Goal: Task Accomplishment & Management: Manage account settings

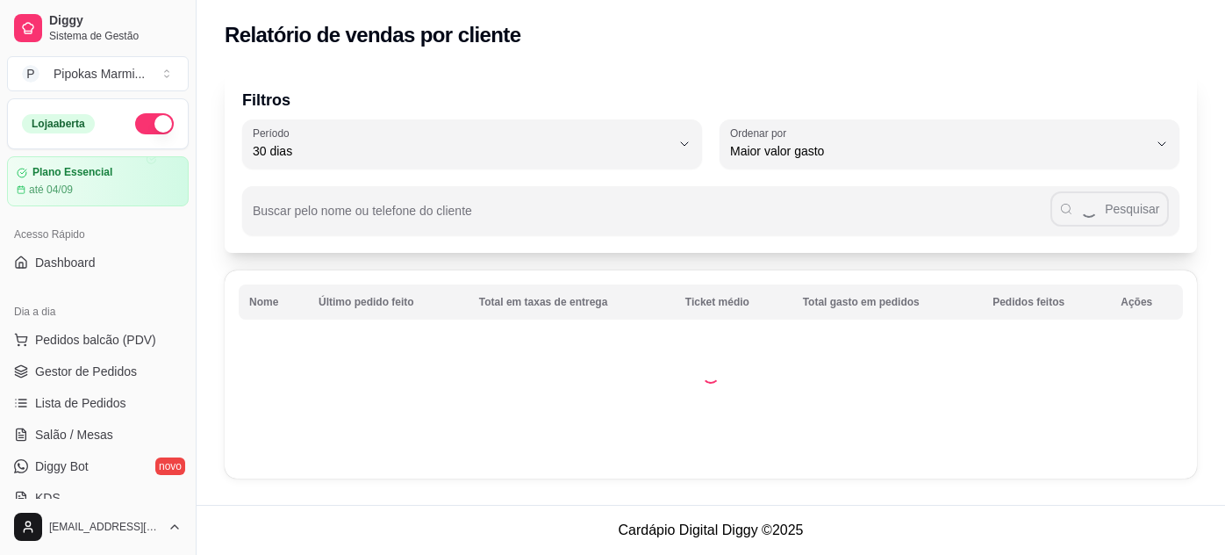
select select "30"
select select "HIGHEST_TOTAL_SPENT_WITH_ORDERS"
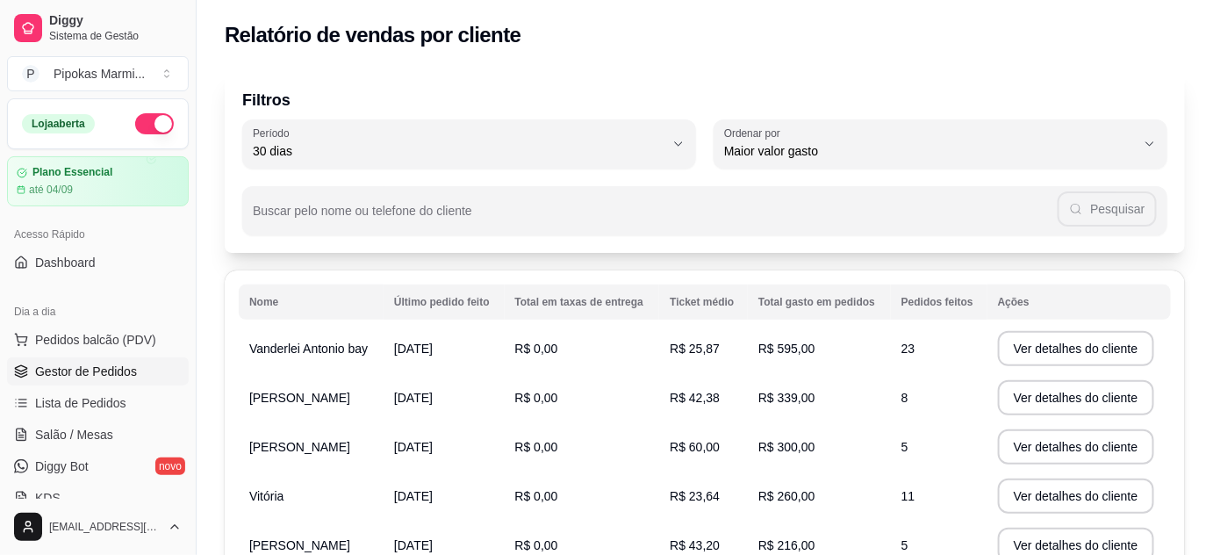
click at [133, 374] on link "Gestor de Pedidos" at bounding box center [98, 371] width 182 height 28
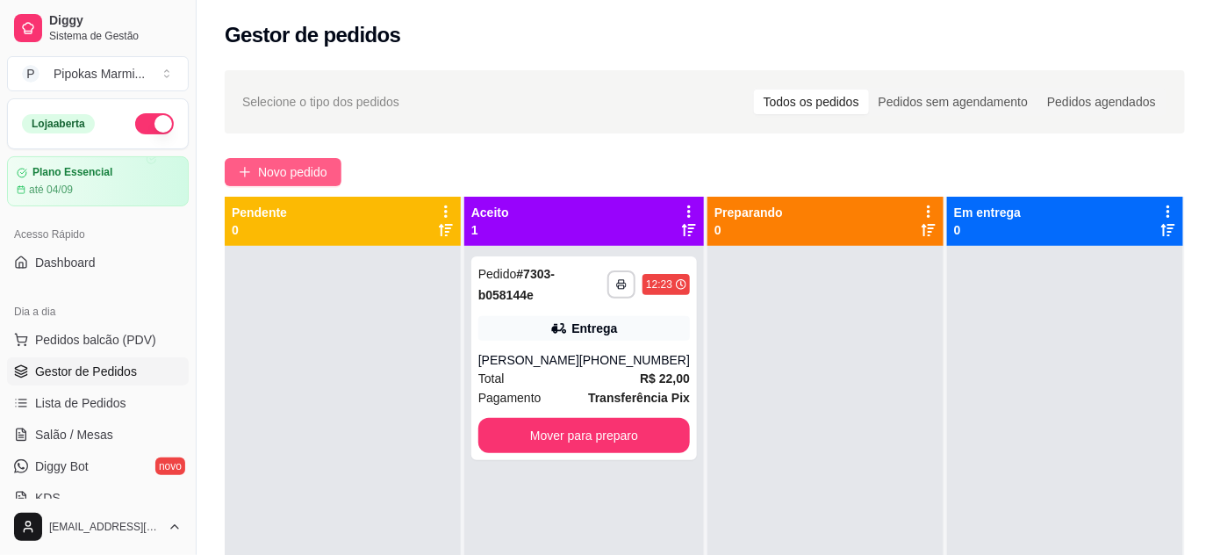
click at [265, 165] on span "Novo pedido" at bounding box center [292, 171] width 69 height 19
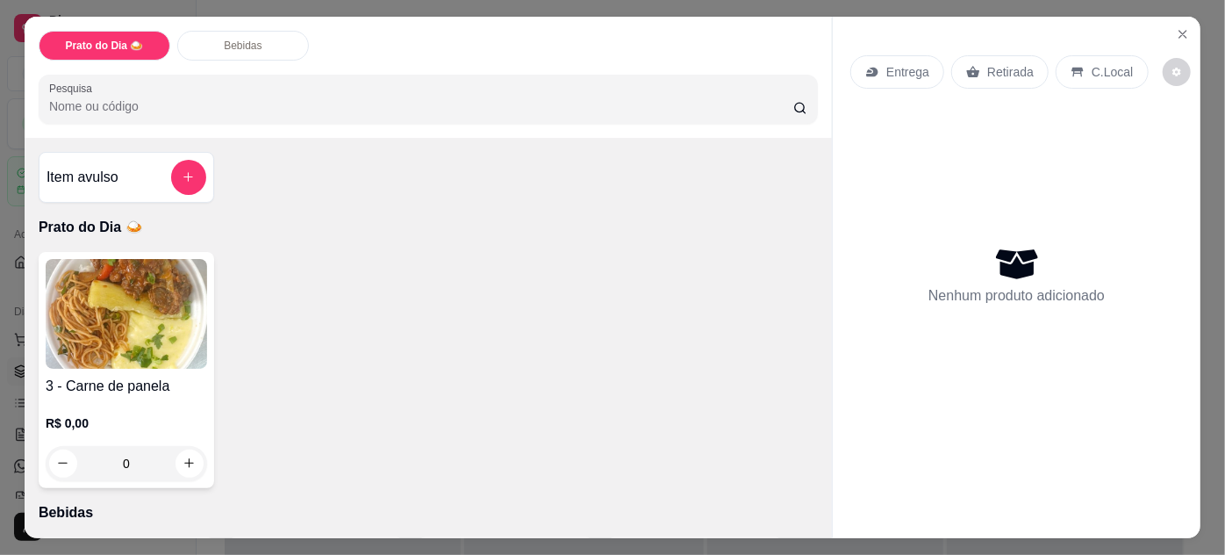
click at [192, 281] on img at bounding box center [126, 314] width 161 height 110
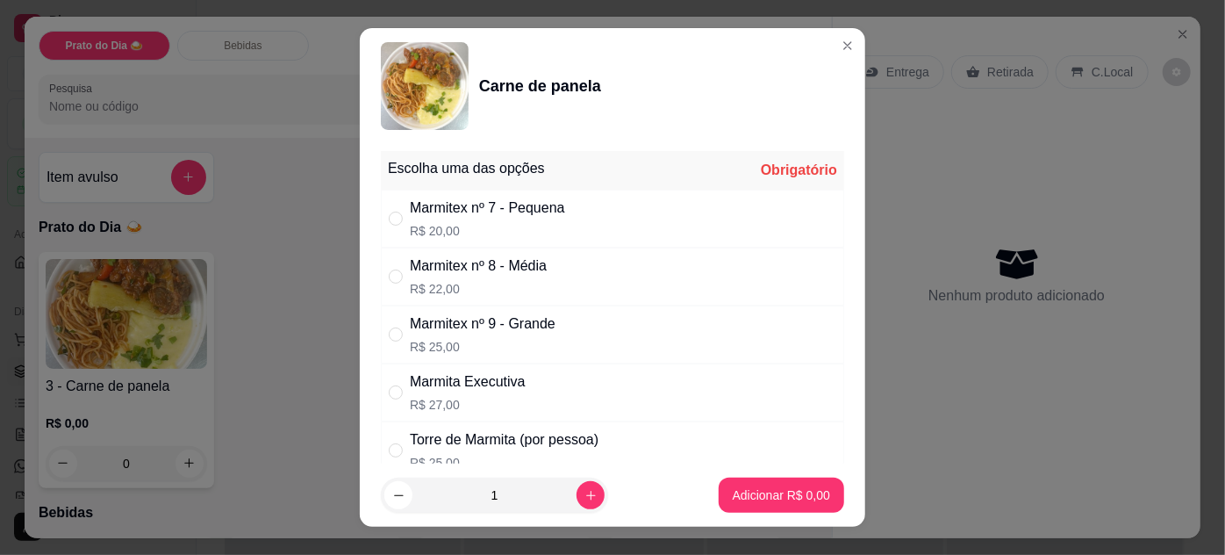
drag, startPoint x: 383, startPoint y: 214, endPoint x: 430, endPoint y: 274, distance: 76.2
click at [389, 214] on input "" at bounding box center [396, 218] width 14 height 14
radio input "true"
click at [741, 488] on p "Adicionar R$ 20,00" at bounding box center [778, 495] width 104 height 18
type input "1"
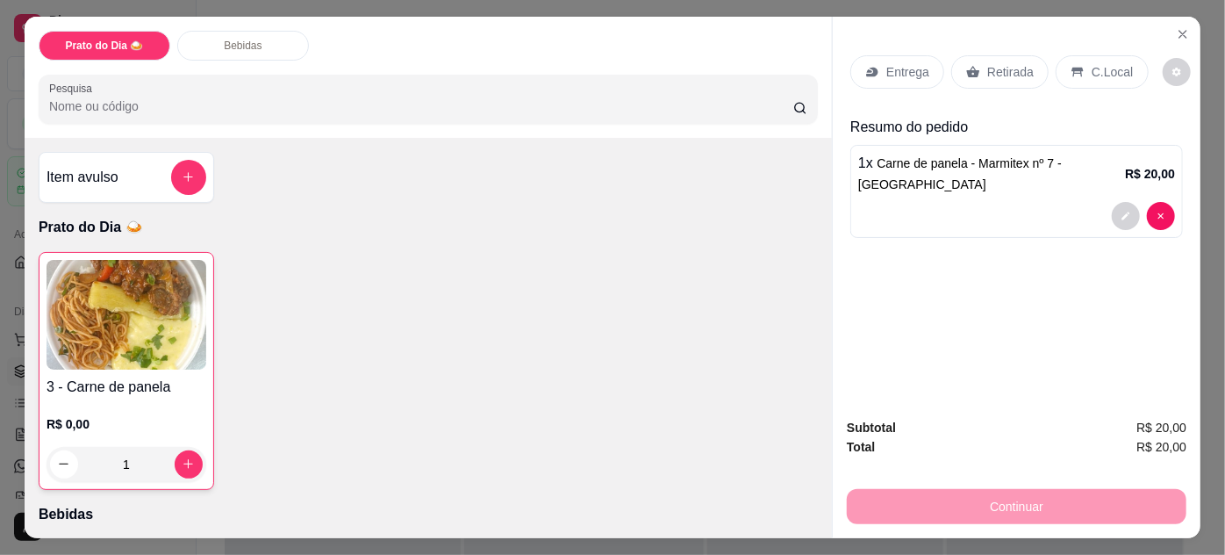
click at [970, 57] on div "Retirada" at bounding box center [999, 71] width 97 height 33
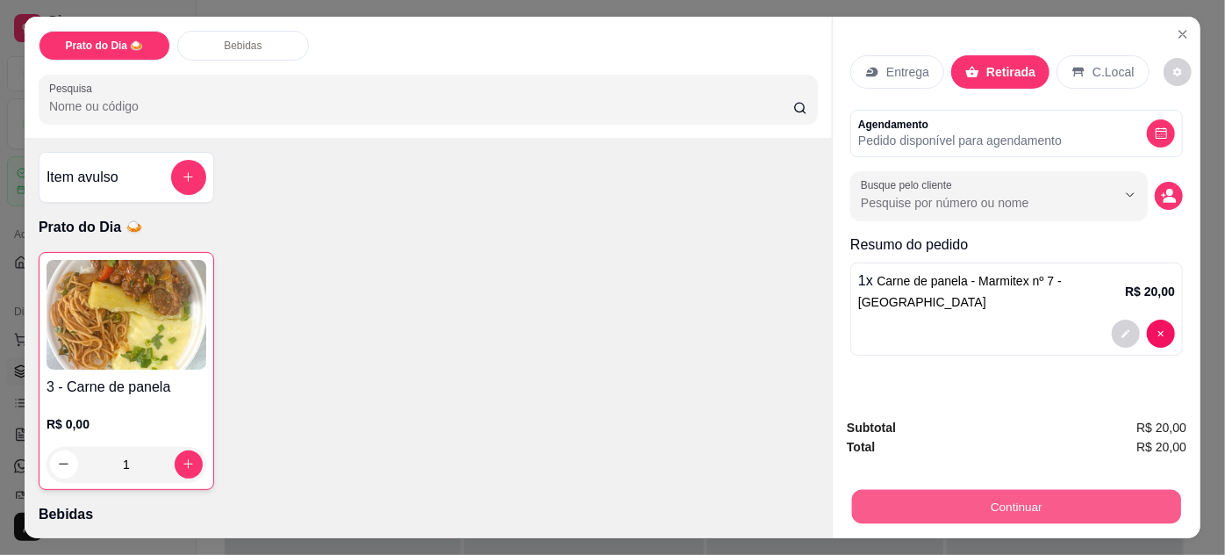
click at [1027, 497] on button "Continuar" at bounding box center [1016, 507] width 329 height 34
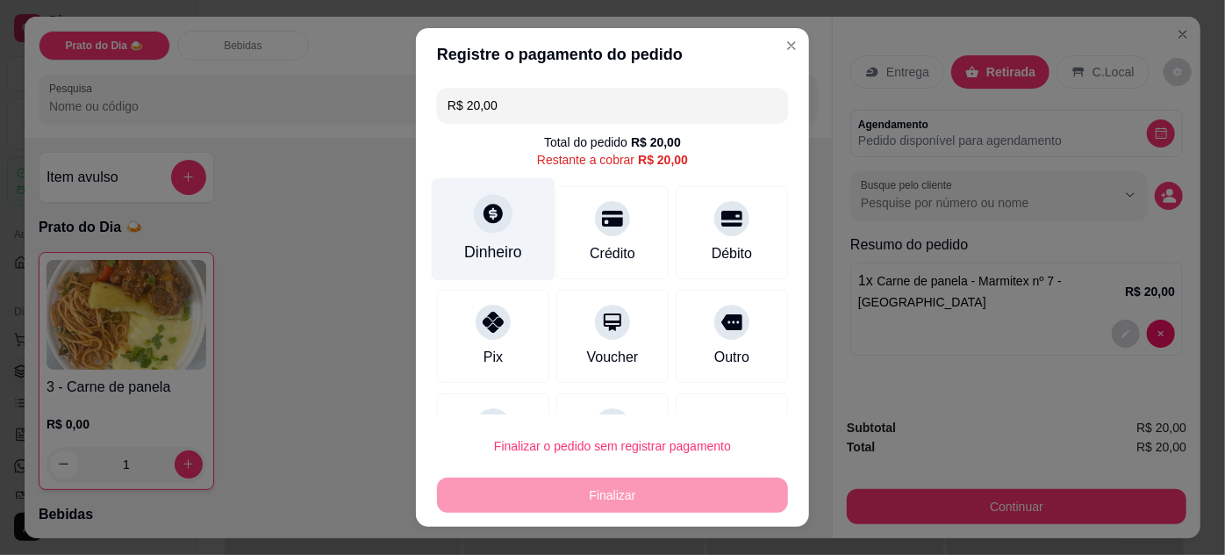
click at [495, 226] on div at bounding box center [493, 213] width 39 height 39
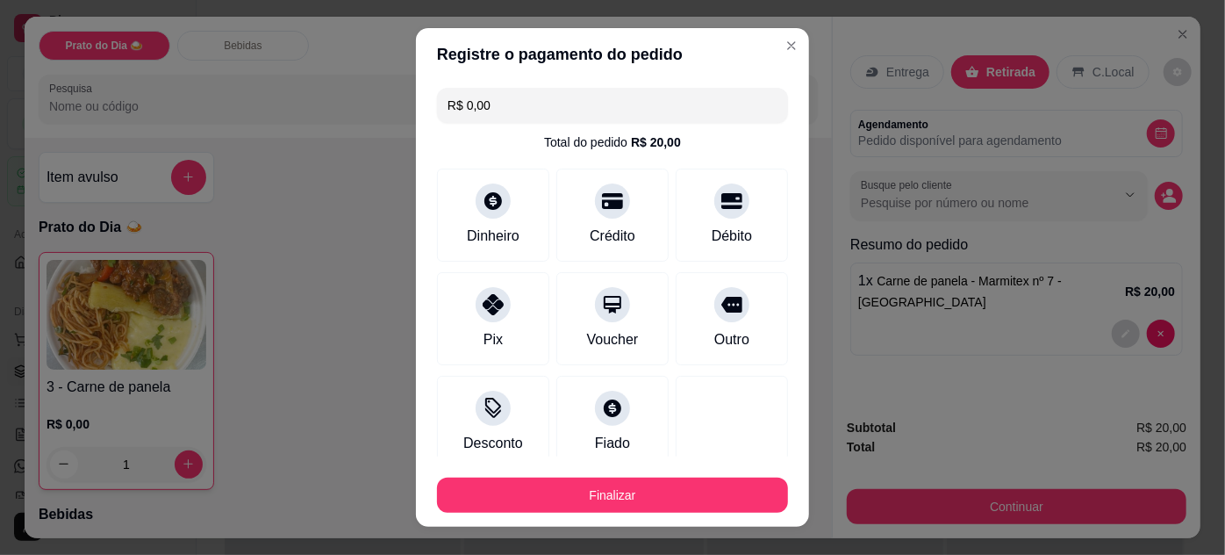
type input "R$ 0,00"
click at [665, 513] on footer "Finalizar" at bounding box center [612, 491] width 393 height 70
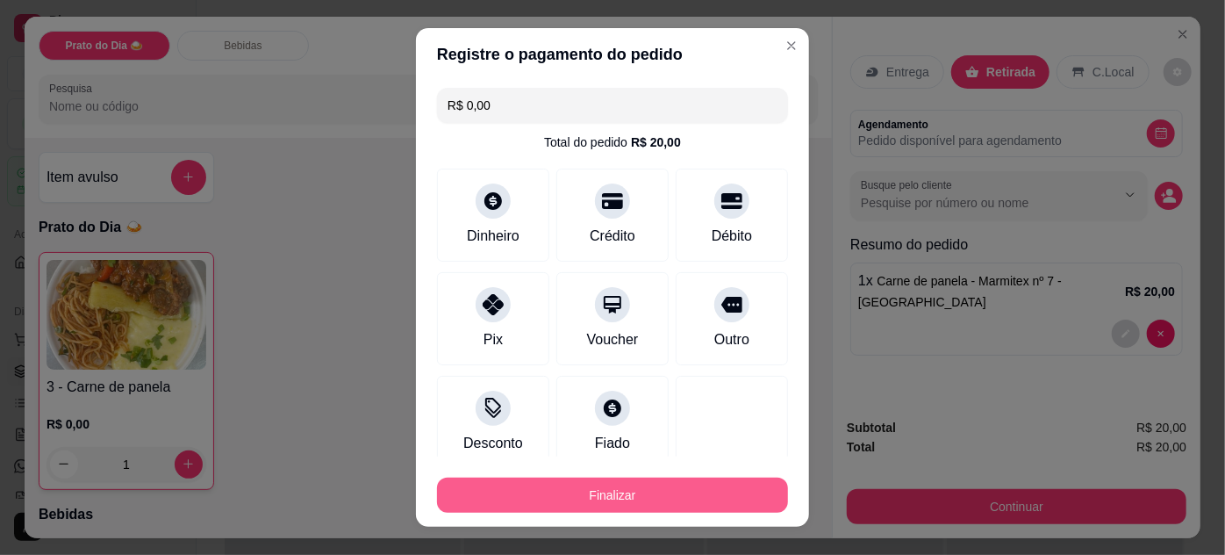
click at [664, 497] on button "Finalizar" at bounding box center [612, 494] width 351 height 35
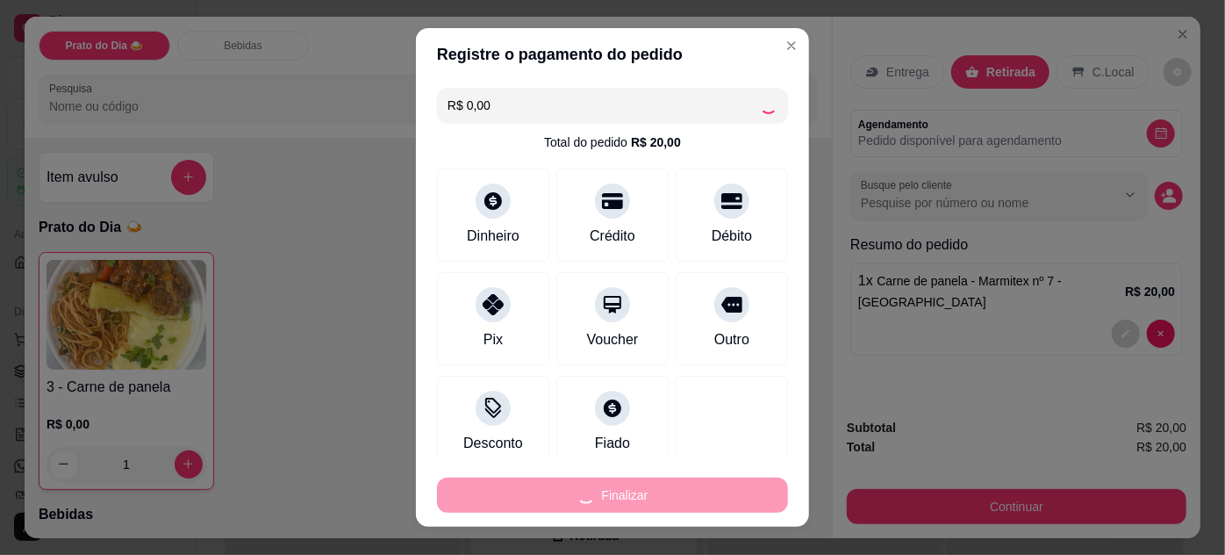
type input "0"
type input "-R$ 20,00"
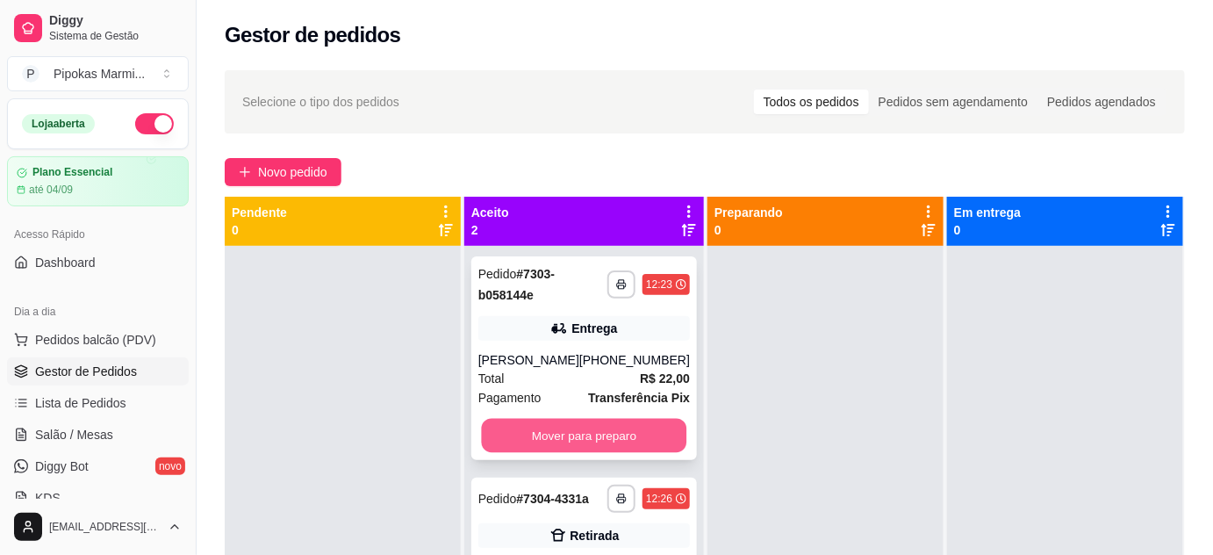
click at [650, 439] on button "Mover para preparo" at bounding box center [584, 436] width 205 height 34
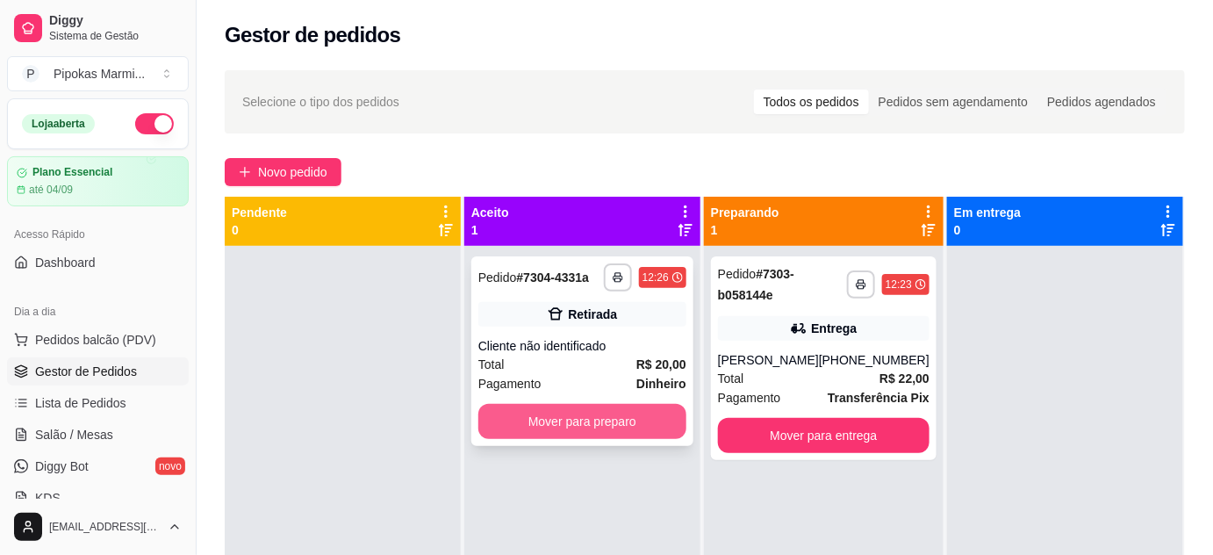
click at [658, 422] on button "Mover para preparo" at bounding box center [582, 421] width 208 height 35
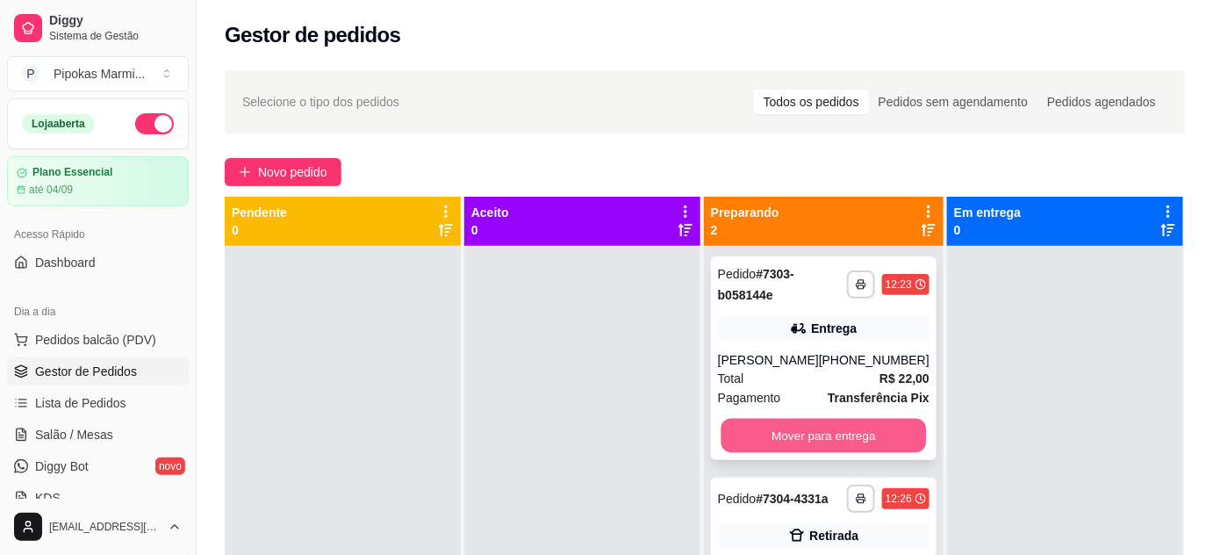
click at [782, 431] on button "Mover para entrega" at bounding box center [822, 436] width 205 height 34
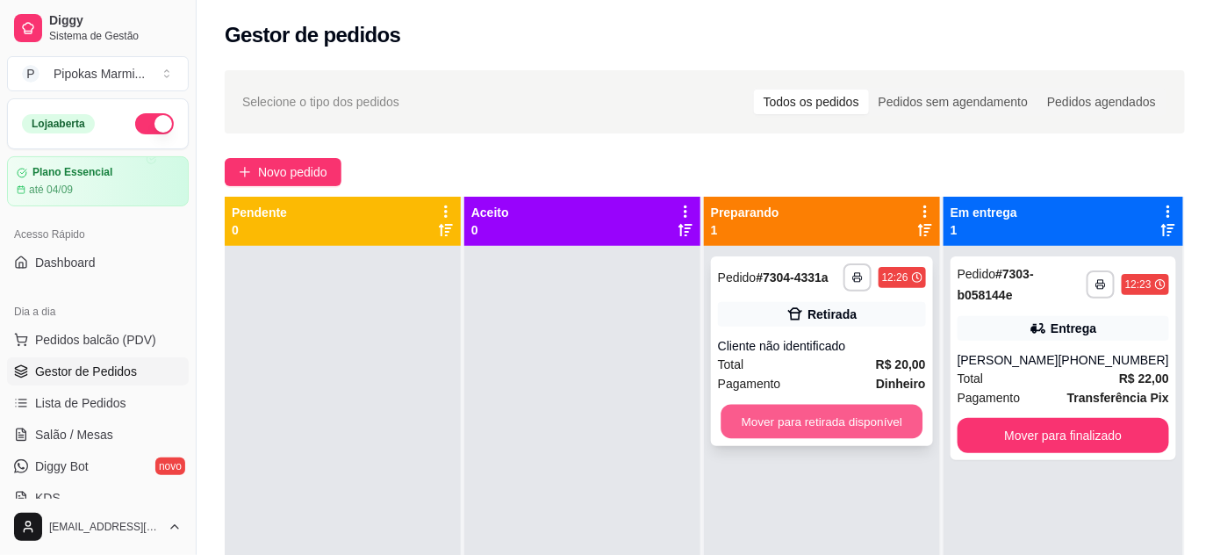
click at [800, 418] on button "Mover para retirada disponível" at bounding box center [821, 421] width 202 height 34
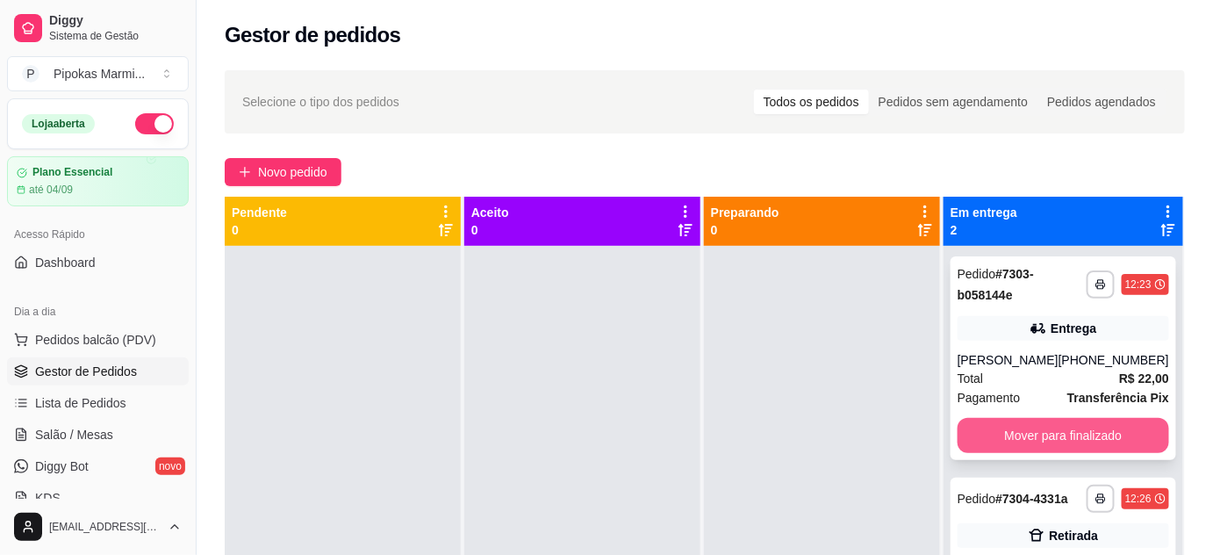
click at [1046, 444] on button "Mover para finalizado" at bounding box center [1062, 435] width 211 height 35
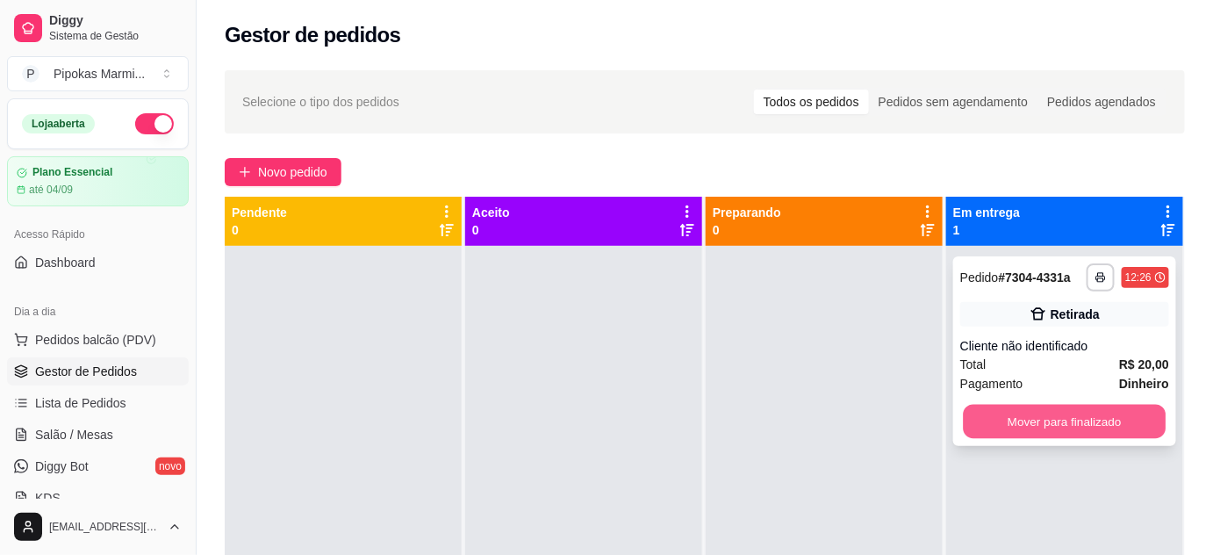
click at [1048, 432] on button "Mover para finalizado" at bounding box center [1064, 421] width 203 height 34
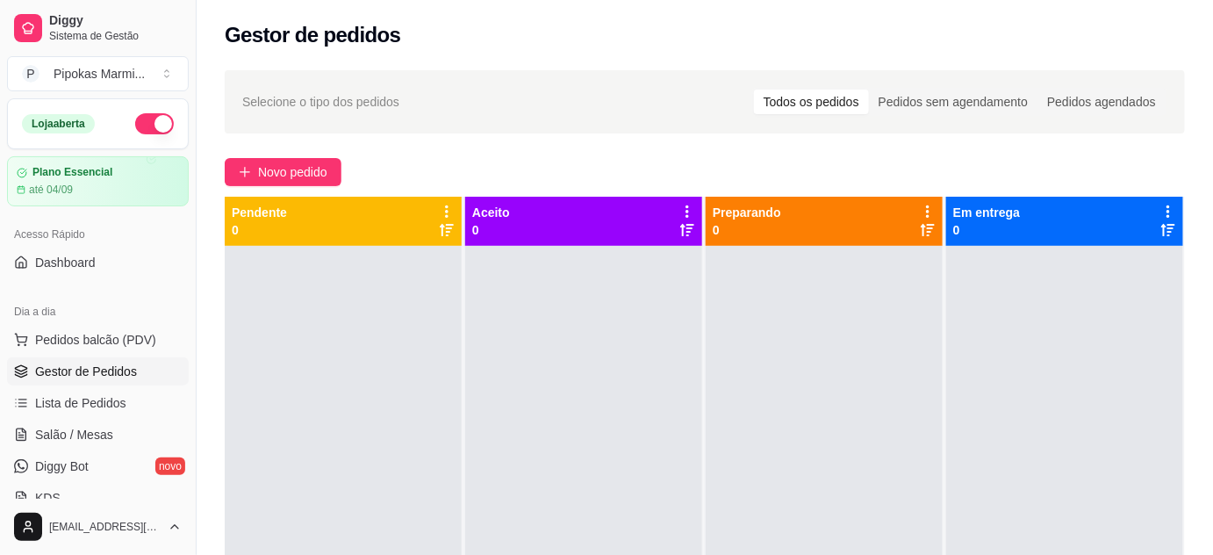
click at [133, 368] on span "Gestor de Pedidos" at bounding box center [86, 371] width 102 height 18
click at [119, 394] on span "Lista de Pedidos" at bounding box center [80, 403] width 91 height 18
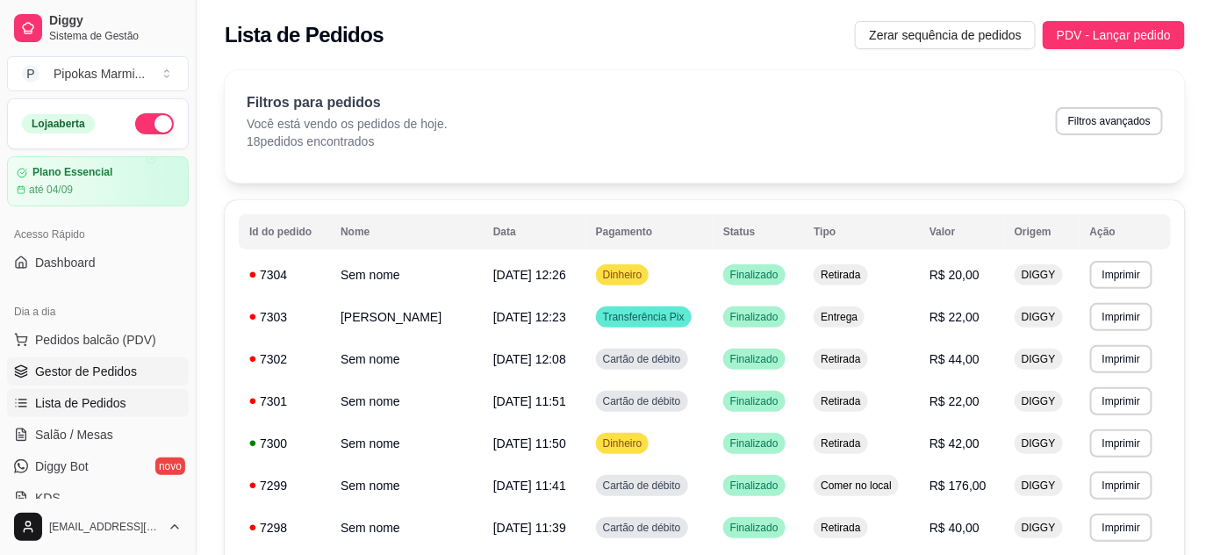
click at [122, 372] on span "Gestor de Pedidos" at bounding box center [86, 371] width 102 height 18
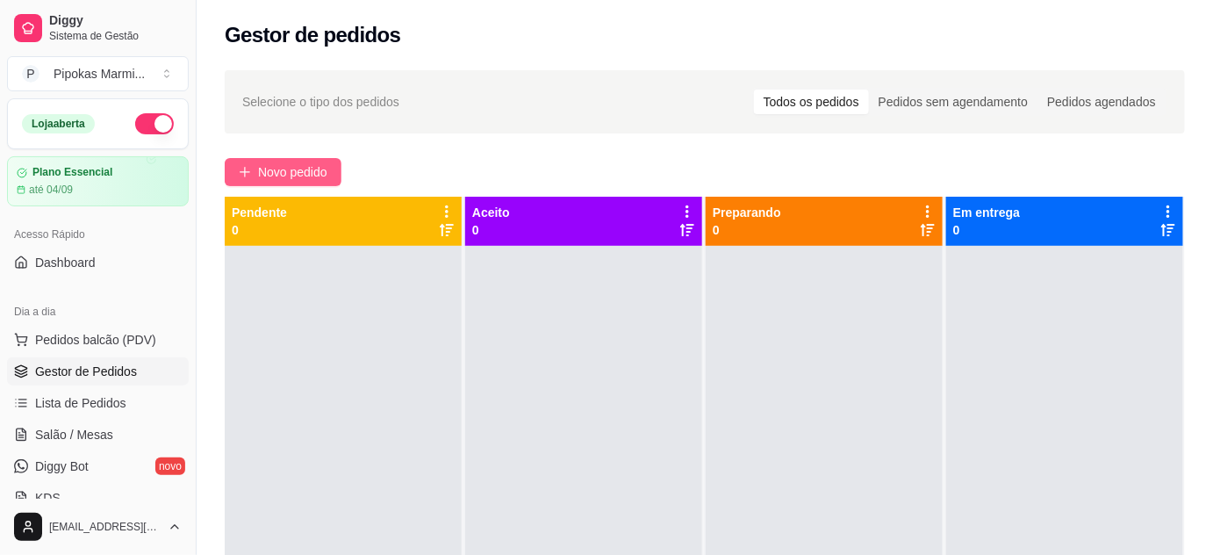
click at [311, 173] on span "Novo pedido" at bounding box center [292, 171] width 69 height 19
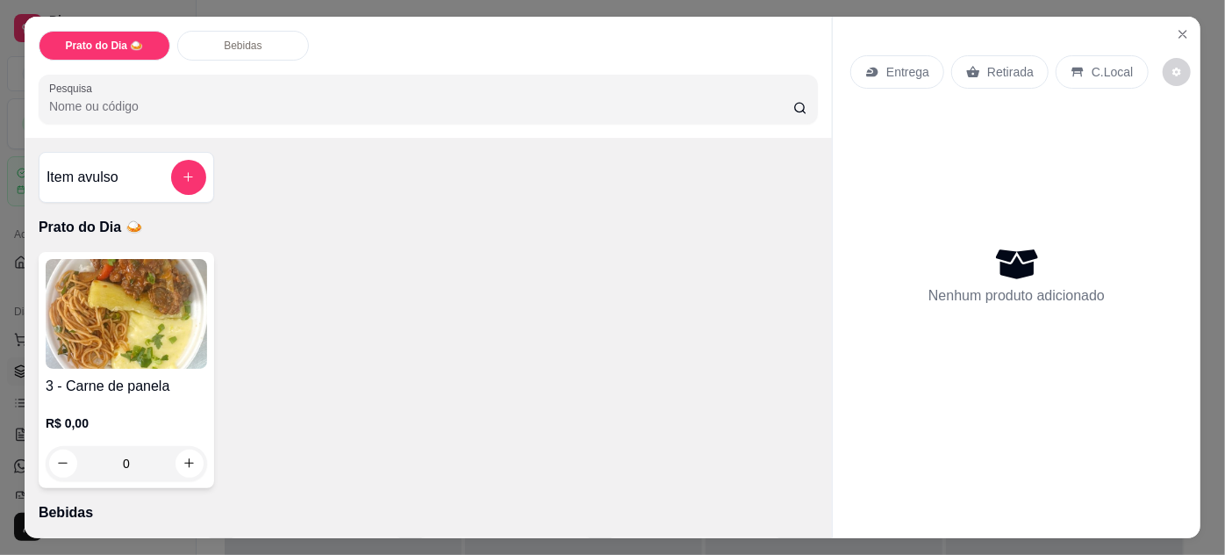
click at [147, 331] on img at bounding box center [126, 314] width 161 height 110
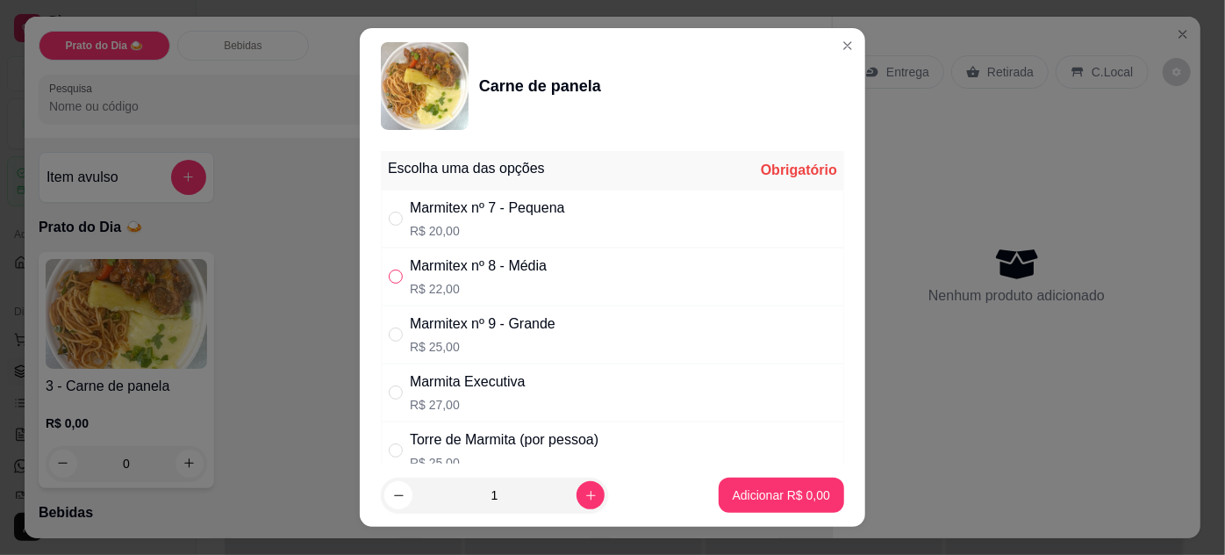
click at [389, 273] on input "" at bounding box center [396, 276] width 14 height 14
radio input "true"
click at [764, 497] on p "Adicionar R$ 22,00" at bounding box center [778, 495] width 104 height 18
type input "1"
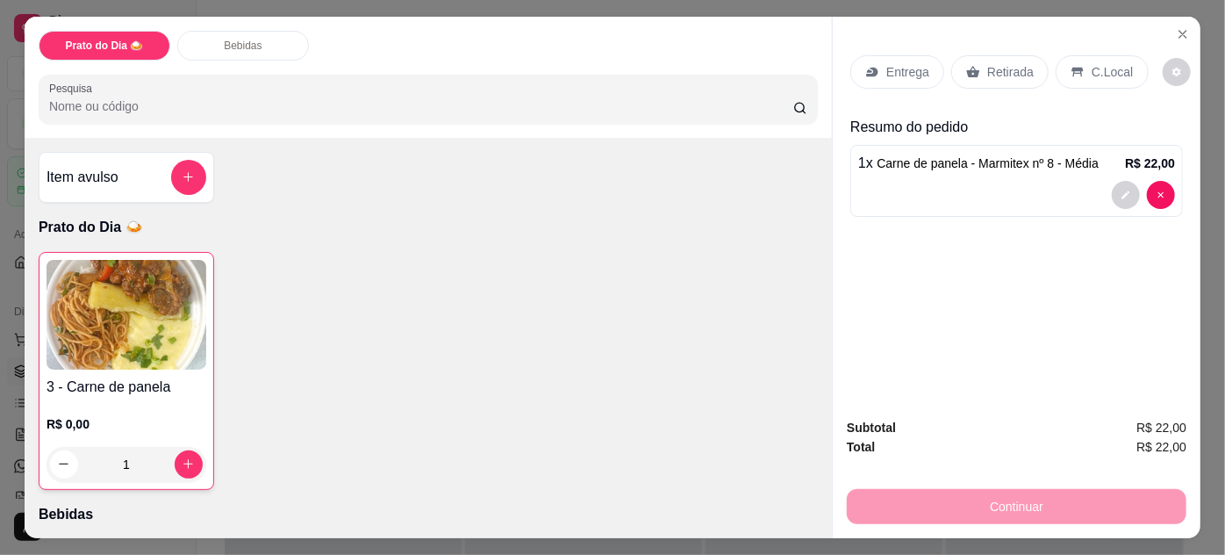
click at [1012, 71] on p "Retirada" at bounding box center [1010, 72] width 47 height 18
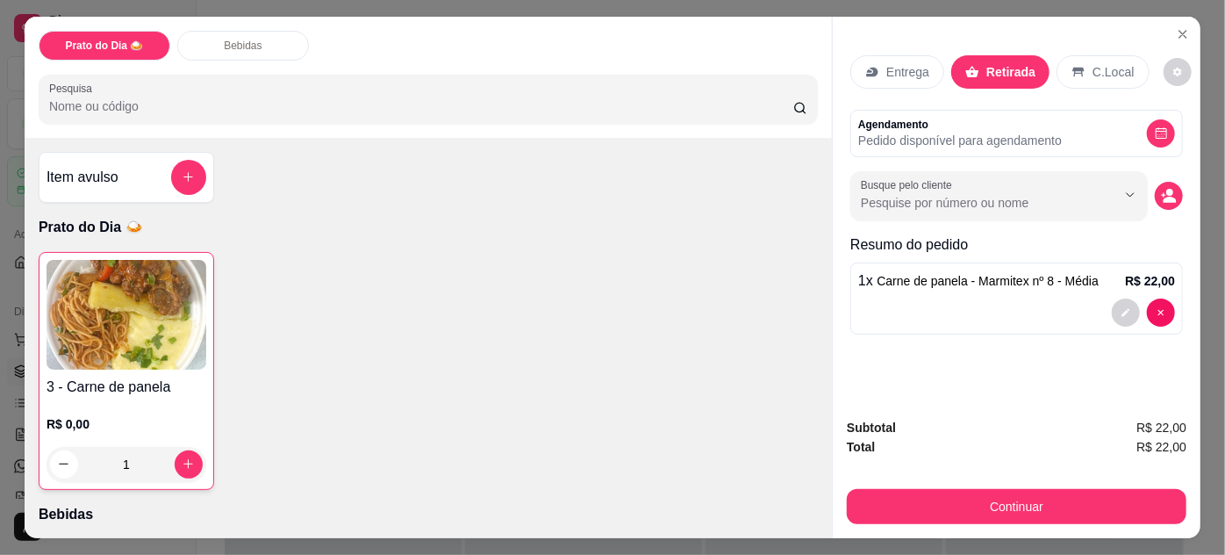
click at [938, 484] on div "Continuar" at bounding box center [1017, 503] width 340 height 39
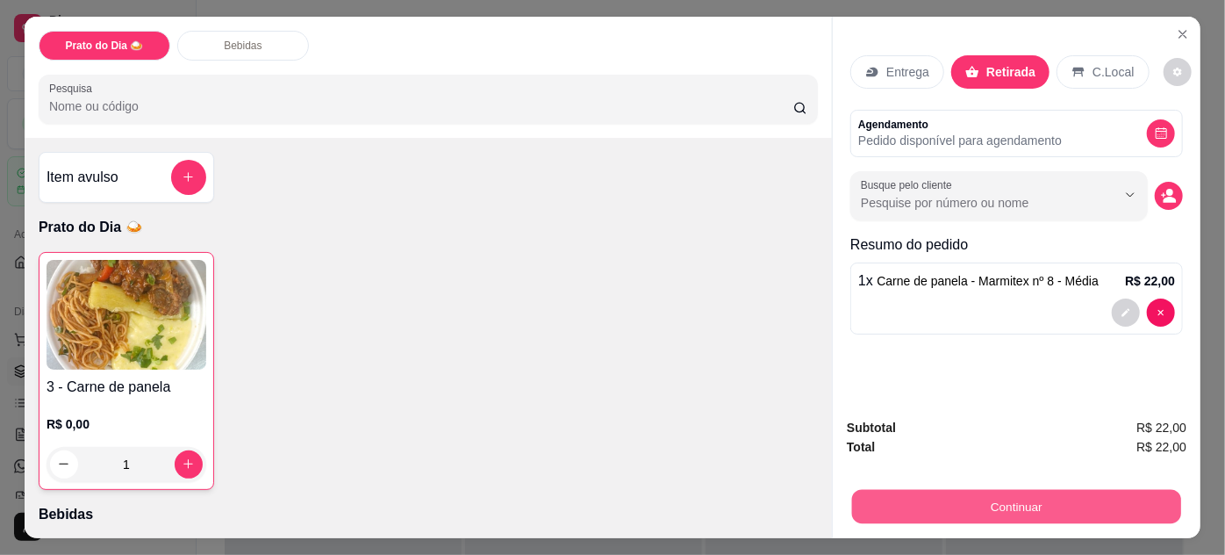
click at [941, 493] on button "Continuar" at bounding box center [1016, 507] width 329 height 34
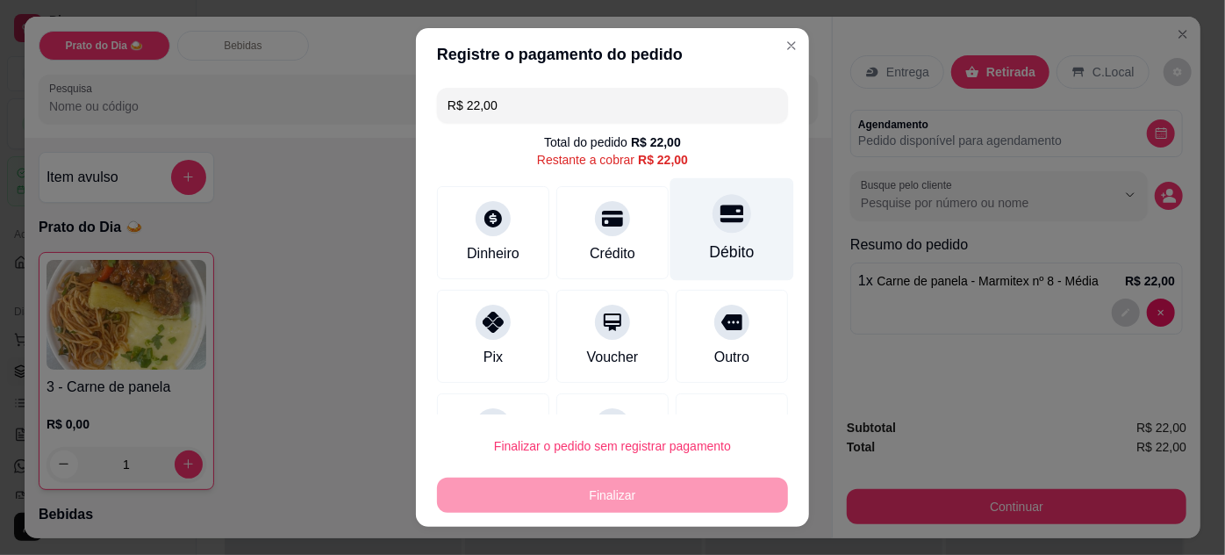
click at [720, 223] on icon at bounding box center [731, 213] width 23 height 23
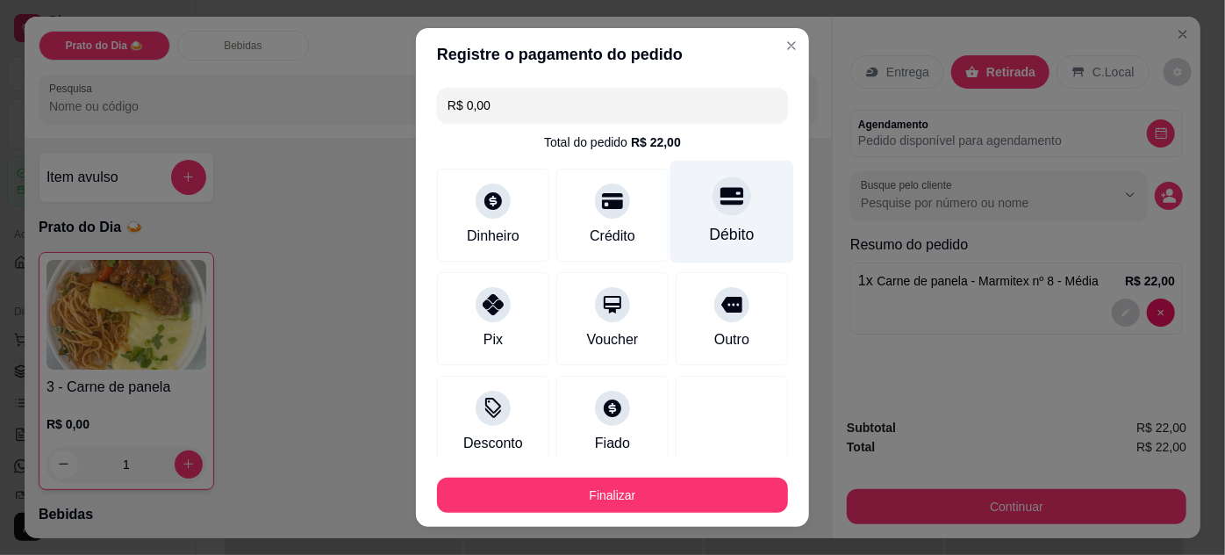
type input "R$ 0,00"
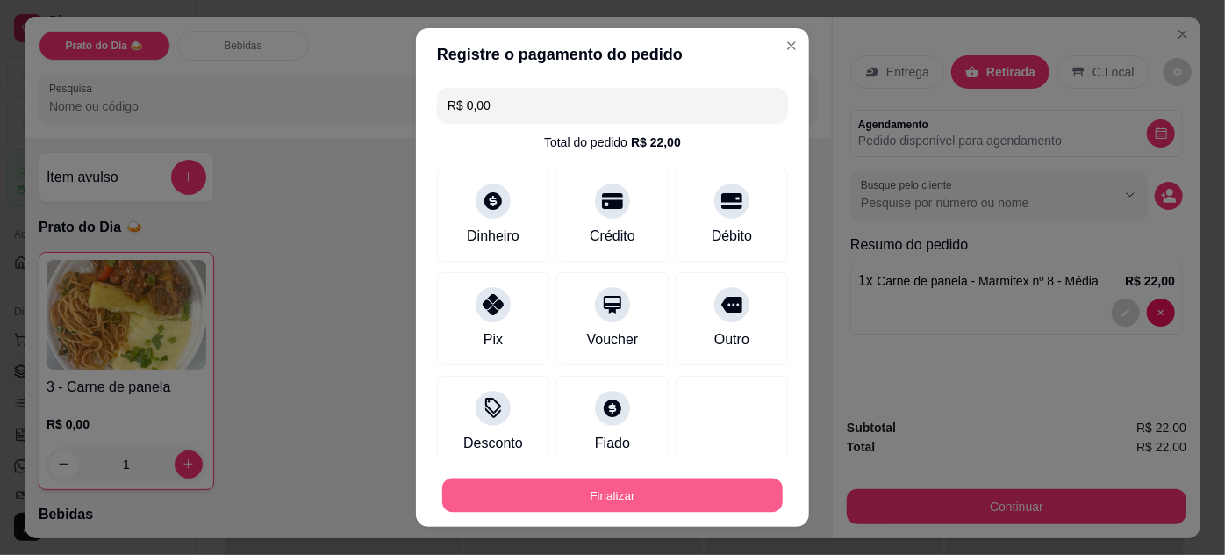
click at [628, 497] on button "Finalizar" at bounding box center [612, 495] width 340 height 34
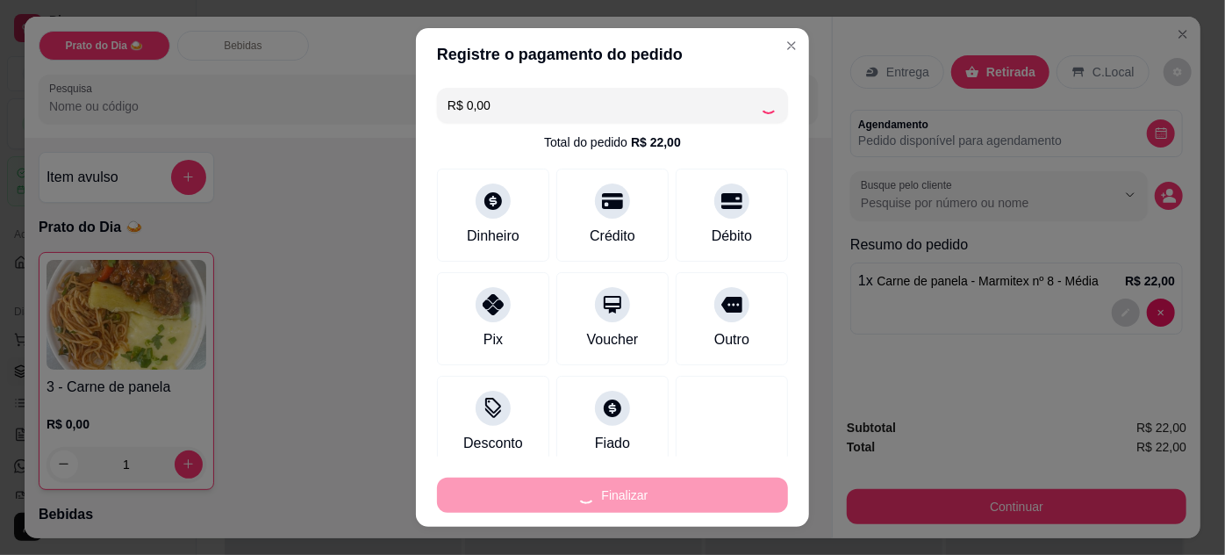
type input "0"
type input "-R$ 22,00"
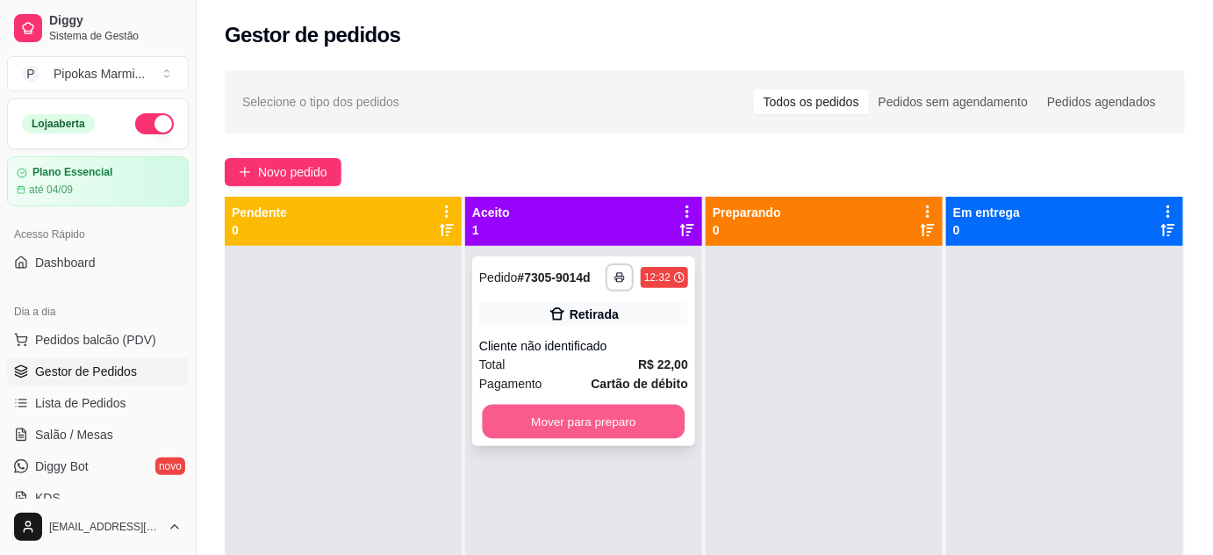
click at [622, 425] on button "Mover para preparo" at bounding box center [584, 421] width 203 height 34
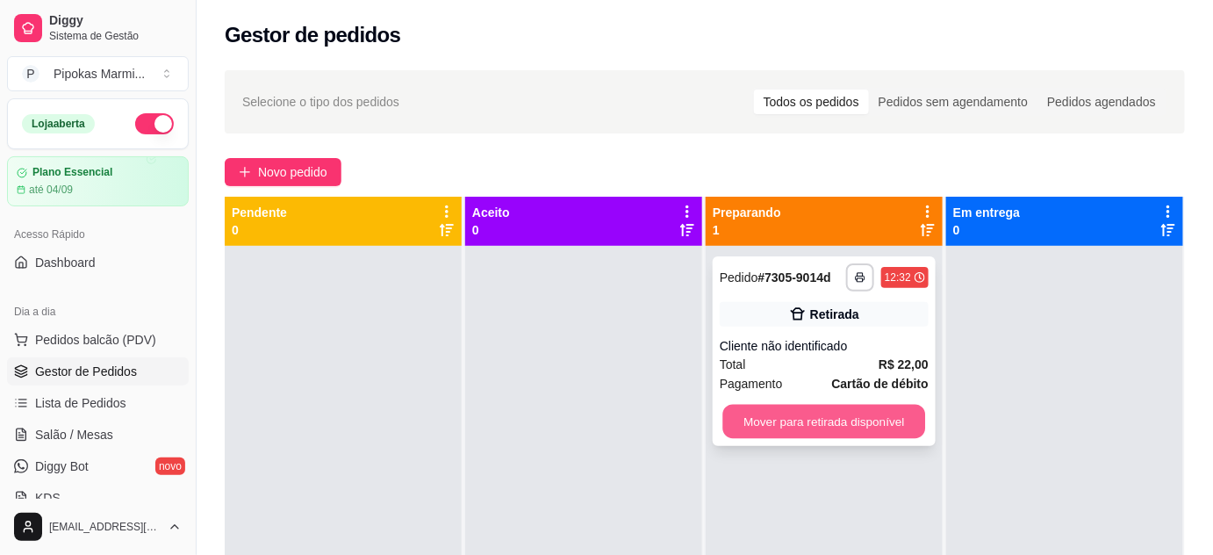
click at [842, 419] on button "Mover para retirada disponível" at bounding box center [824, 421] width 203 height 34
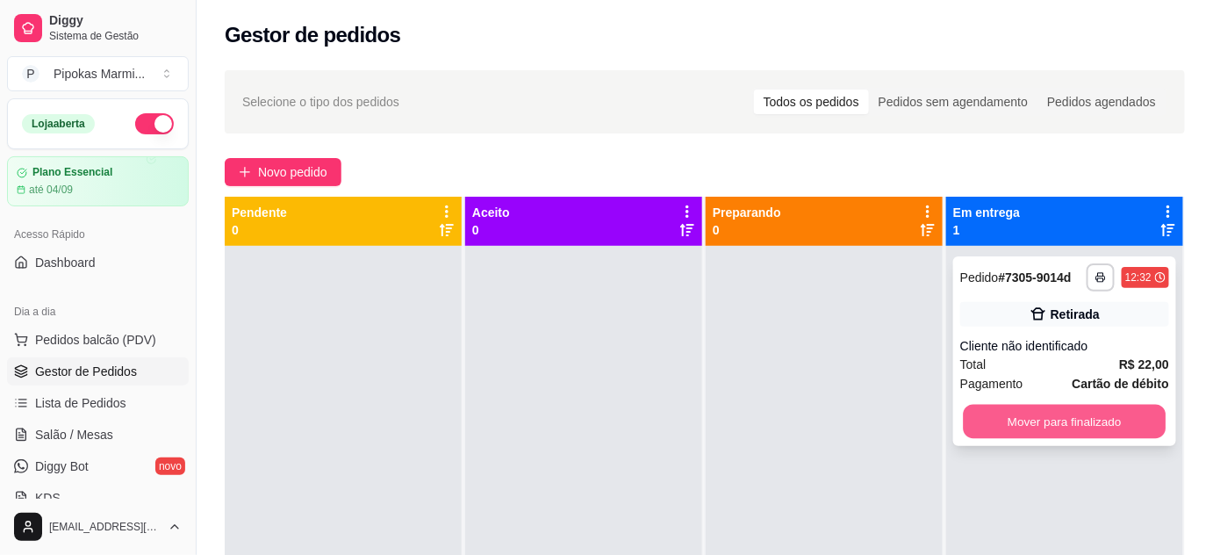
click at [1039, 414] on button "Mover para finalizado" at bounding box center [1064, 421] width 203 height 34
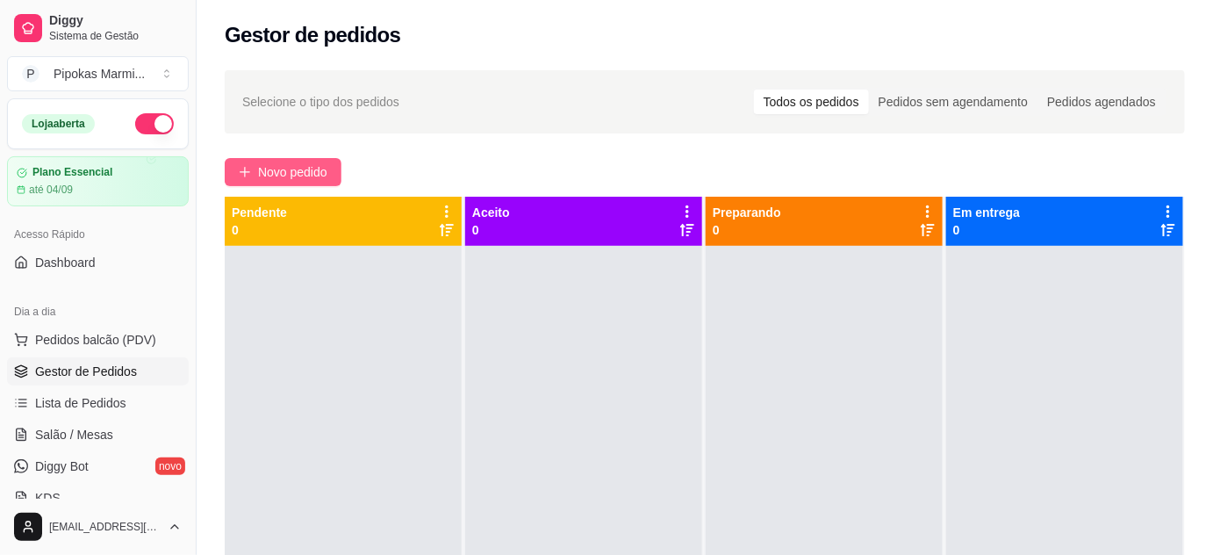
click at [302, 168] on span "Novo pedido" at bounding box center [292, 171] width 69 height 19
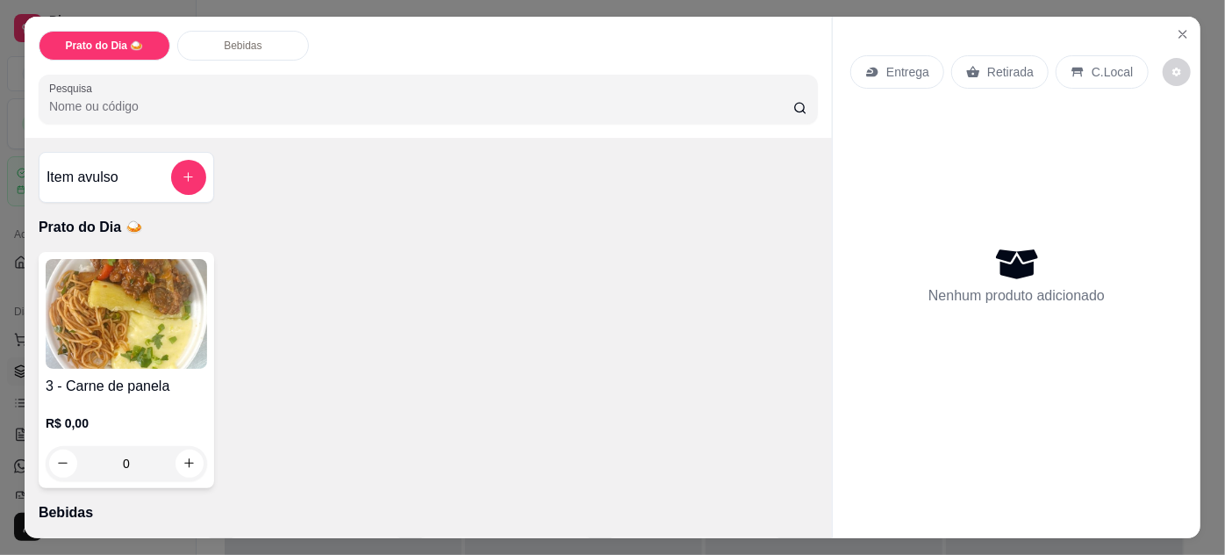
click at [160, 308] on img at bounding box center [126, 314] width 161 height 110
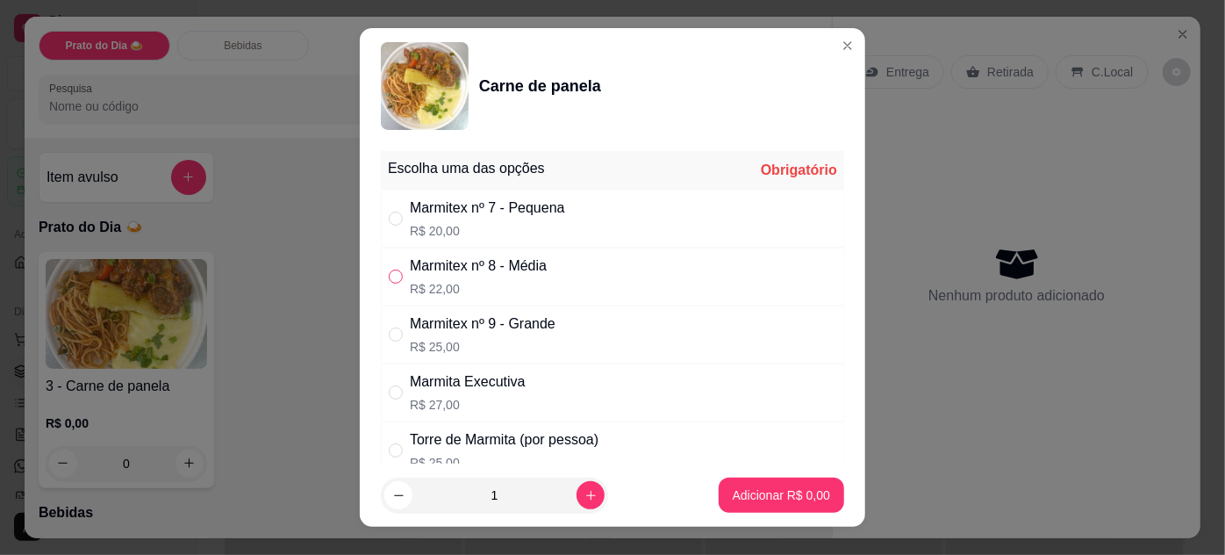
click at [393, 276] on input "" at bounding box center [396, 276] width 14 height 14
radio input "true"
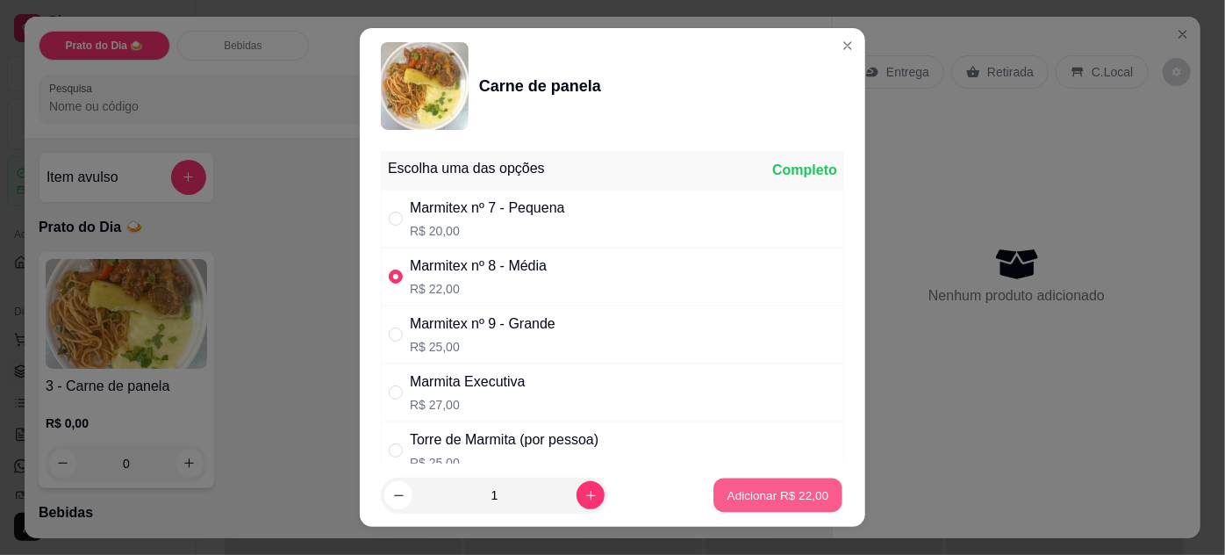
click at [801, 486] on button "Adicionar R$ 22,00" at bounding box center [777, 495] width 129 height 34
type input "1"
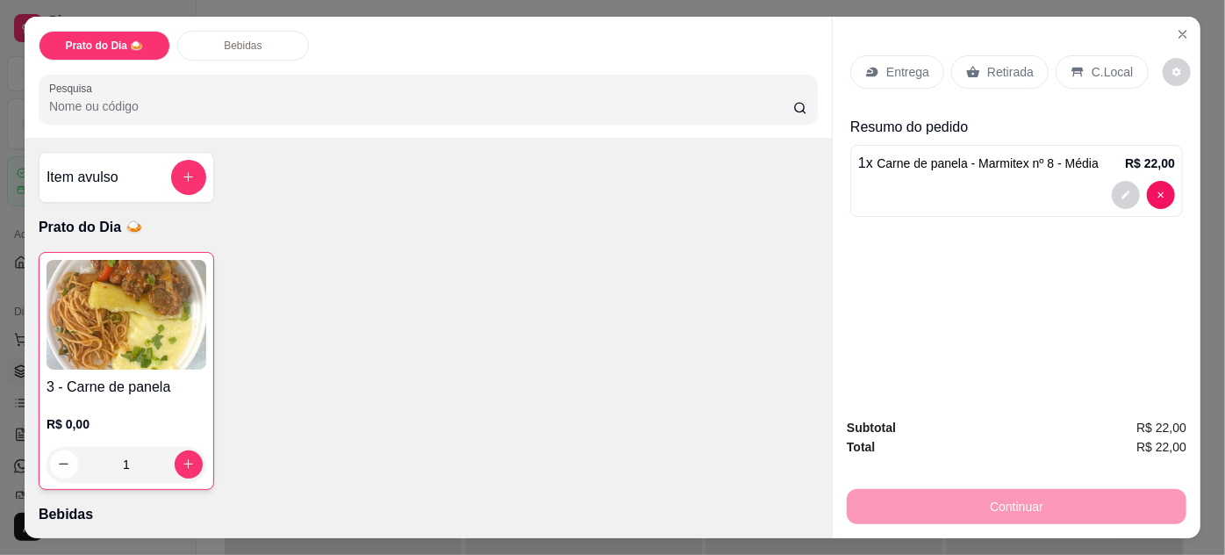
click at [1005, 63] on p "Retirada" at bounding box center [1010, 72] width 47 height 18
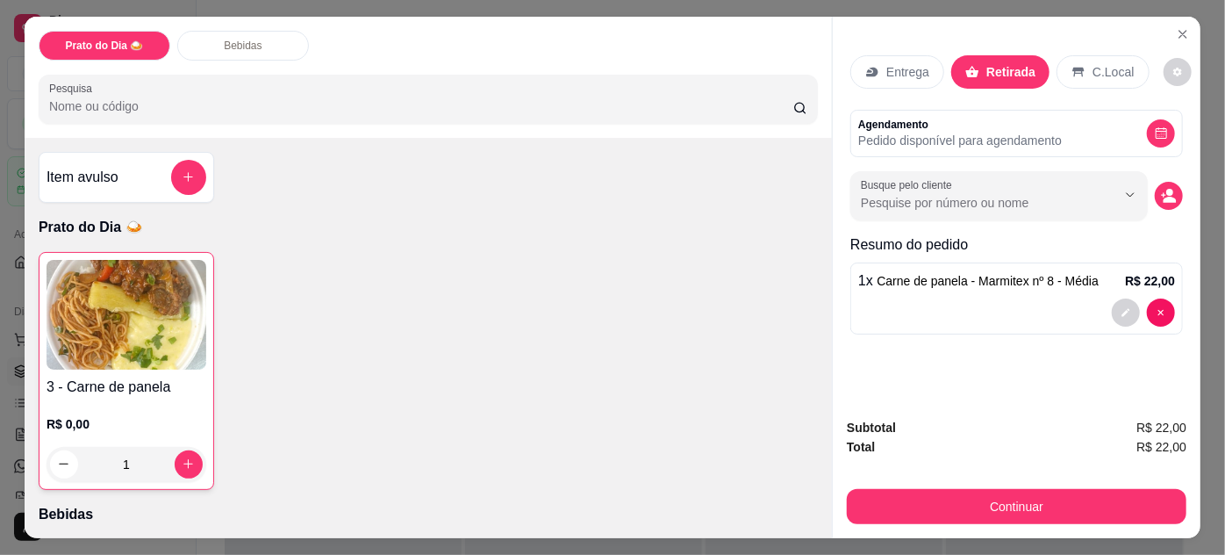
click at [902, 63] on p "Entrega" at bounding box center [907, 72] width 43 height 18
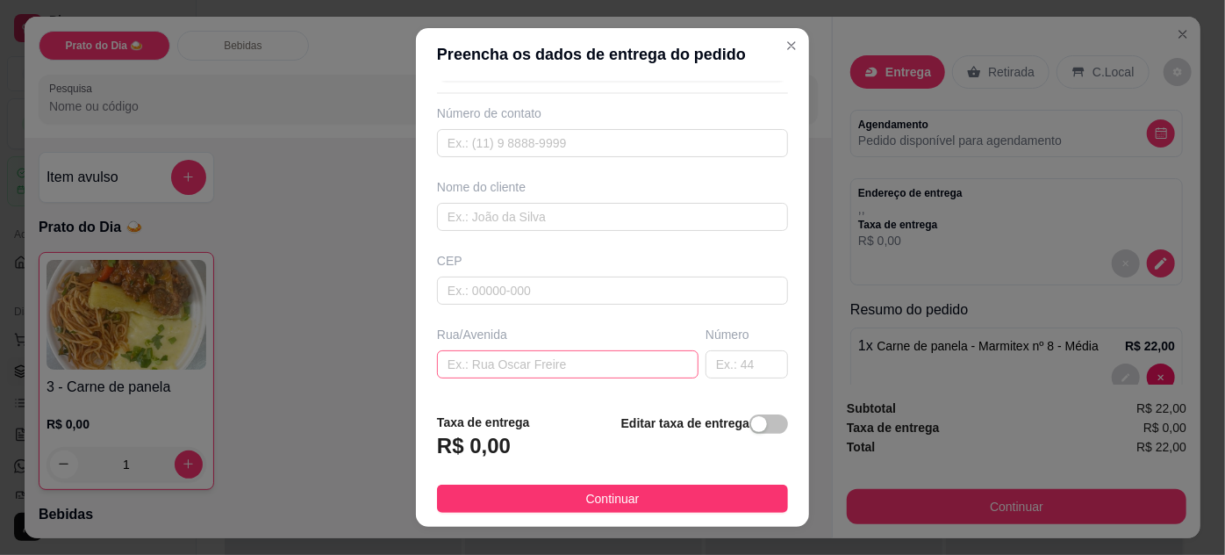
scroll to position [79, 0]
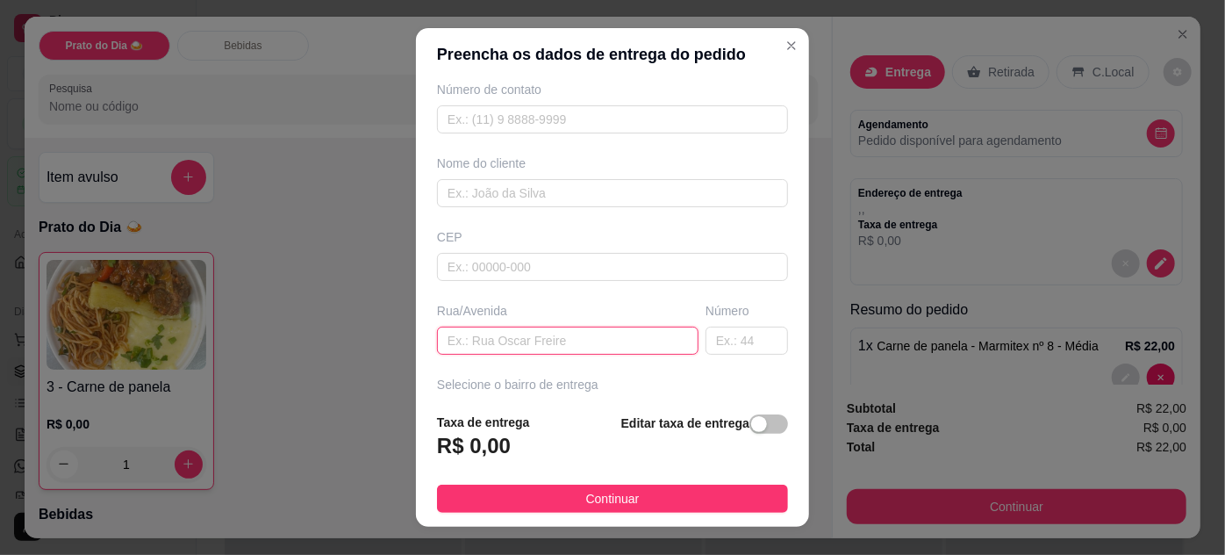
click at [510, 339] on input "text" at bounding box center [567, 340] width 261 height 28
type input "[PERSON_NAME]"
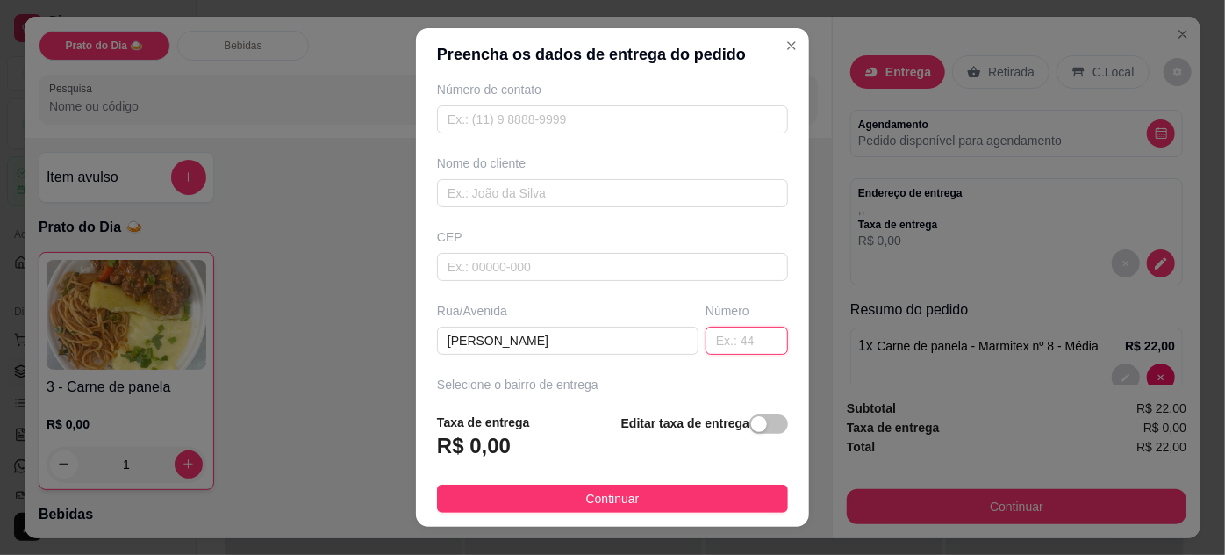
click at [727, 336] on input "text" at bounding box center [746, 340] width 82 height 28
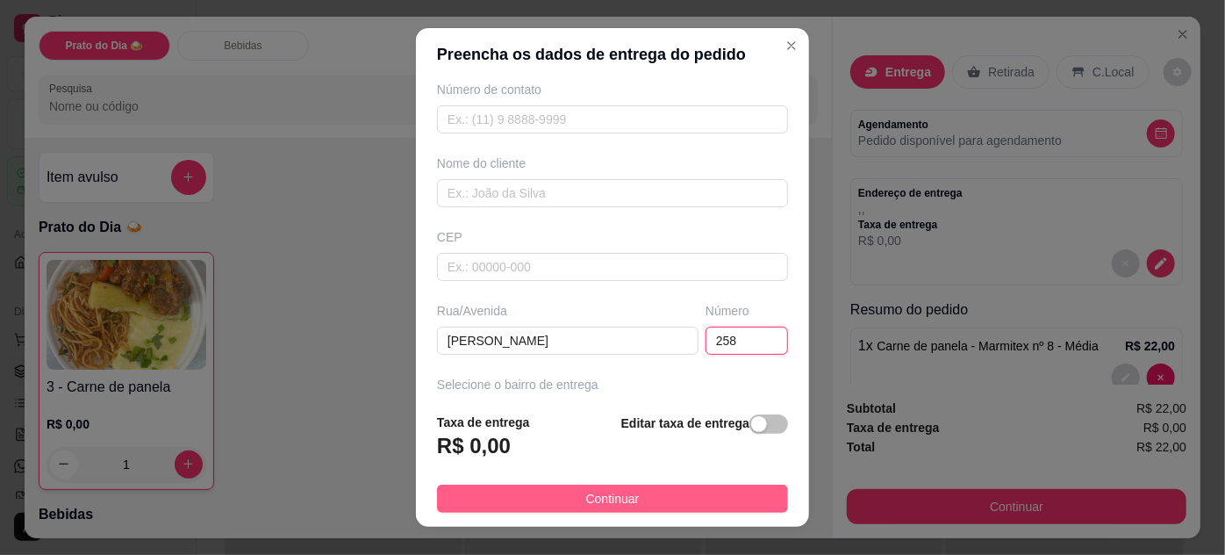
type input "258"
click at [654, 493] on button "Continuar" at bounding box center [612, 498] width 351 height 28
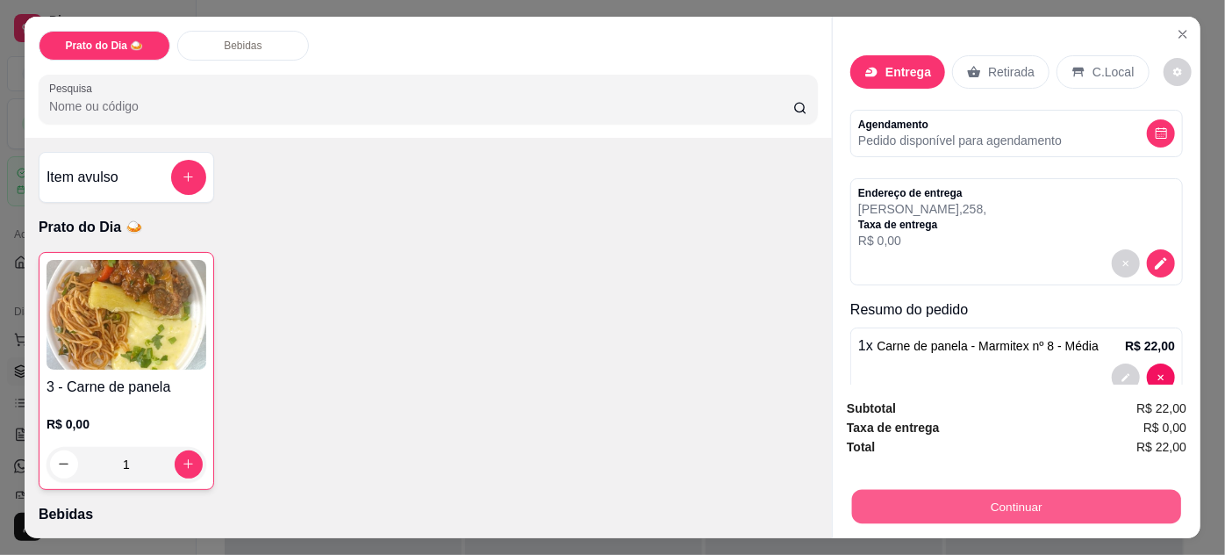
click at [1017, 502] on button "Continuar" at bounding box center [1016, 507] width 329 height 34
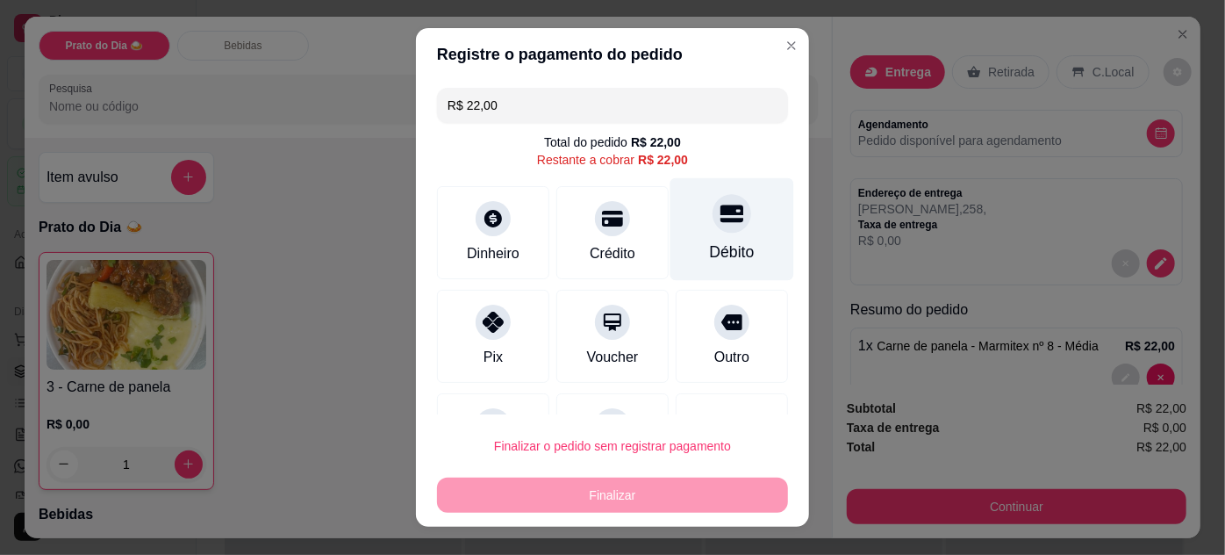
click at [722, 221] on div at bounding box center [731, 213] width 39 height 39
type input "R$ 0,00"
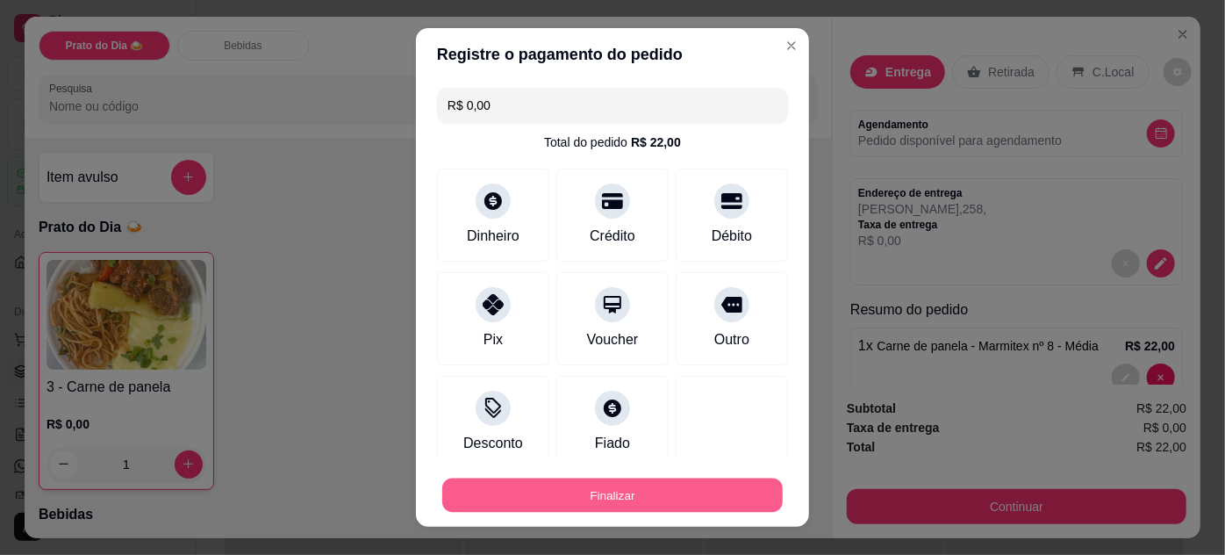
click at [681, 485] on button "Finalizar" at bounding box center [612, 495] width 340 height 34
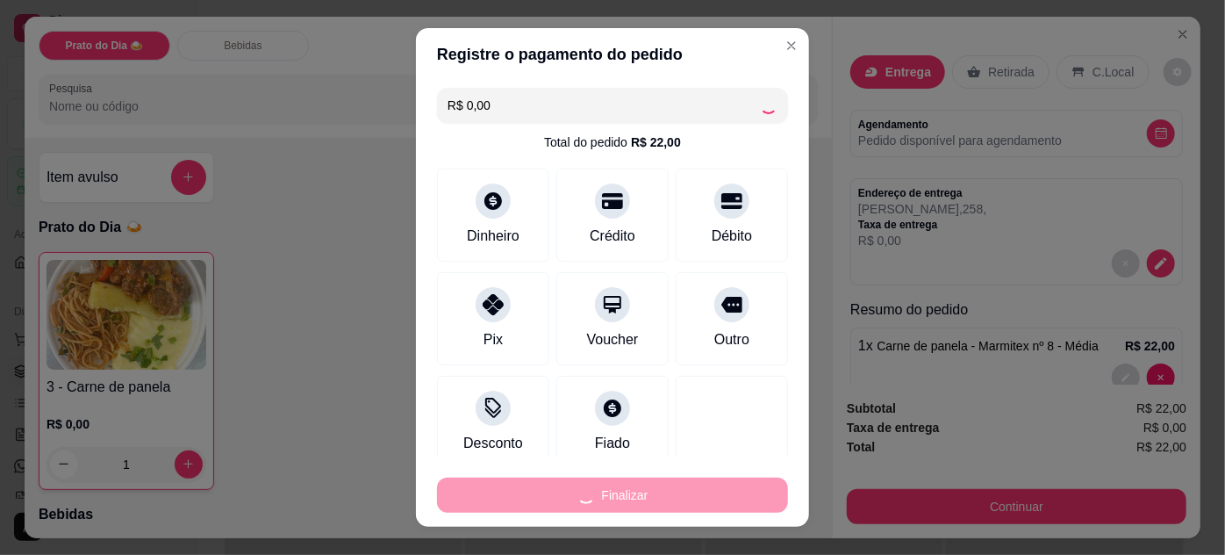
type input "0"
type input "-R$ 22,00"
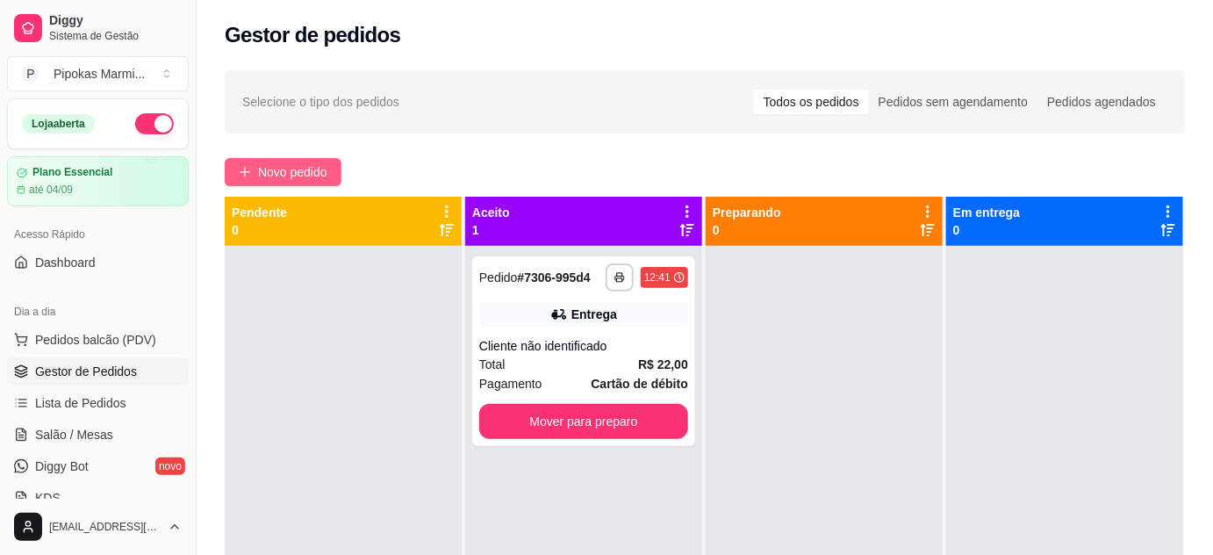
click at [310, 173] on span "Novo pedido" at bounding box center [292, 171] width 69 height 19
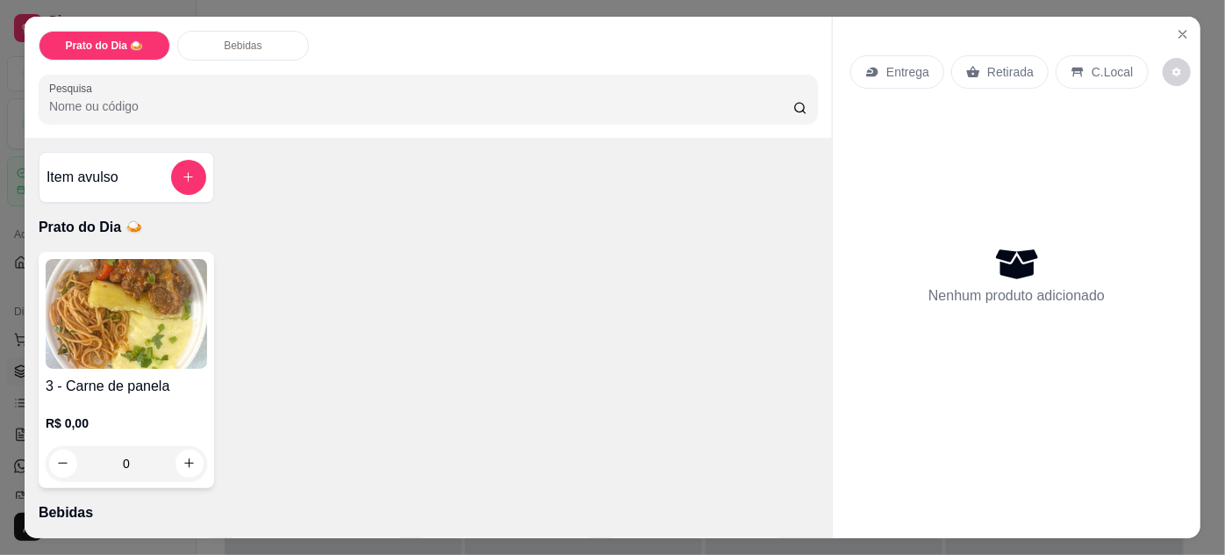
click at [141, 359] on img at bounding box center [126, 314] width 161 height 110
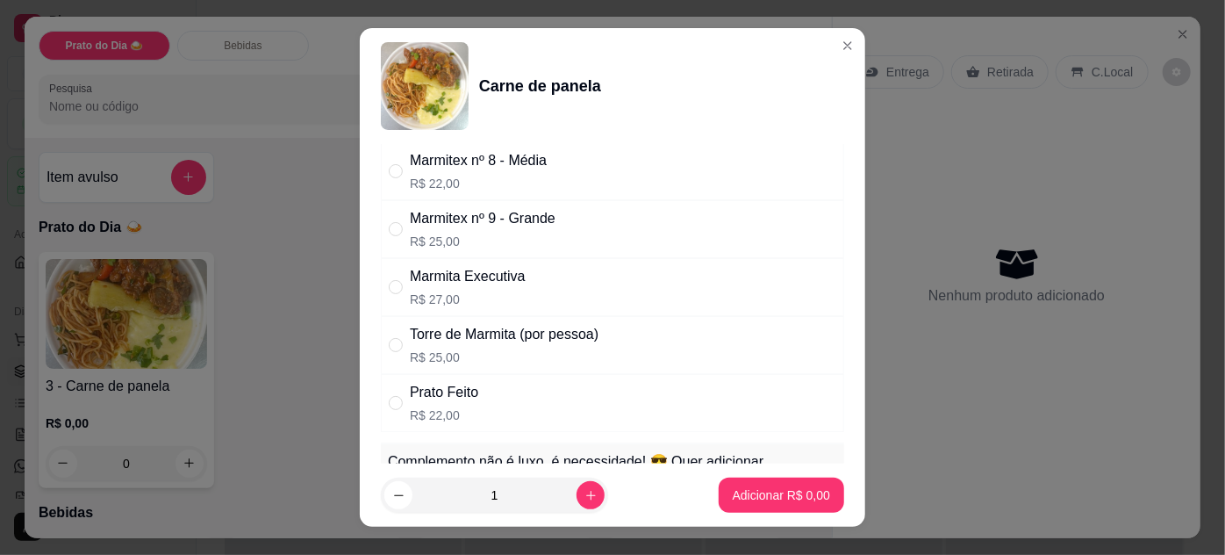
scroll to position [79, 0]
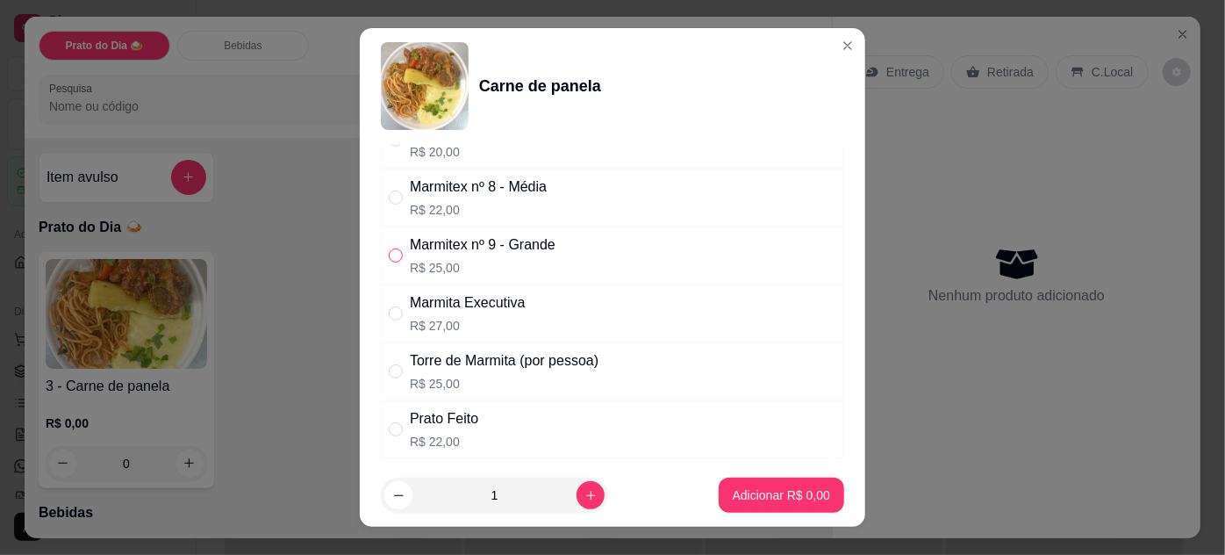
click at [395, 256] on input "" at bounding box center [396, 255] width 14 height 14
radio input "true"
click at [584, 496] on icon "increase-product-quantity" at bounding box center [590, 495] width 13 height 13
type input "2"
click at [783, 497] on p "Adicionar R$ 50,00" at bounding box center [778, 495] width 104 height 18
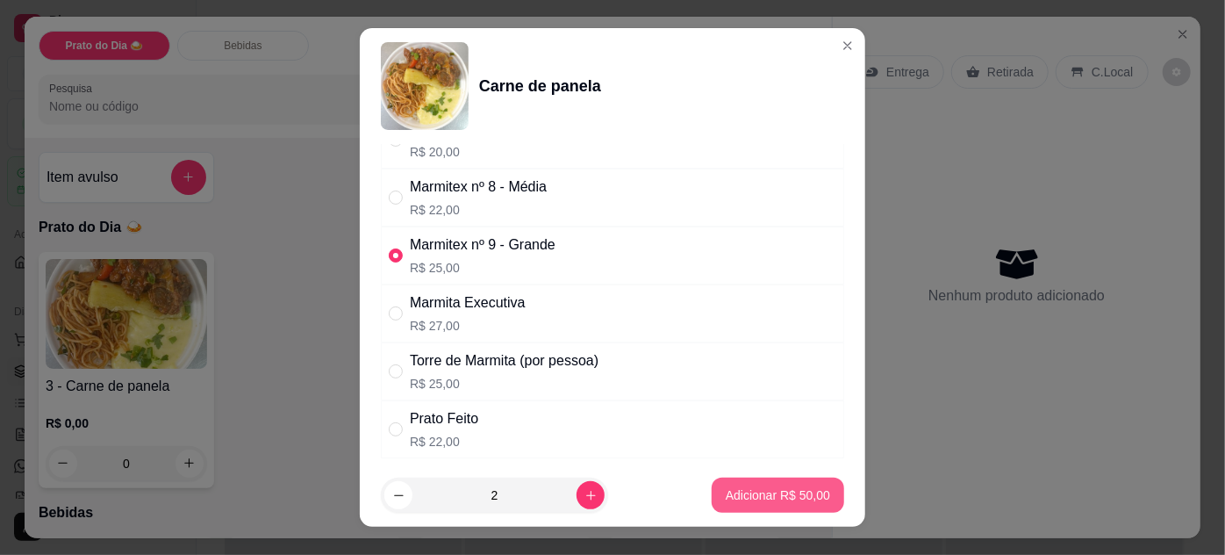
type input "2"
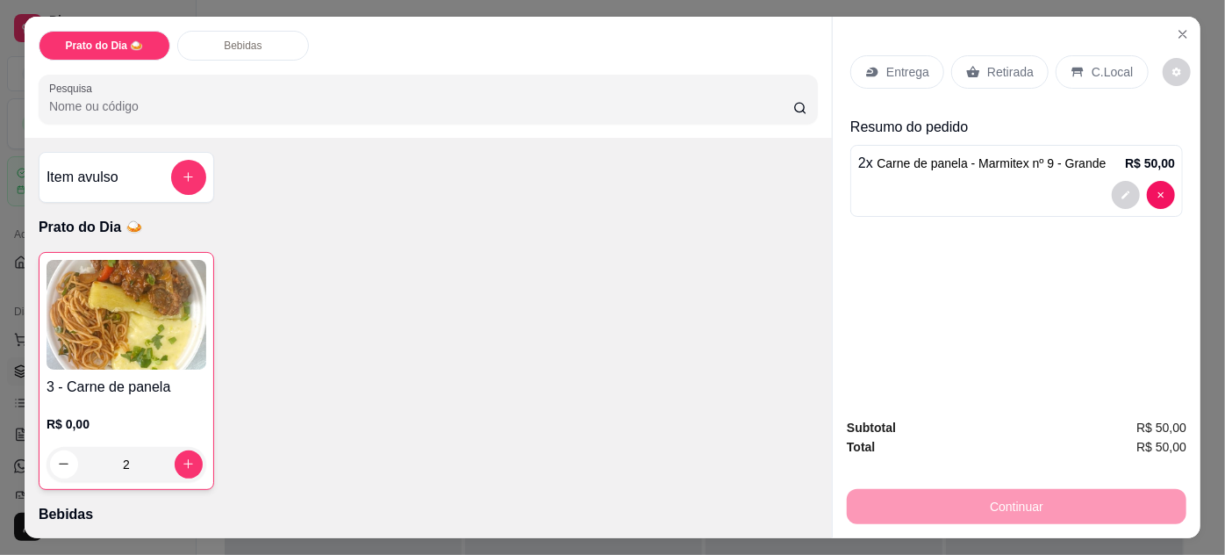
click at [968, 65] on icon at bounding box center [973, 72] width 14 height 14
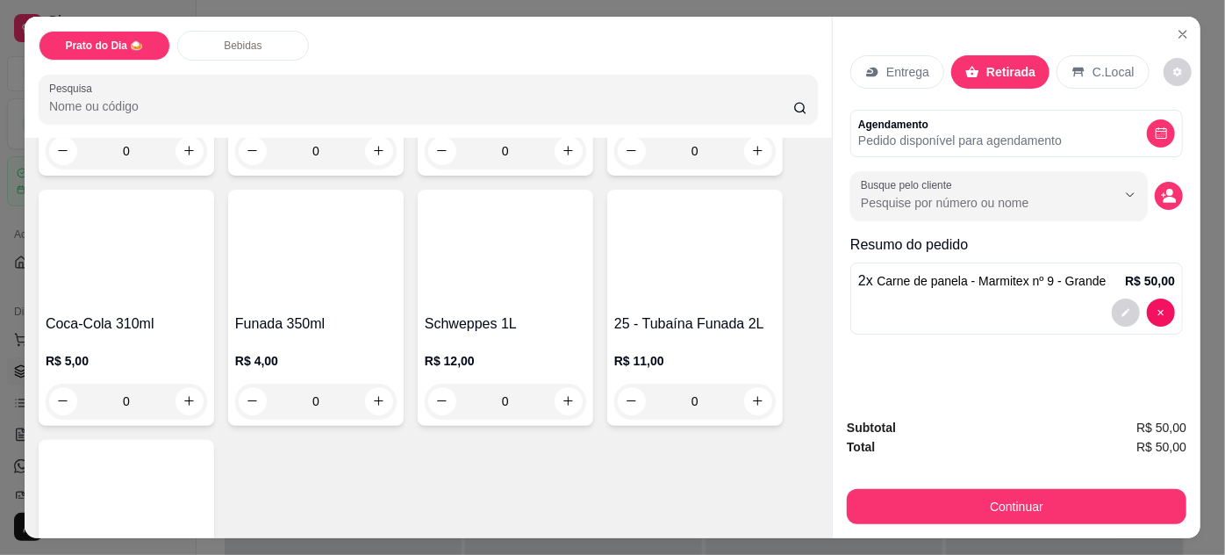
scroll to position [590, 0]
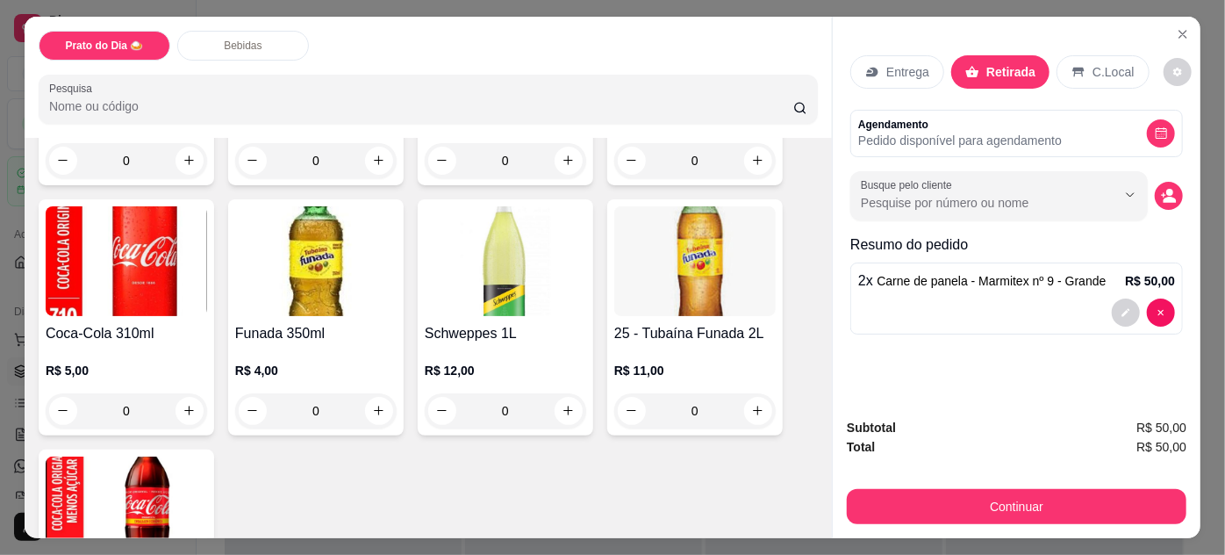
click at [712, 302] on img at bounding box center [694, 261] width 161 height 110
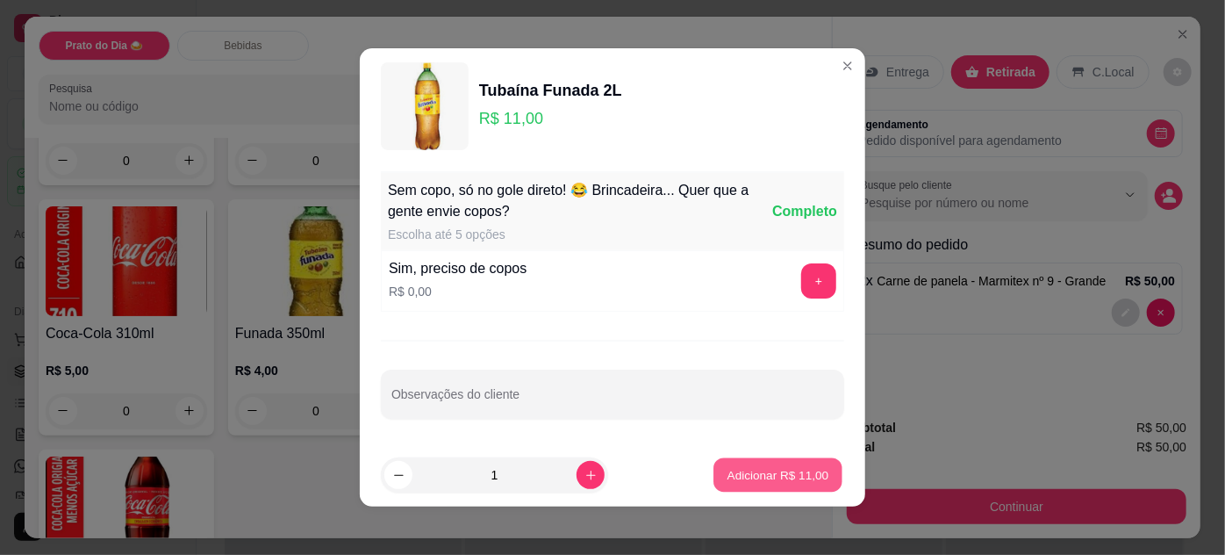
click at [736, 474] on p "Adicionar R$ 11,00" at bounding box center [778, 474] width 102 height 17
type input "1"
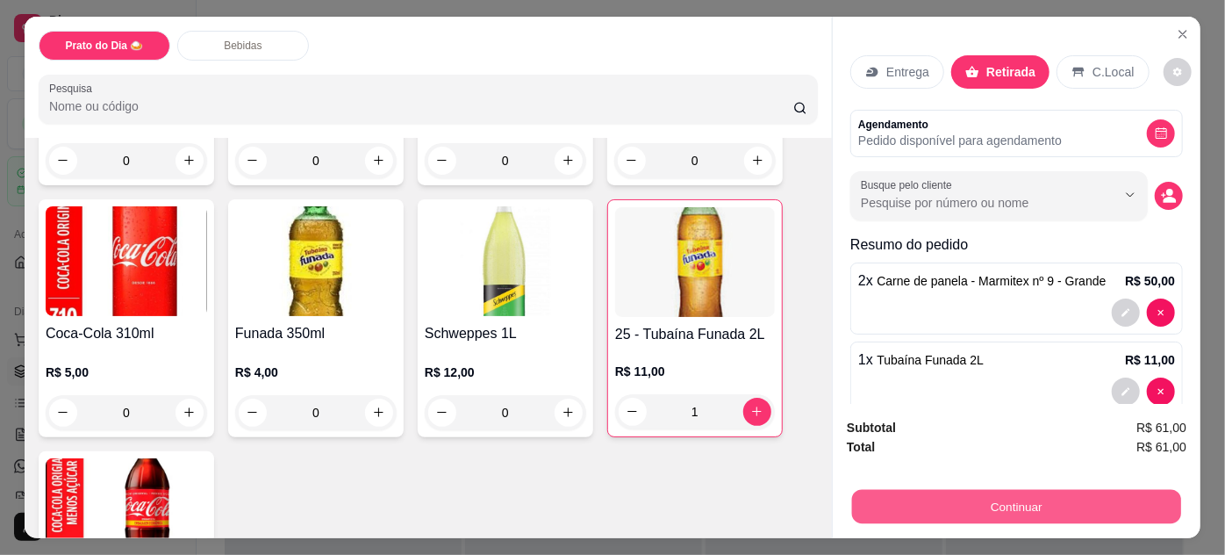
click at [977, 497] on button "Continuar" at bounding box center [1016, 507] width 329 height 34
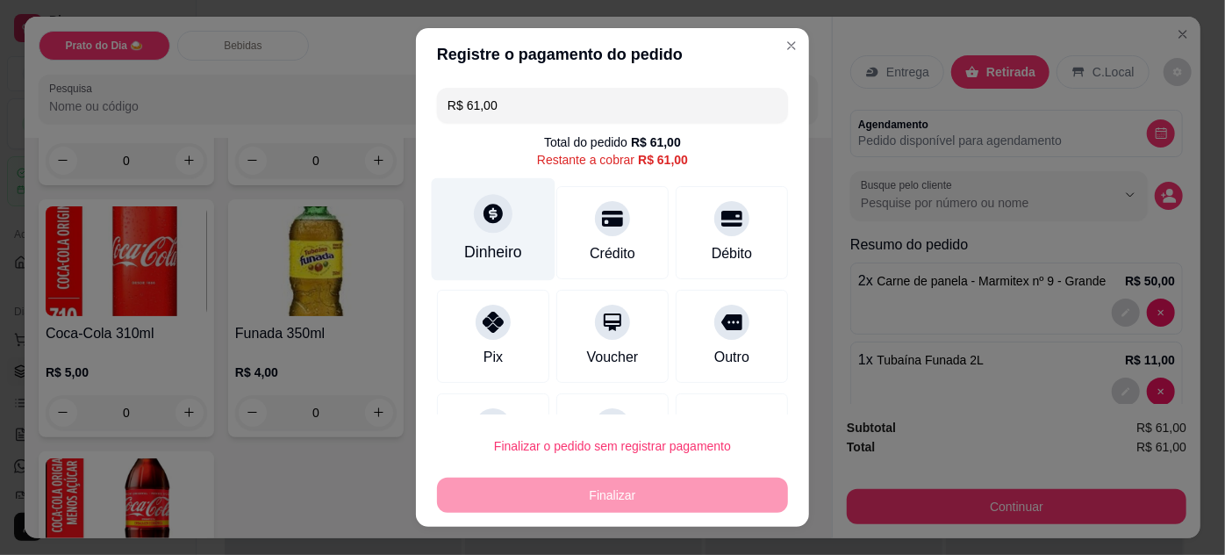
click at [496, 233] on div "Dinheiro" at bounding box center [494, 228] width 124 height 103
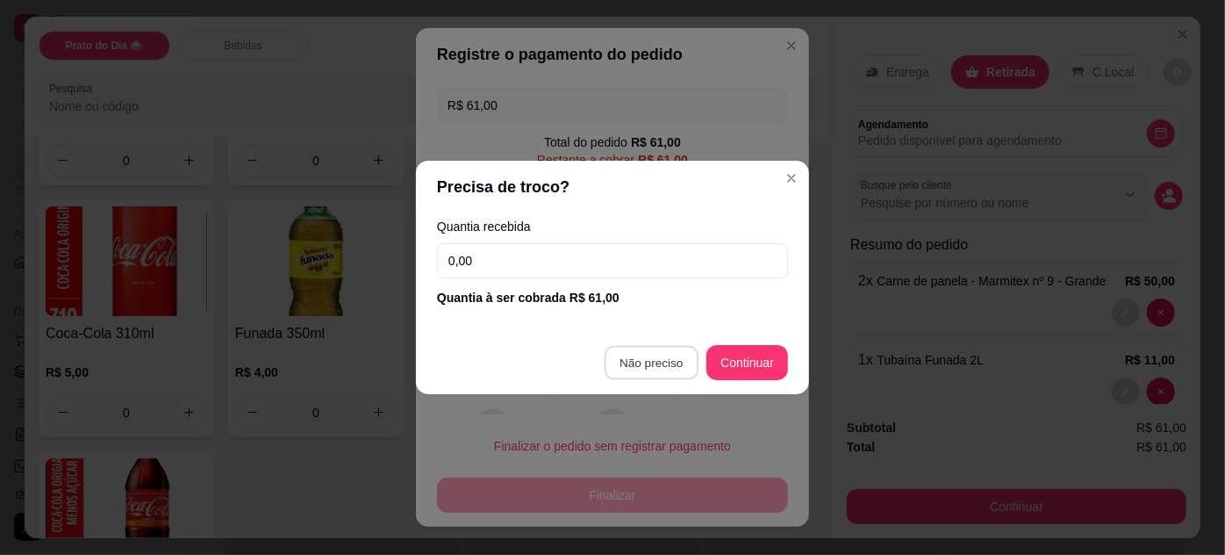
type input "R$ 0,00"
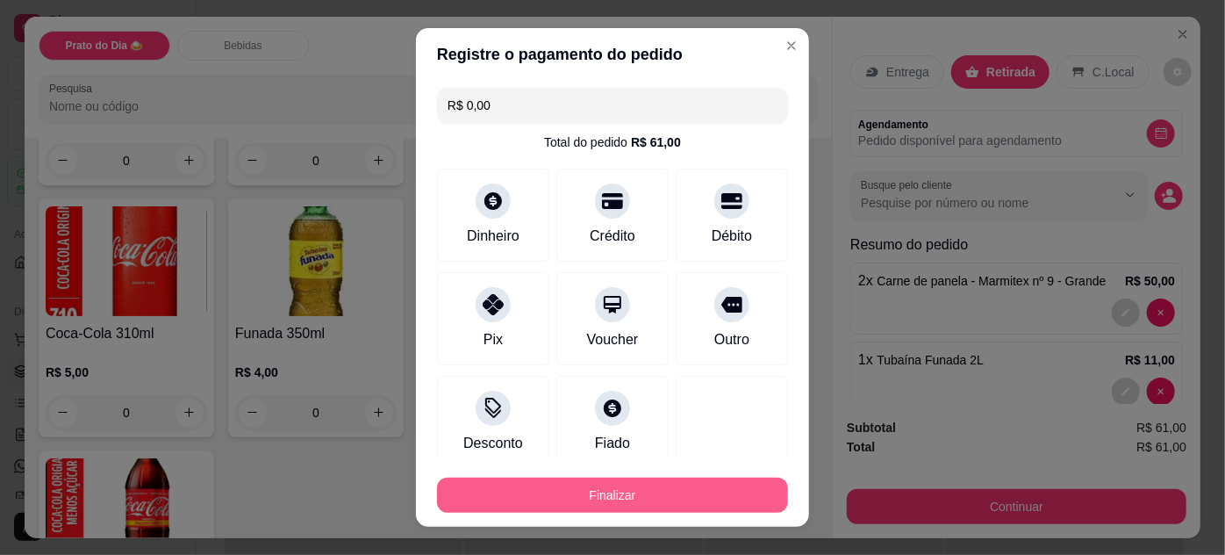
click at [645, 484] on button "Finalizar" at bounding box center [612, 494] width 351 height 35
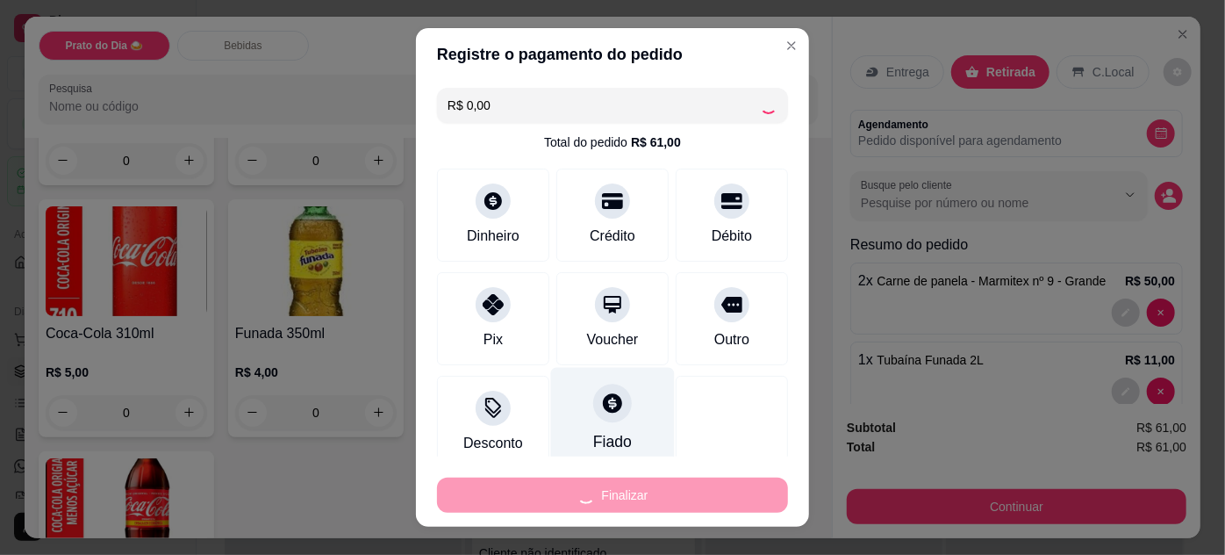
type input "0"
type input "-R$ 61,00"
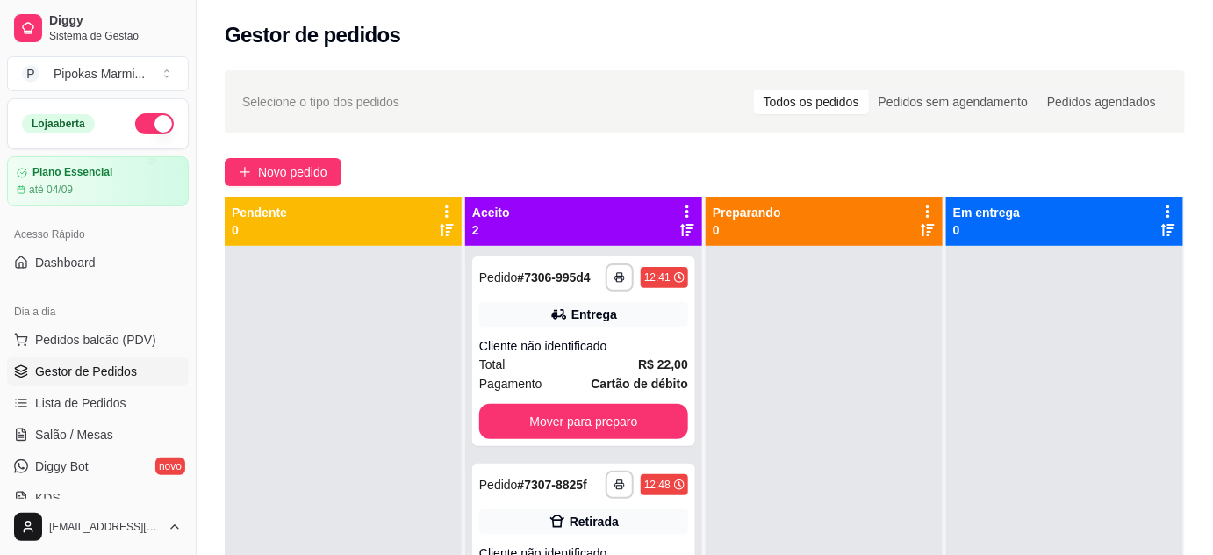
drag, startPoint x: 533, startPoint y: 445, endPoint x: 60, endPoint y: 587, distance: 493.8
click at [285, 164] on span "Novo pedido" at bounding box center [292, 171] width 69 height 19
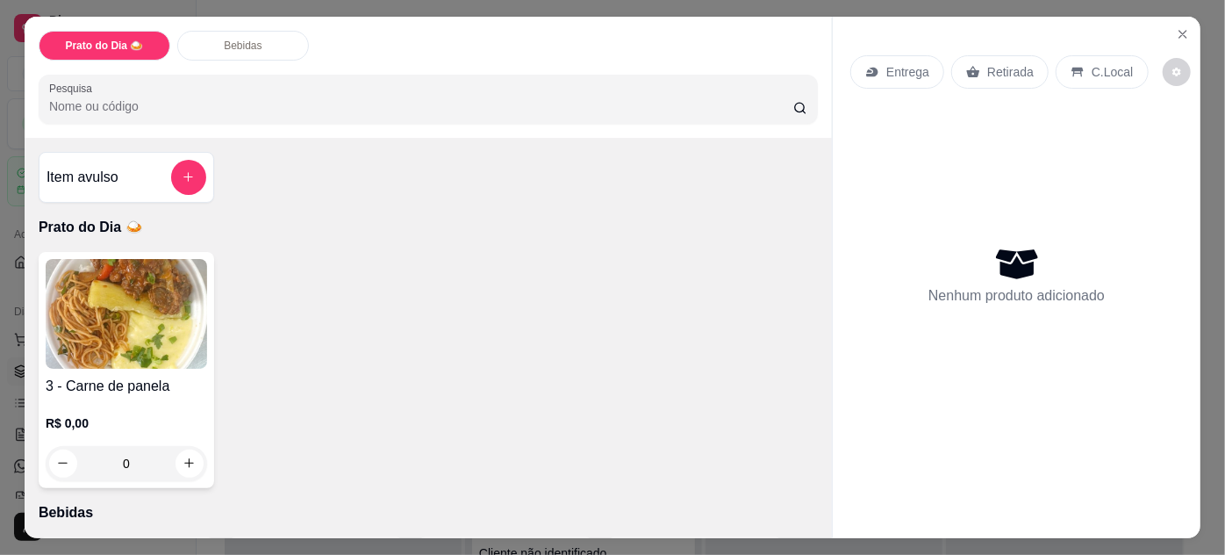
click at [188, 326] on img at bounding box center [126, 314] width 161 height 110
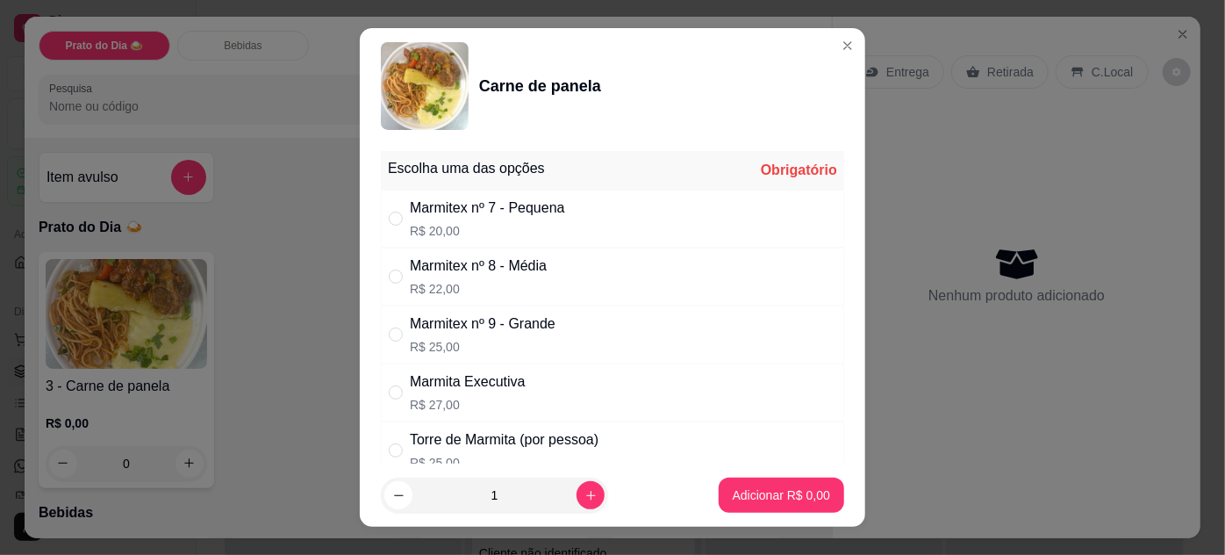
drag, startPoint x: 397, startPoint y: 327, endPoint x: 411, endPoint y: 340, distance: 19.3
click at [397, 326] on div "" at bounding box center [399, 334] width 21 height 19
radio input "true"
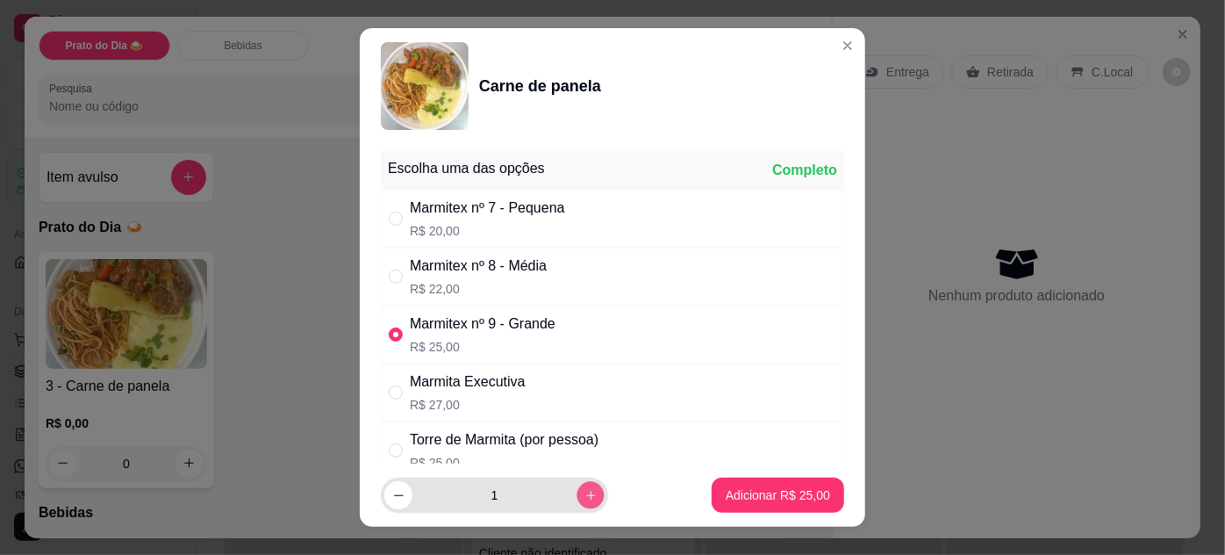
click at [576, 503] on button "increase-product-quantity" at bounding box center [589, 495] width 27 height 27
type input "2"
click at [389, 333] on input "" at bounding box center [396, 334] width 14 height 14
radio input "false"
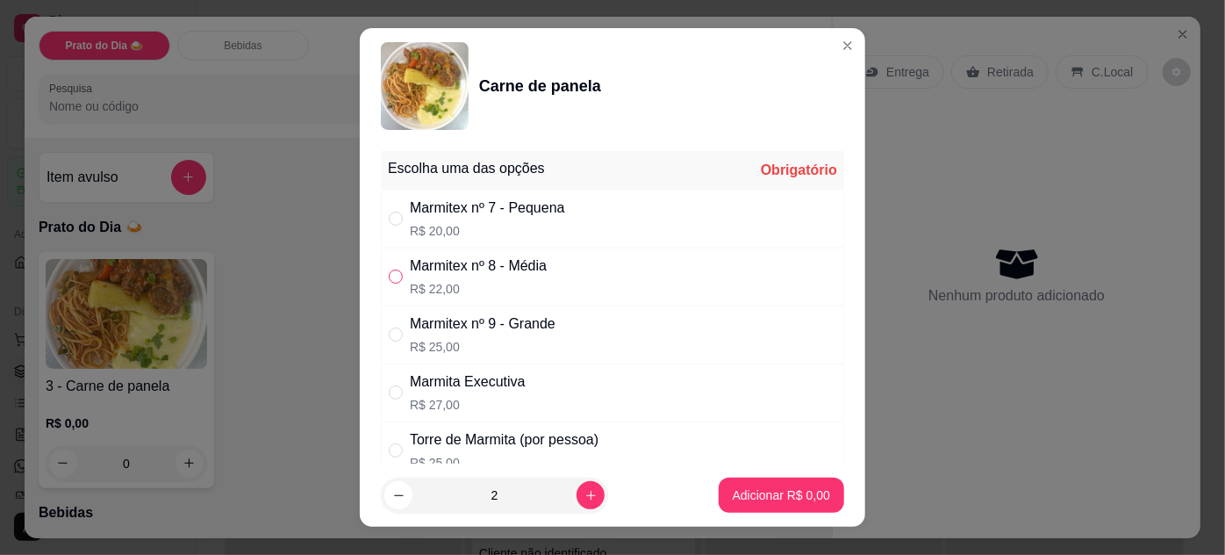
click at [394, 273] on input "" at bounding box center [396, 276] width 14 height 14
radio input "true"
click at [801, 494] on p "Adicionar R$ 44,00" at bounding box center [778, 495] width 104 height 18
type input "2"
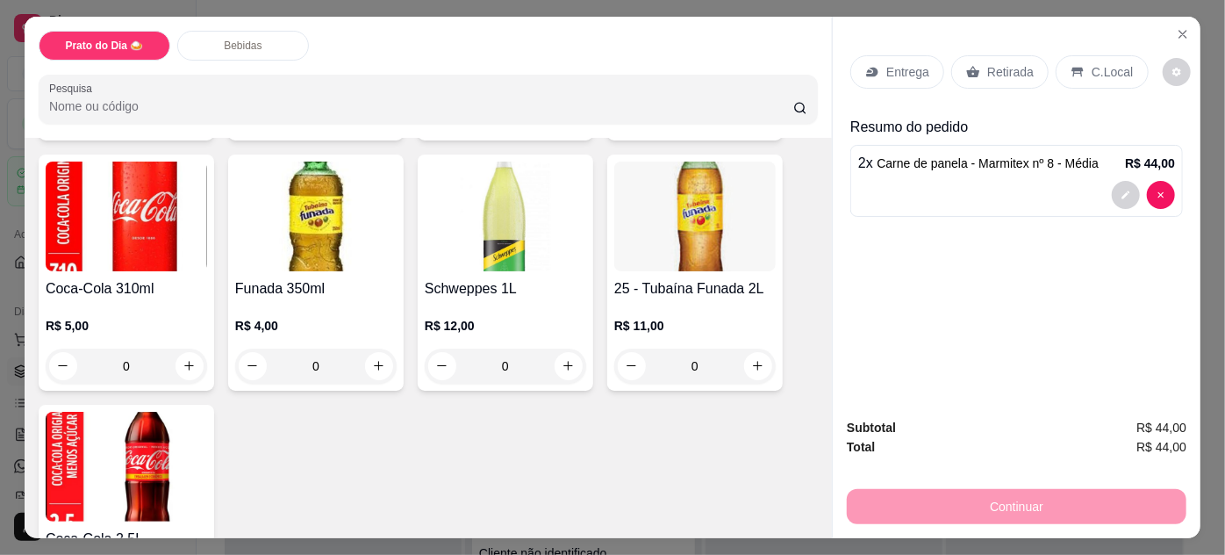
scroll to position [638, 0]
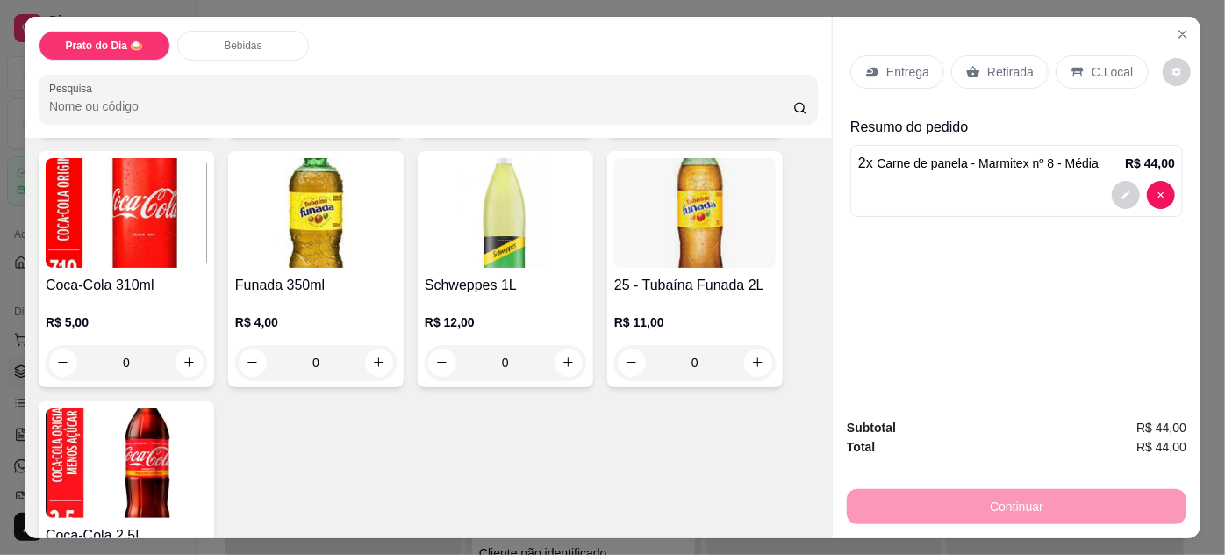
click at [185, 355] on div "0" at bounding box center [126, 362] width 161 height 35
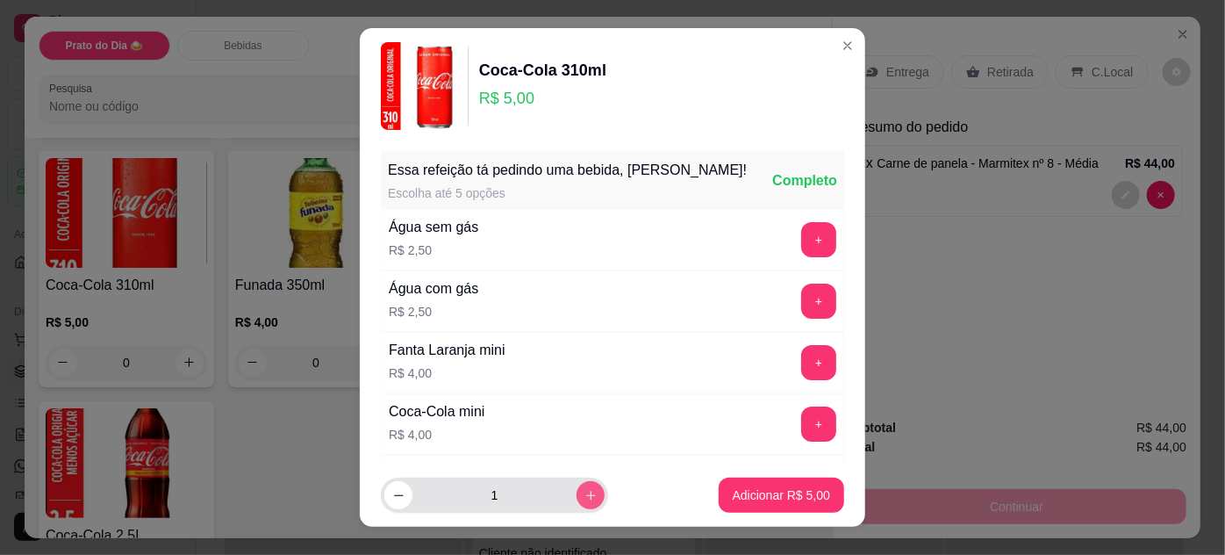
click at [576, 488] on button "increase-product-quantity" at bounding box center [590, 495] width 28 height 28
type input "2"
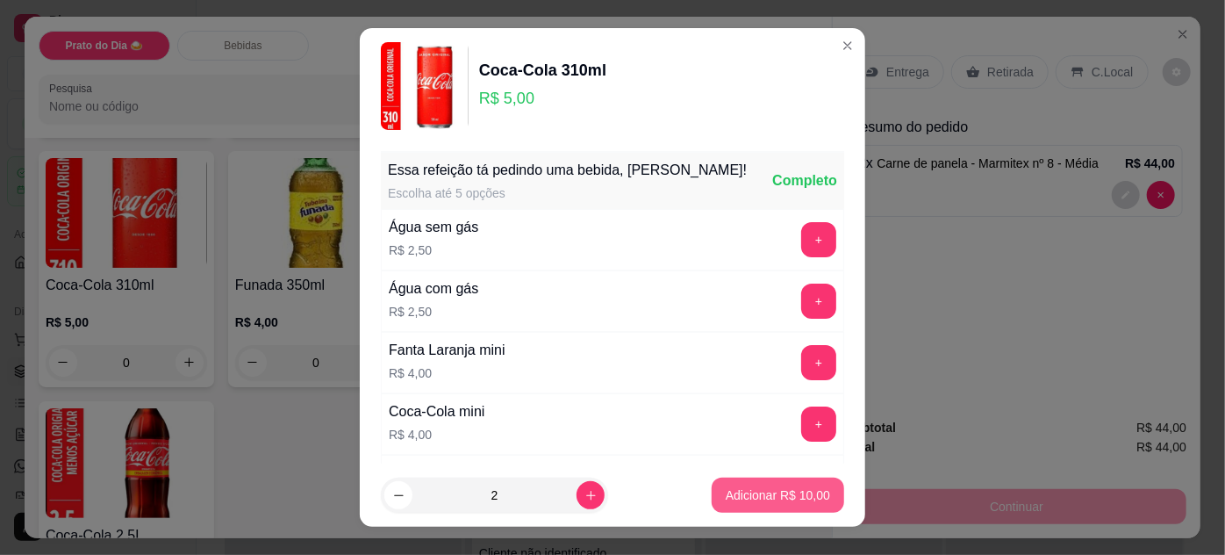
click at [760, 499] on p "Adicionar R$ 10,00" at bounding box center [778, 495] width 104 height 18
type input "2"
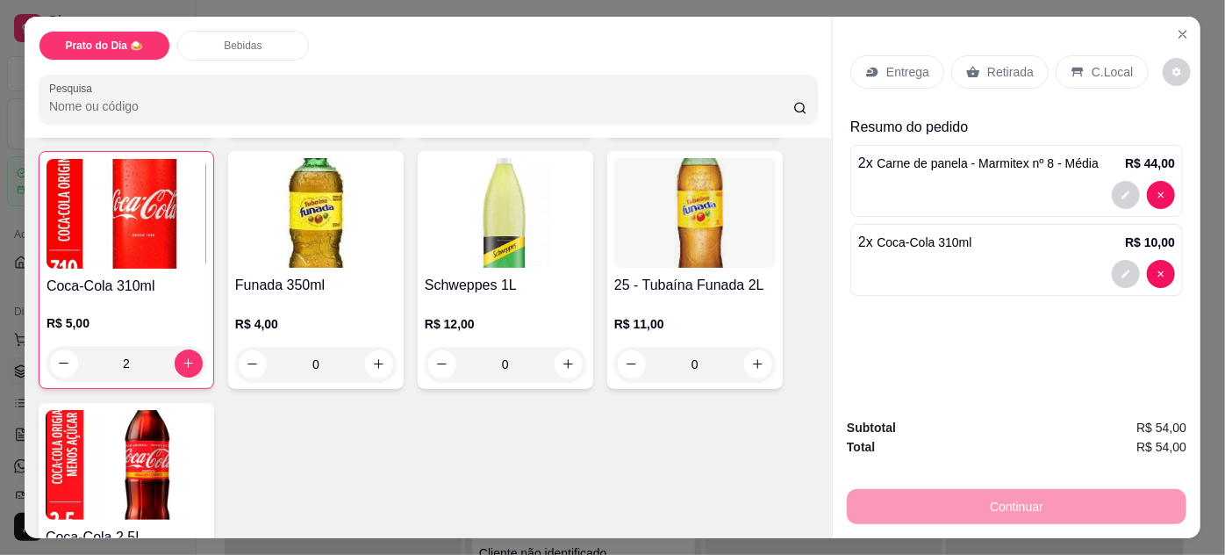
click at [916, 65] on p "Entrega" at bounding box center [907, 72] width 43 height 18
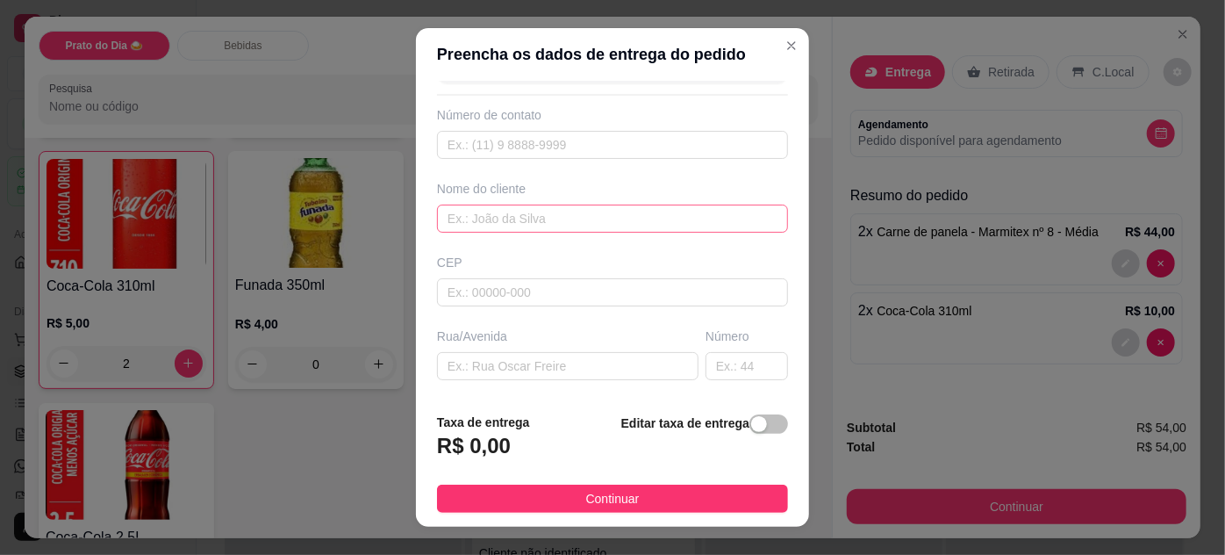
scroll to position [159, 0]
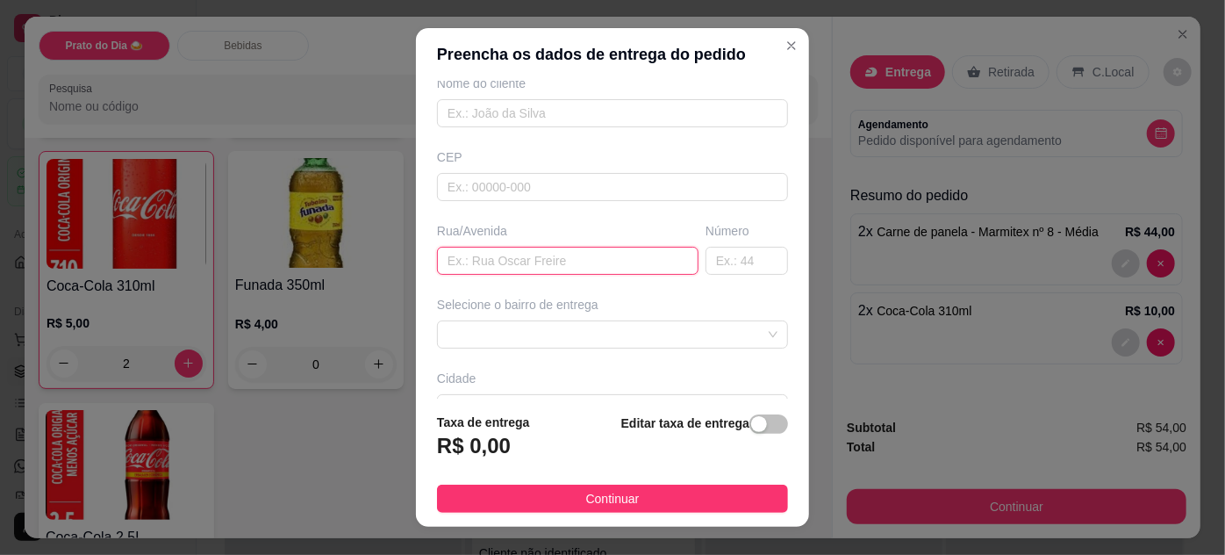
paste input "Pra [STREET_ADDRESS][PERSON_NAME]"
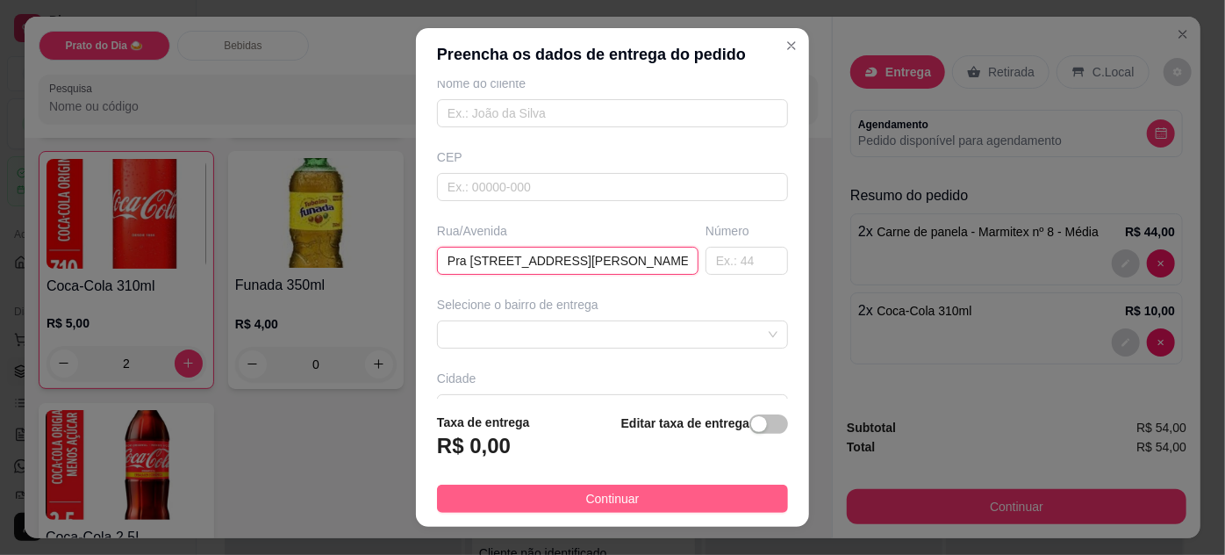
type input "Pra [STREET_ADDRESS][PERSON_NAME]"
click at [667, 503] on button "Continuar" at bounding box center [612, 498] width 351 height 28
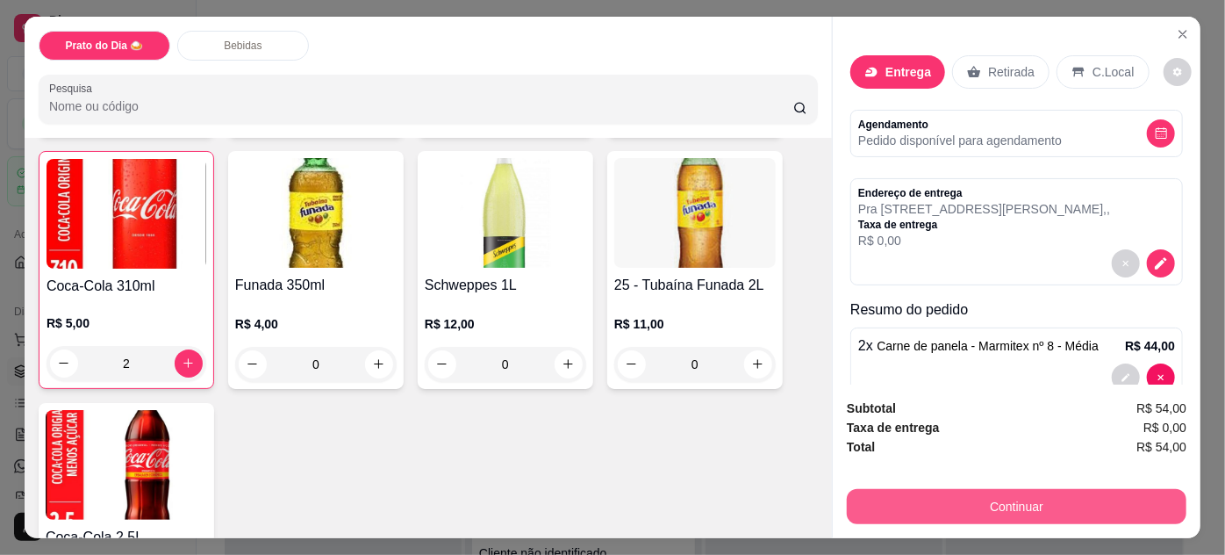
click at [991, 500] on button "Continuar" at bounding box center [1017, 506] width 340 height 35
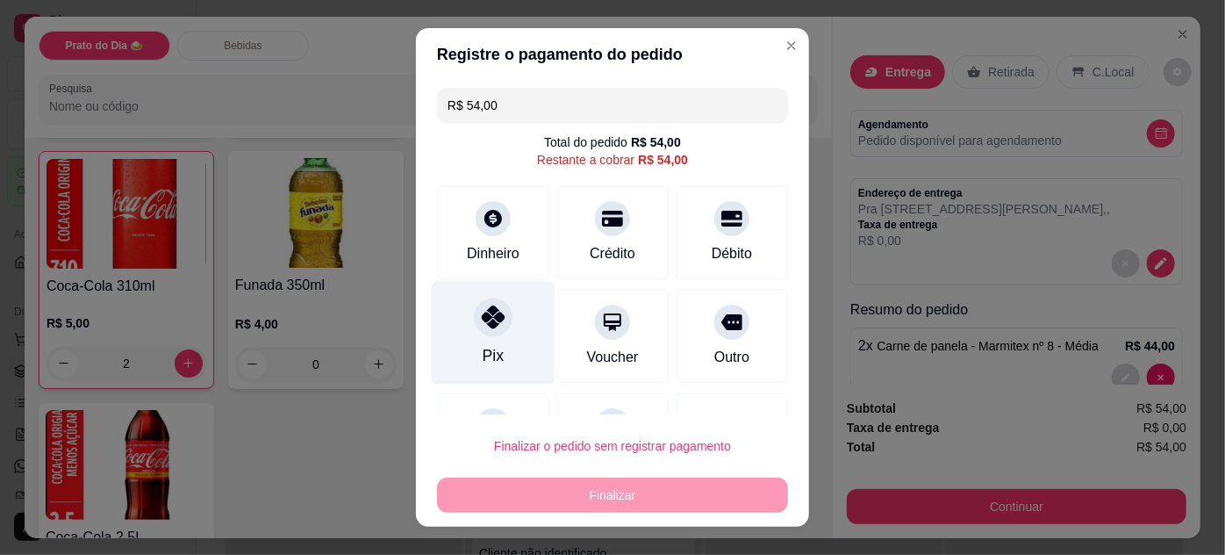
click at [493, 319] on icon at bounding box center [493, 316] width 23 height 23
type input "R$ 0,00"
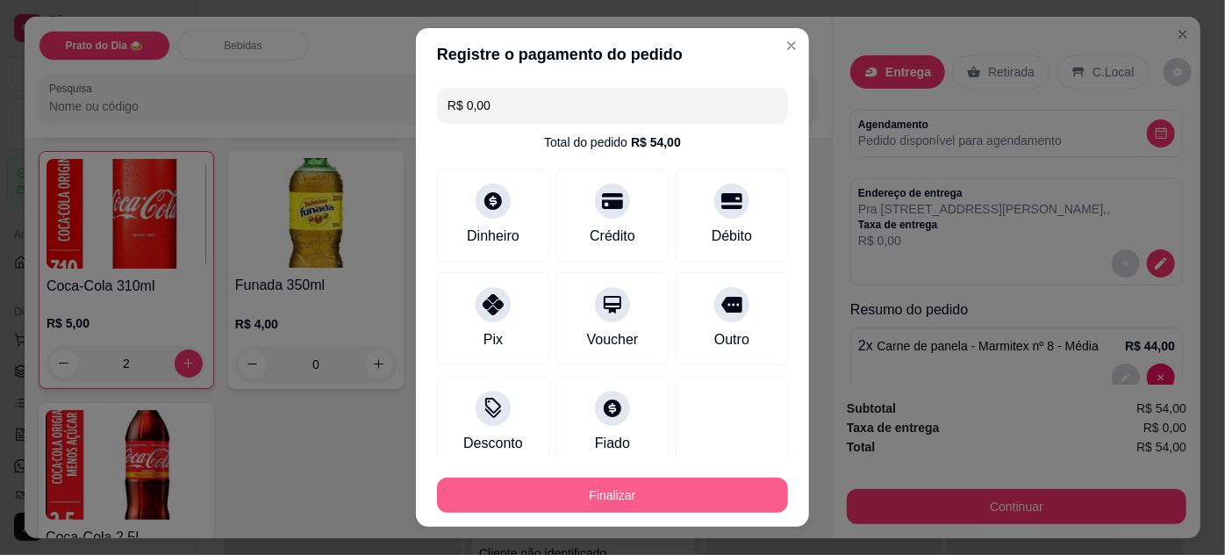
click at [626, 490] on button "Finalizar" at bounding box center [612, 494] width 351 height 35
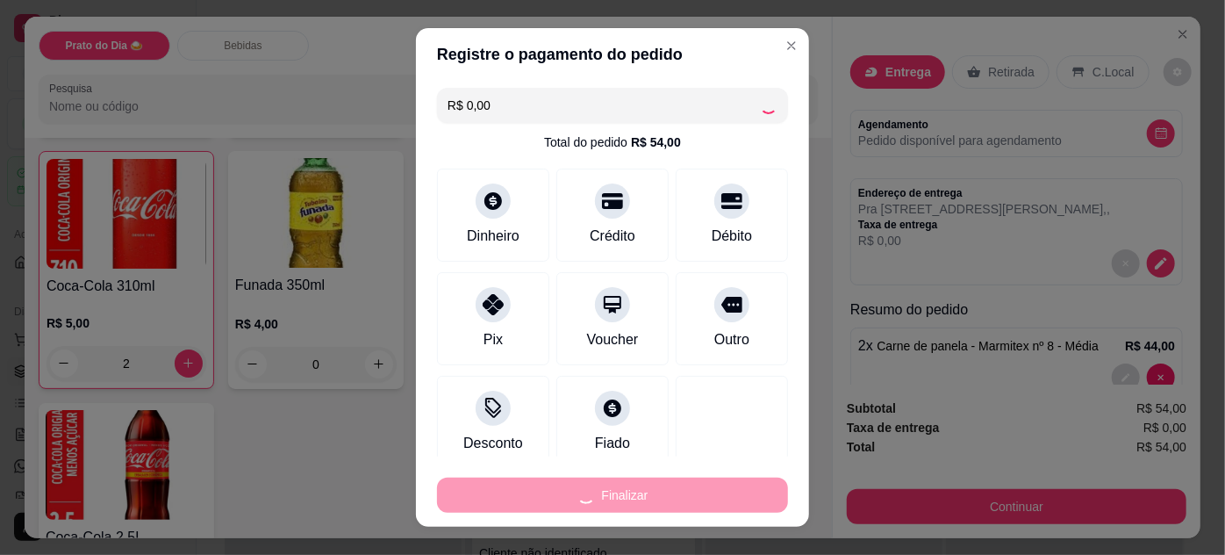
type input "0"
type input "-R$ 54,00"
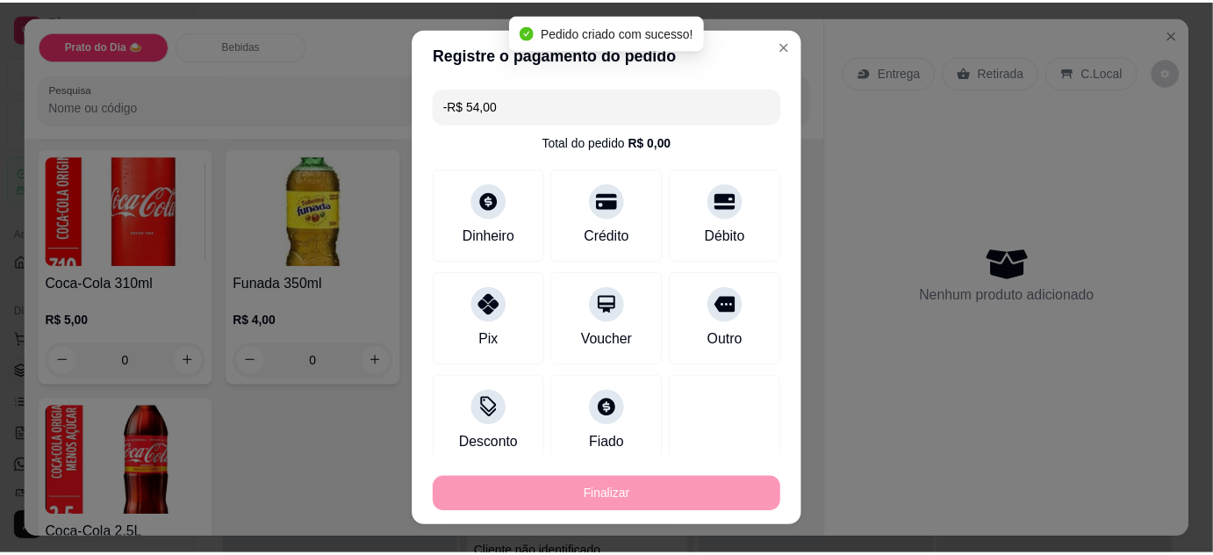
scroll to position [636, 0]
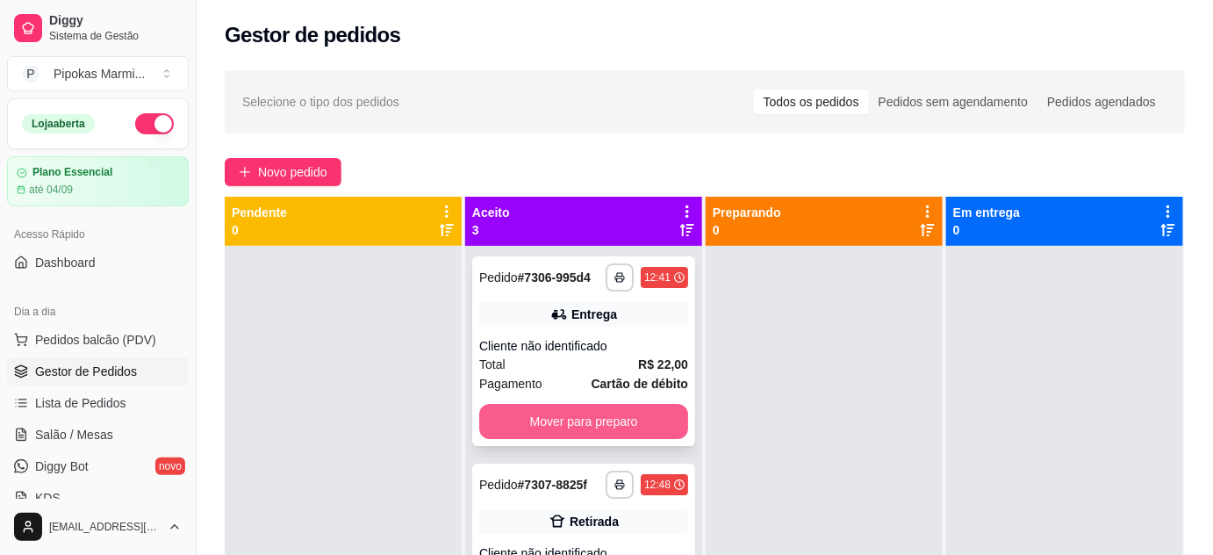
click at [648, 439] on button "Mover para preparo" at bounding box center [583, 421] width 209 height 35
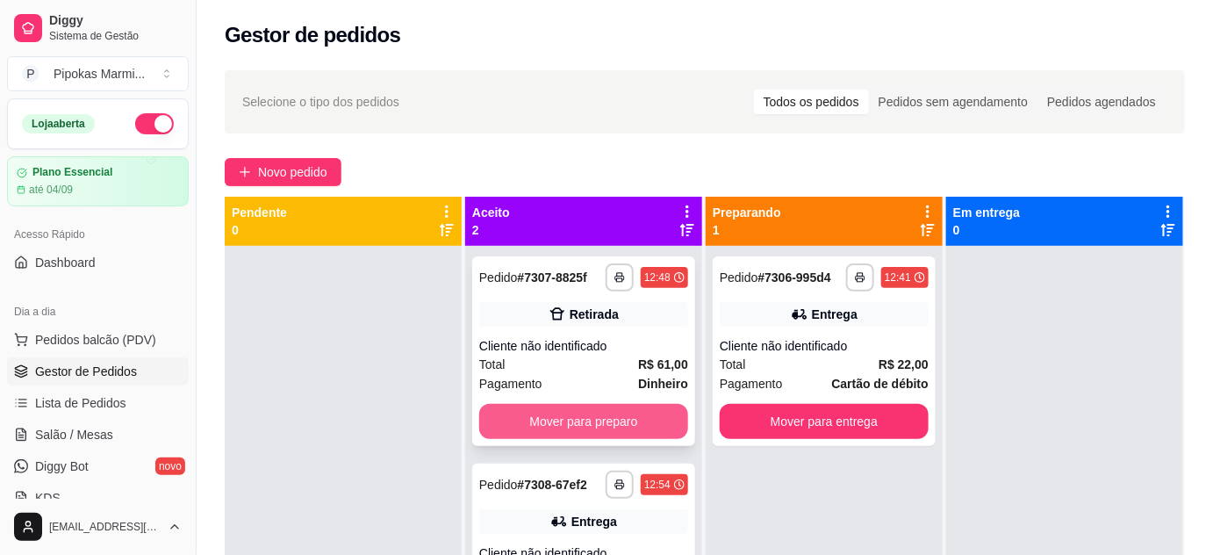
click at [650, 424] on button "Mover para preparo" at bounding box center [583, 421] width 209 height 35
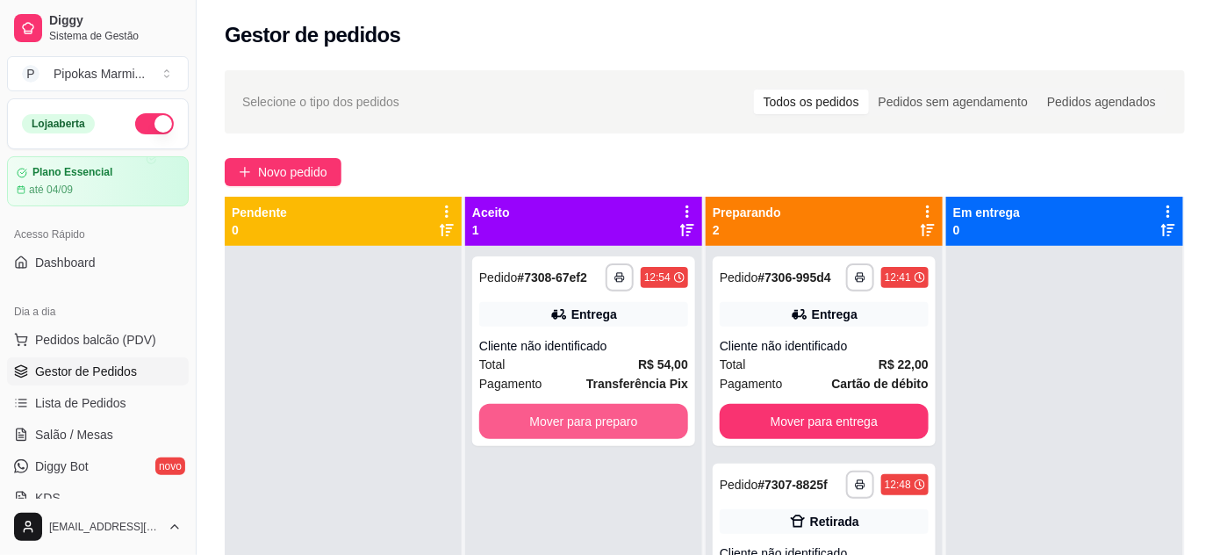
click at [645, 429] on button "Mover para preparo" at bounding box center [583, 421] width 209 height 35
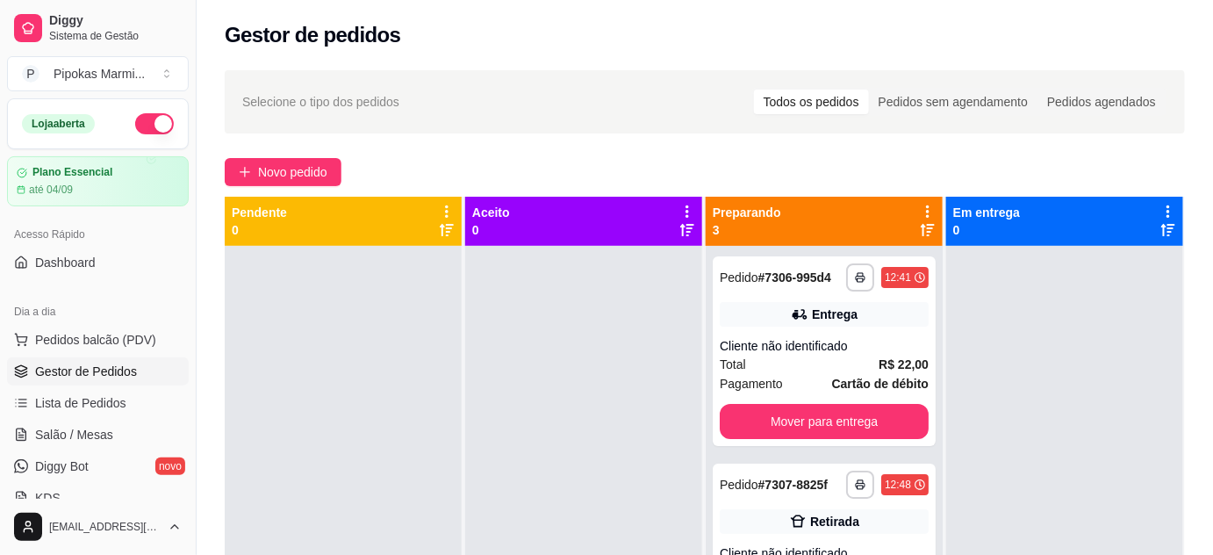
click at [645, 429] on div at bounding box center [583, 523] width 237 height 555
click at [836, 439] on button "Mover para entrega" at bounding box center [823, 421] width 209 height 35
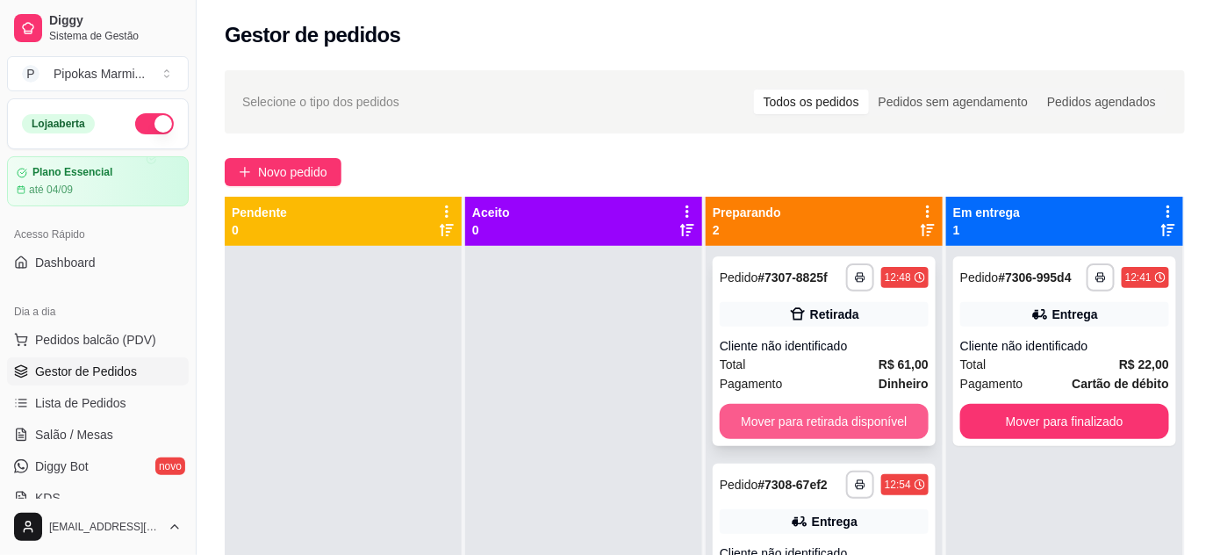
click at [860, 413] on button "Mover para retirada disponível" at bounding box center [823, 421] width 209 height 35
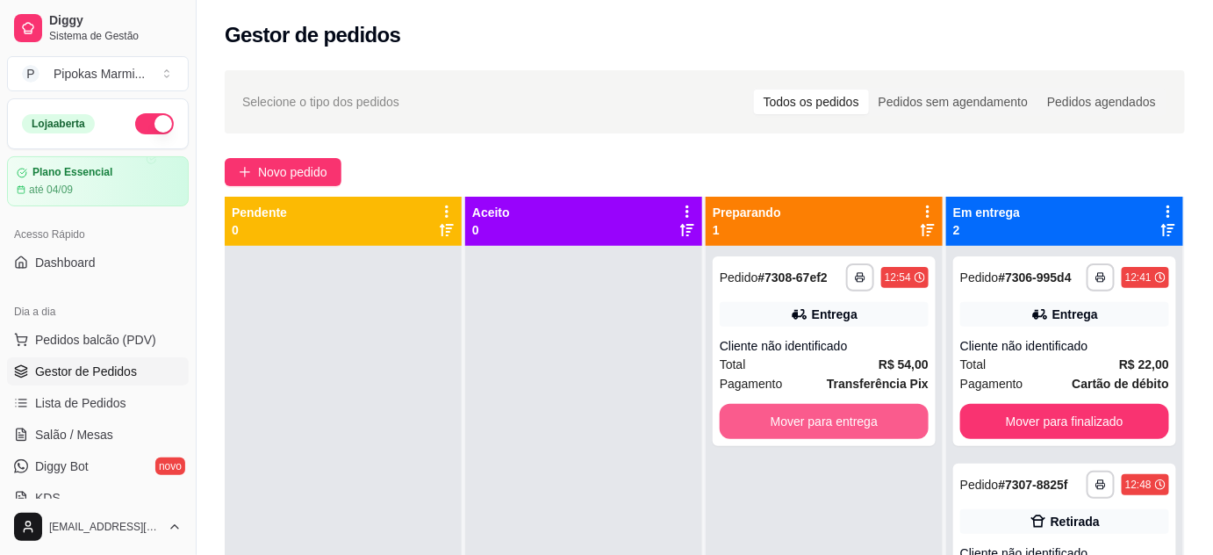
click at [861, 413] on button "Mover para entrega" at bounding box center [823, 421] width 209 height 35
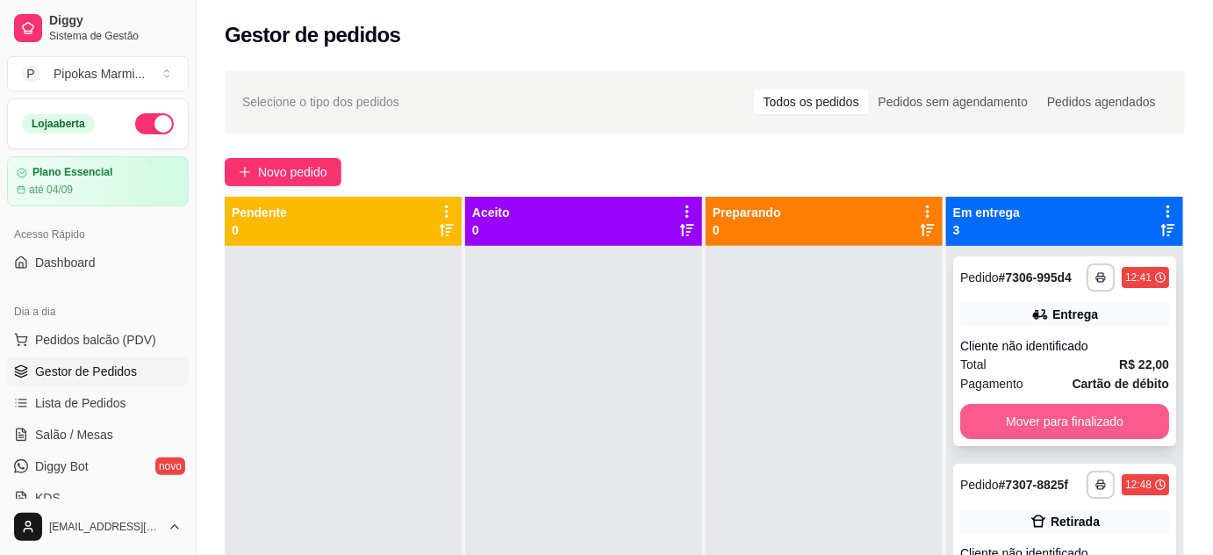
click at [1096, 430] on button "Mover para finalizado" at bounding box center [1064, 421] width 209 height 35
click at [1098, 425] on button "Mover para finalizado" at bounding box center [1064, 421] width 203 height 34
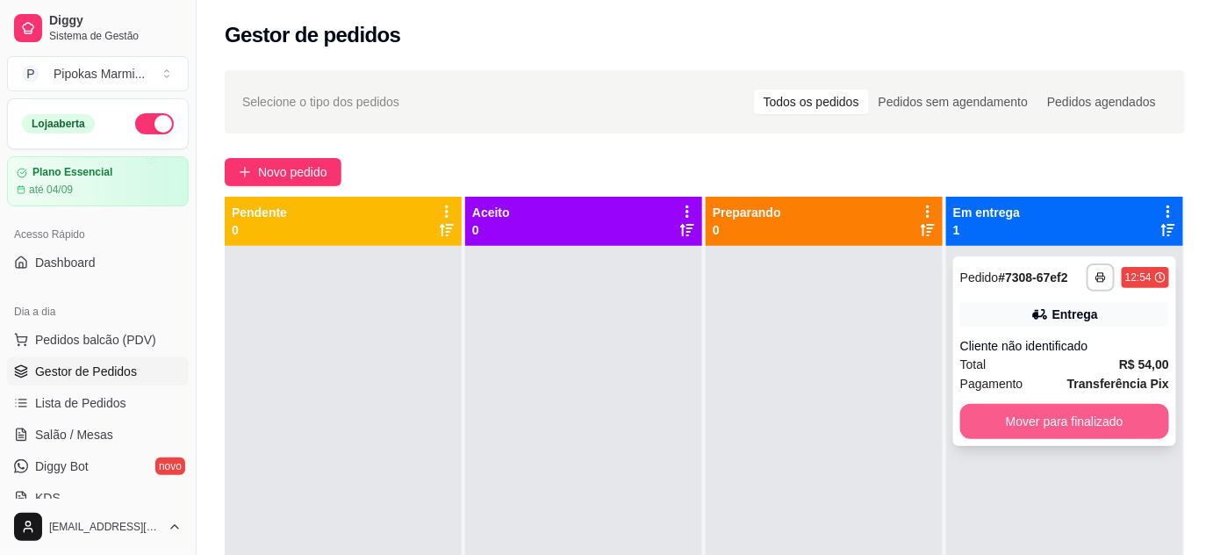
click at [1098, 425] on button "Mover para finalizado" at bounding box center [1064, 421] width 209 height 35
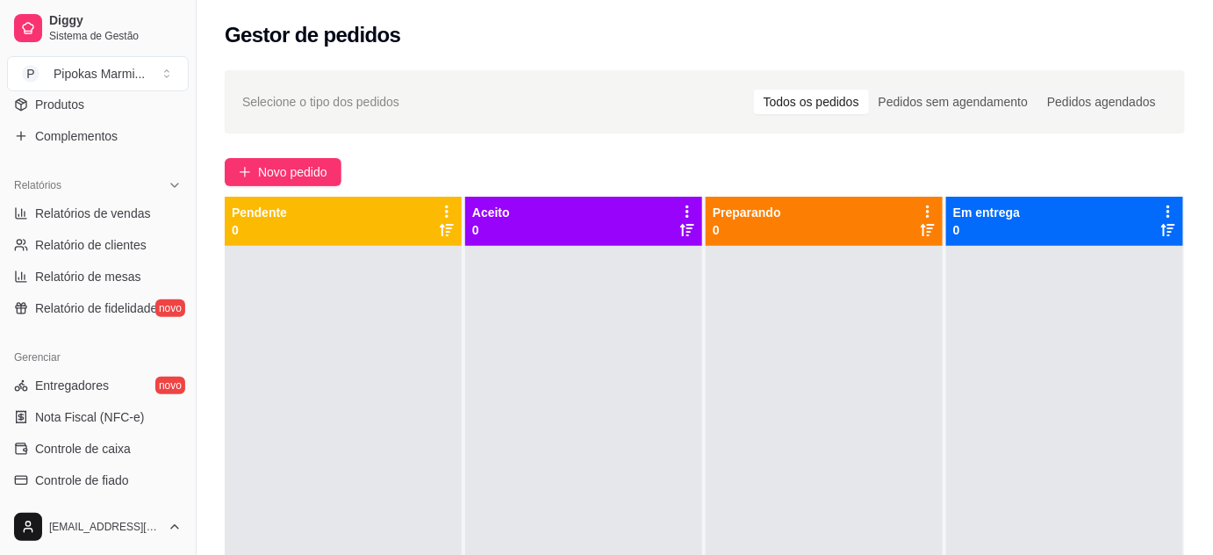
scroll to position [478, 0]
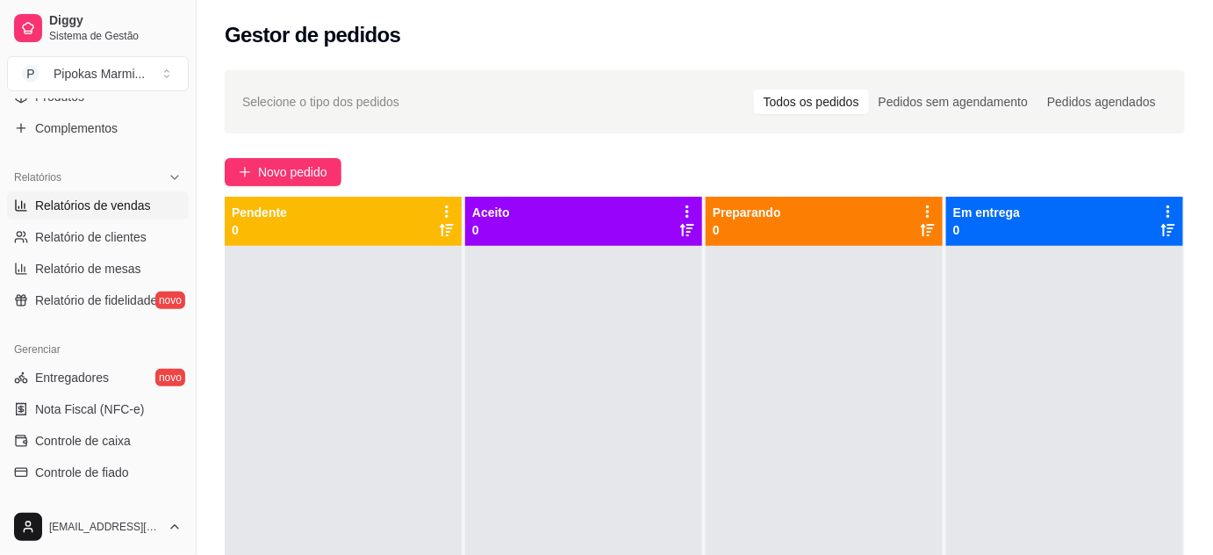
click at [135, 211] on span "Relatórios de vendas" at bounding box center [93, 206] width 116 height 18
select select "ALL"
select select "0"
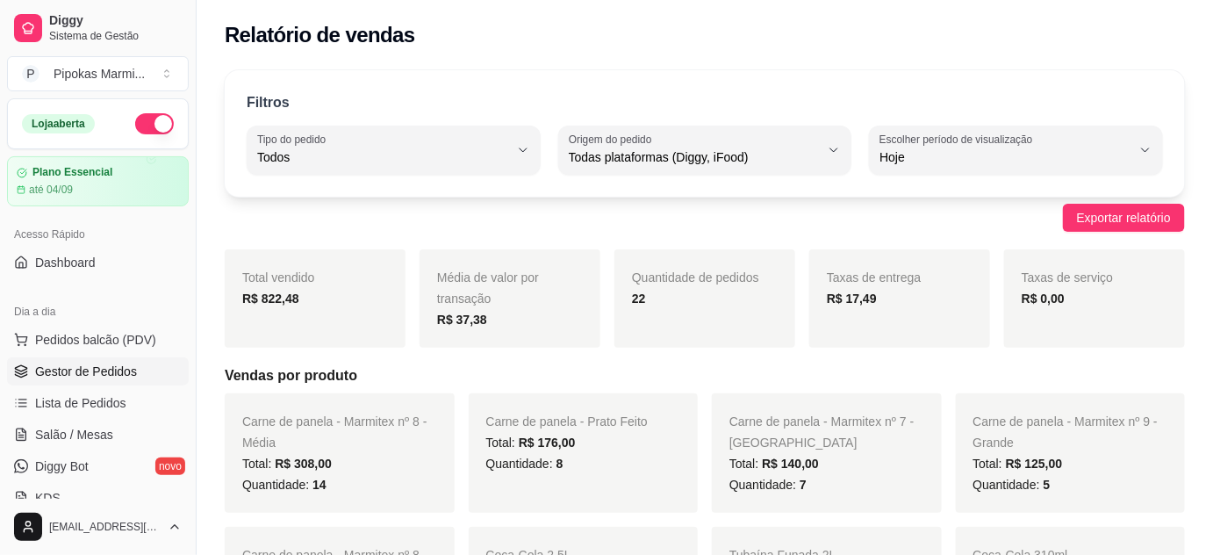
click at [103, 363] on span "Gestor de Pedidos" at bounding box center [86, 371] width 102 height 18
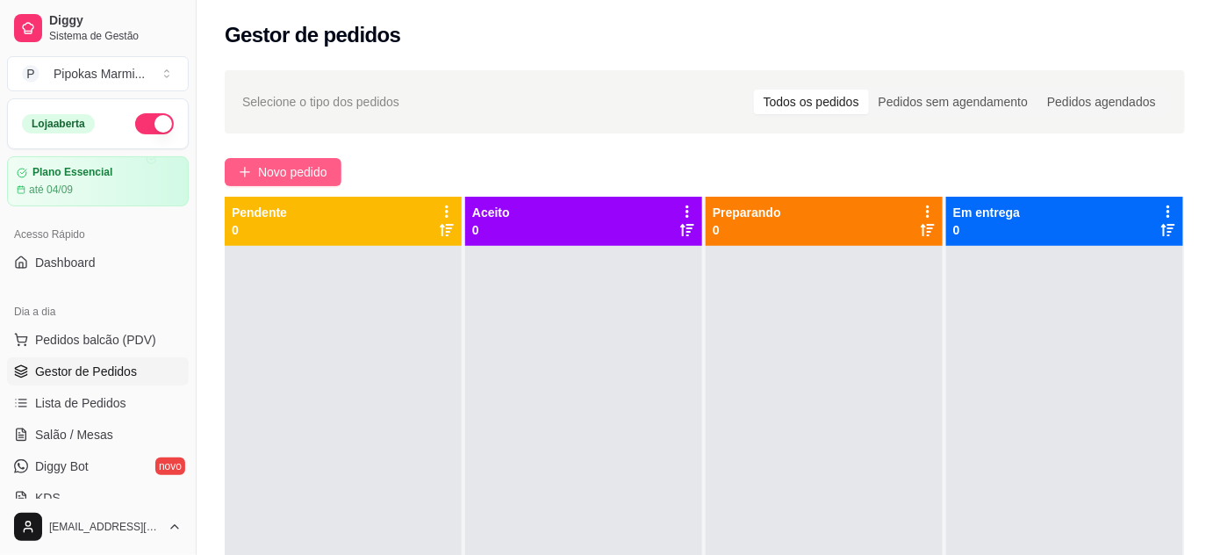
click at [313, 177] on span "Novo pedido" at bounding box center [292, 171] width 69 height 19
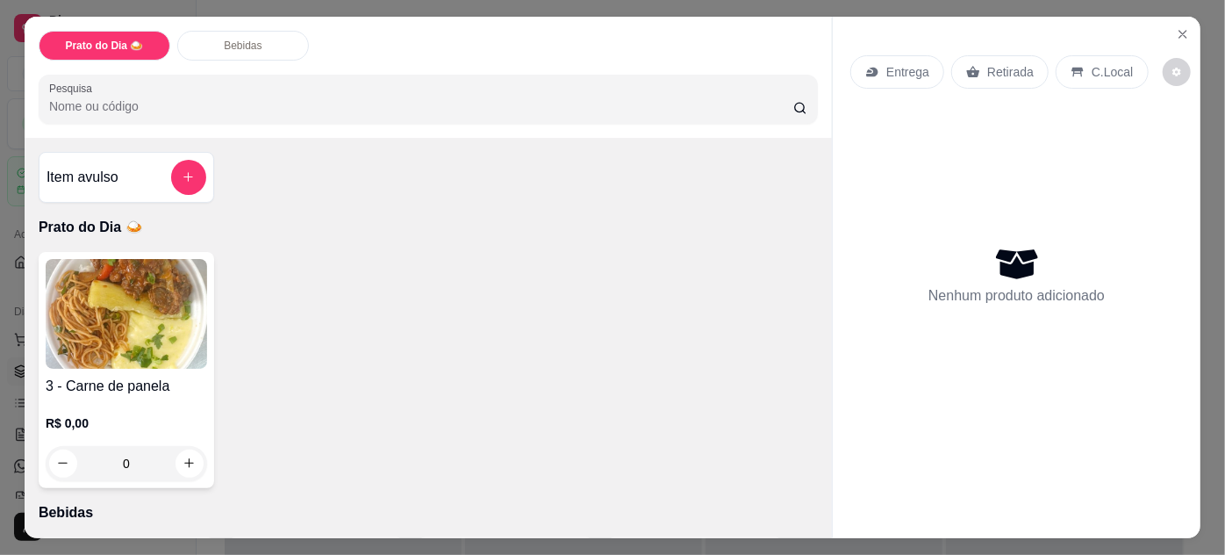
click at [155, 291] on img at bounding box center [126, 314] width 161 height 110
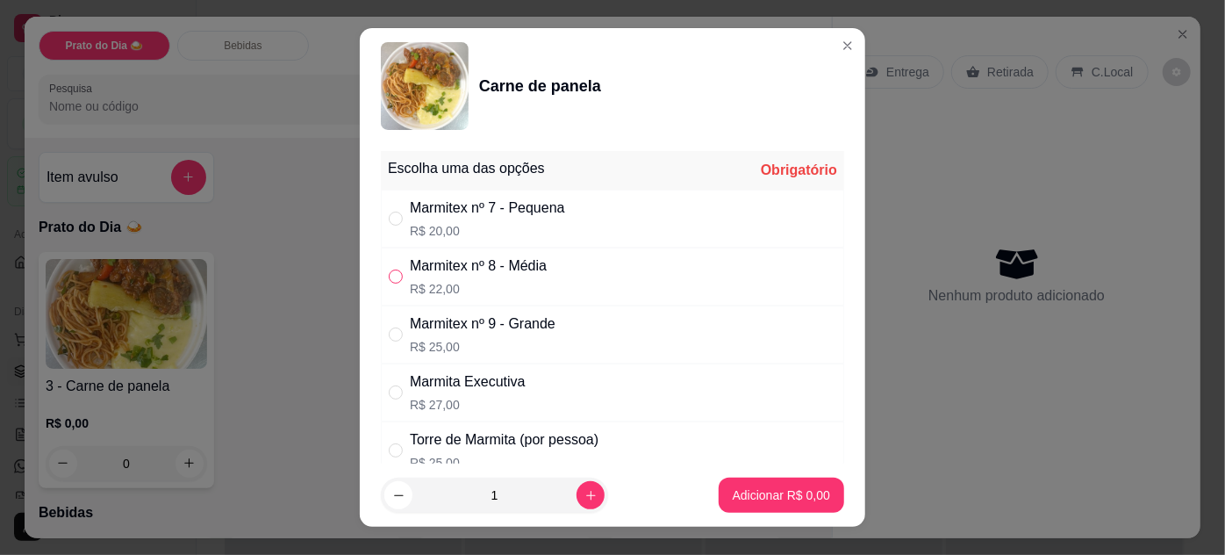
click at [394, 275] on input "" at bounding box center [396, 276] width 14 height 14
radio input "true"
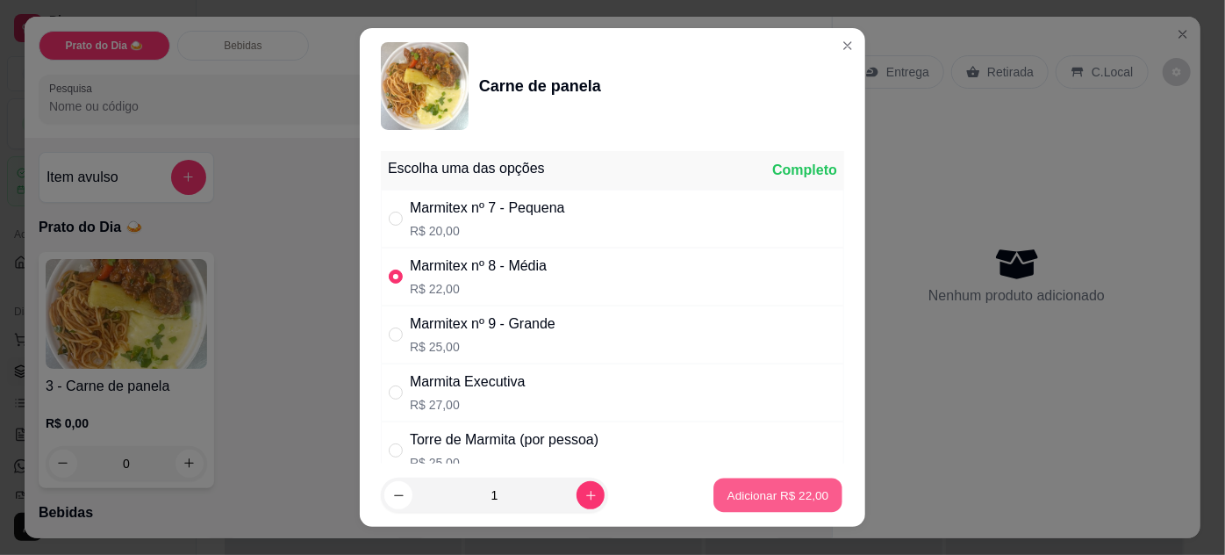
click at [776, 490] on p "Adicionar R$ 22,00" at bounding box center [778, 495] width 102 height 17
type input "1"
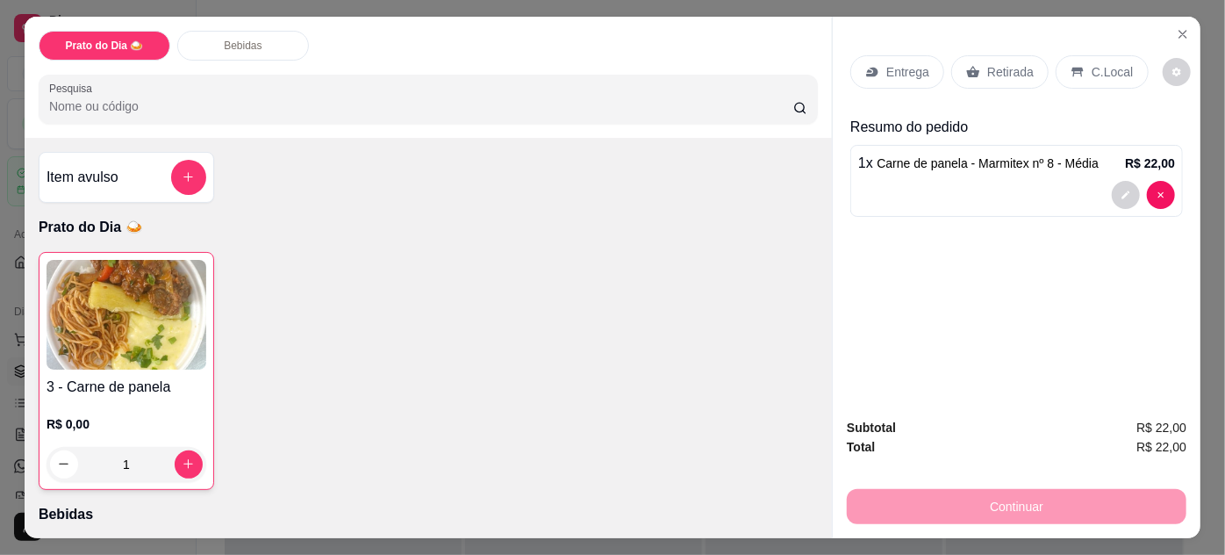
click at [987, 65] on p "Retirada" at bounding box center [1010, 72] width 47 height 18
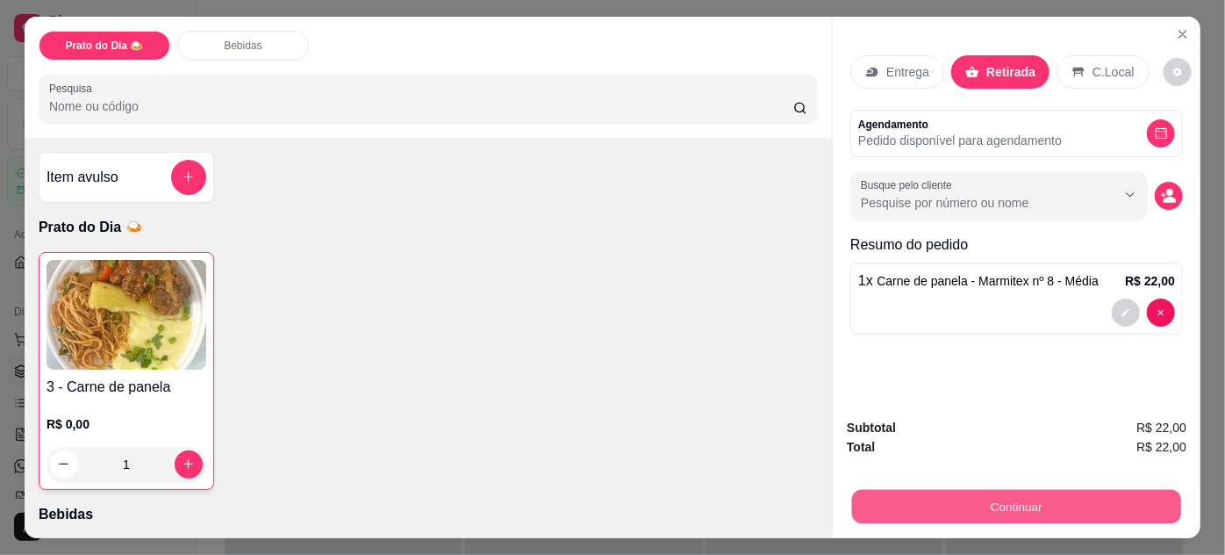
click at [989, 490] on button "Continuar" at bounding box center [1016, 507] width 329 height 34
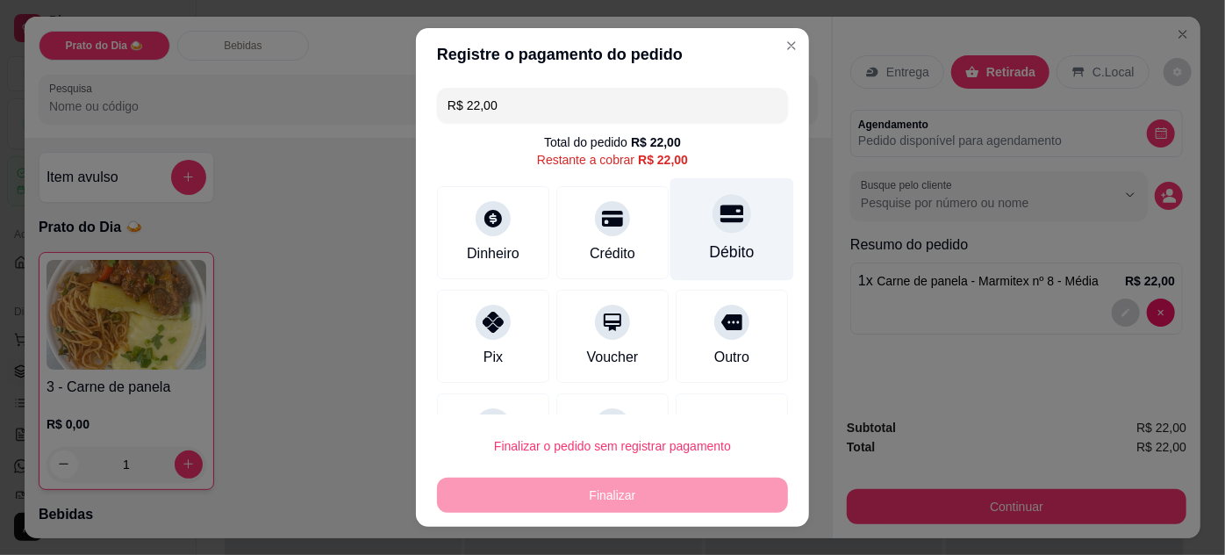
click at [676, 207] on div "Débito" at bounding box center [732, 228] width 124 height 103
type input "R$ 0,00"
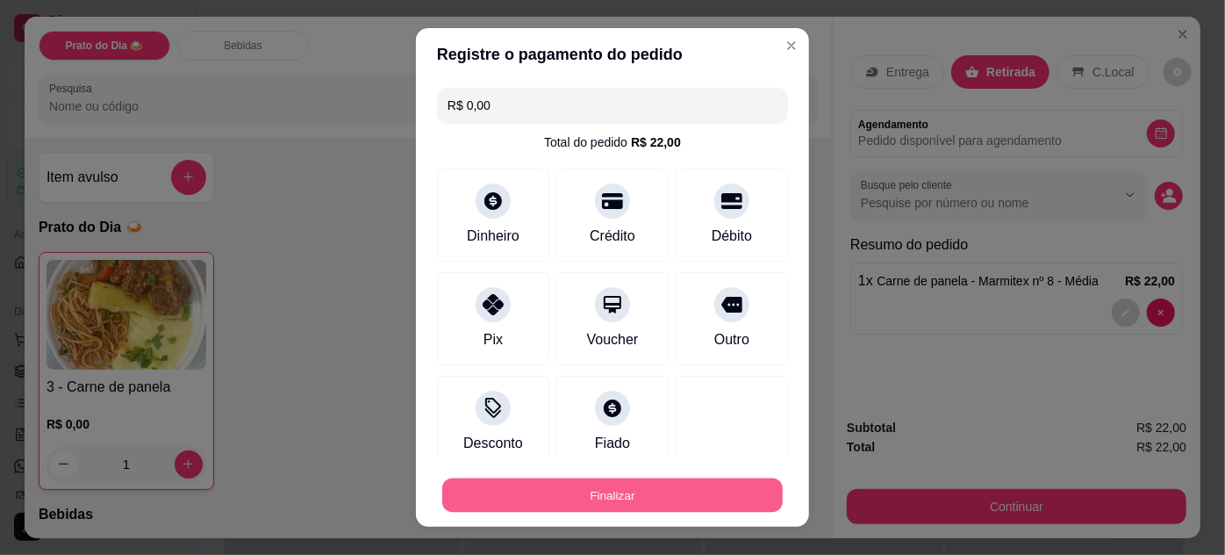
click at [583, 497] on button "Finalizar" at bounding box center [612, 495] width 340 height 34
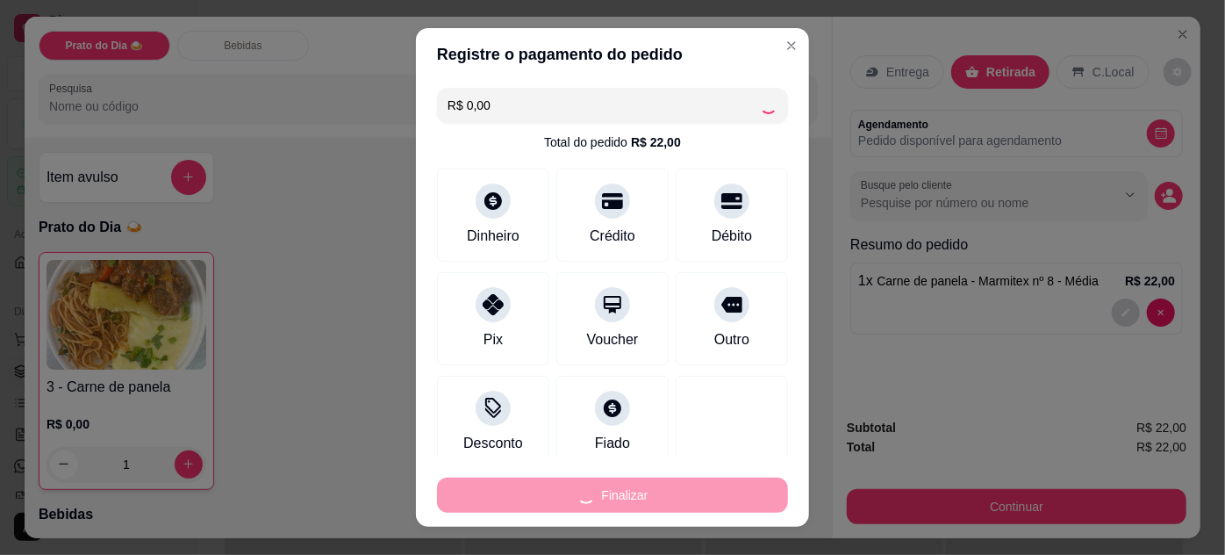
type input "0"
type input "-R$ 22,00"
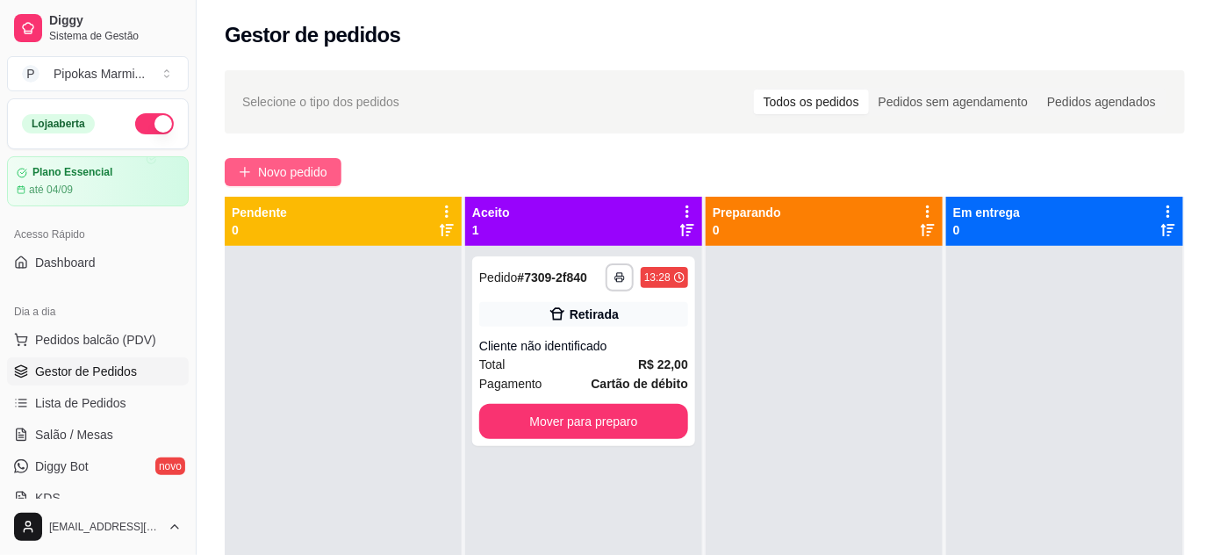
click at [280, 170] on span "Novo pedido" at bounding box center [292, 171] width 69 height 19
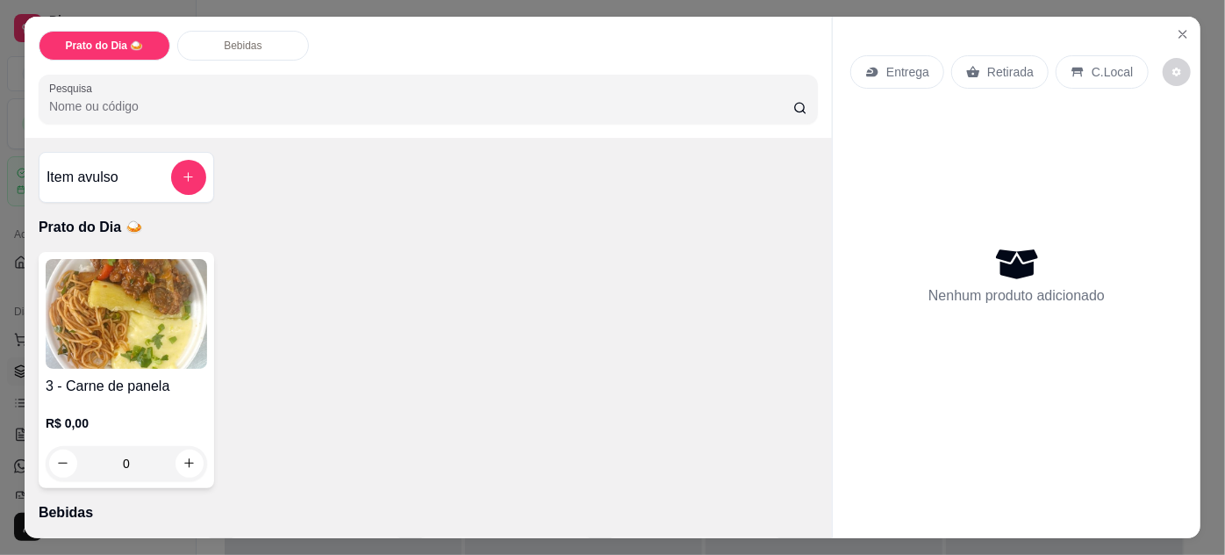
click at [197, 285] on img at bounding box center [126, 314] width 161 height 110
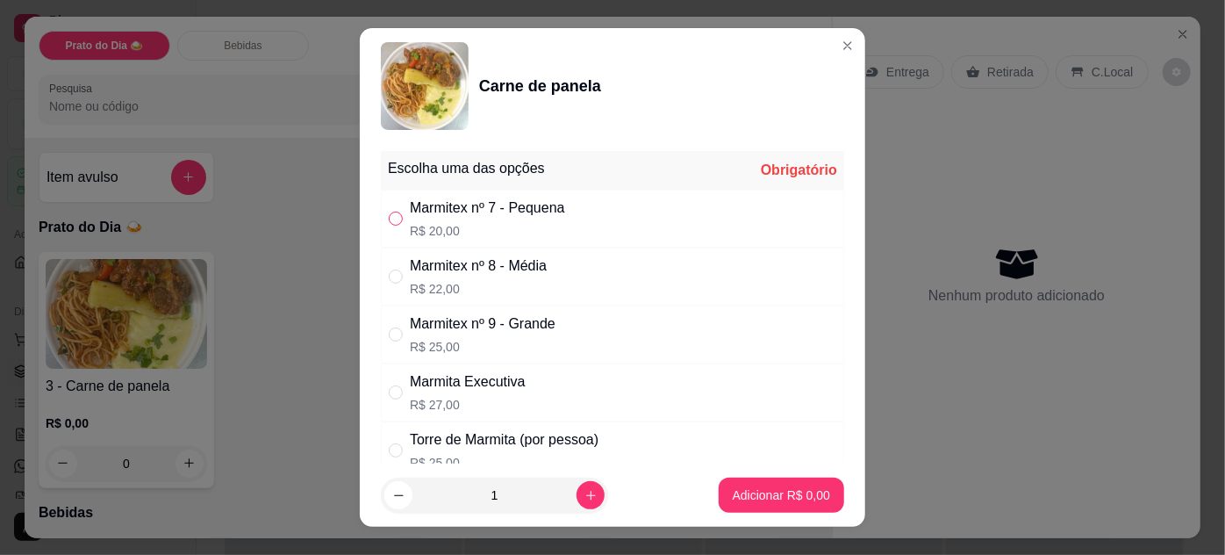
click at [389, 222] on input "" at bounding box center [396, 218] width 14 height 14
radio input "true"
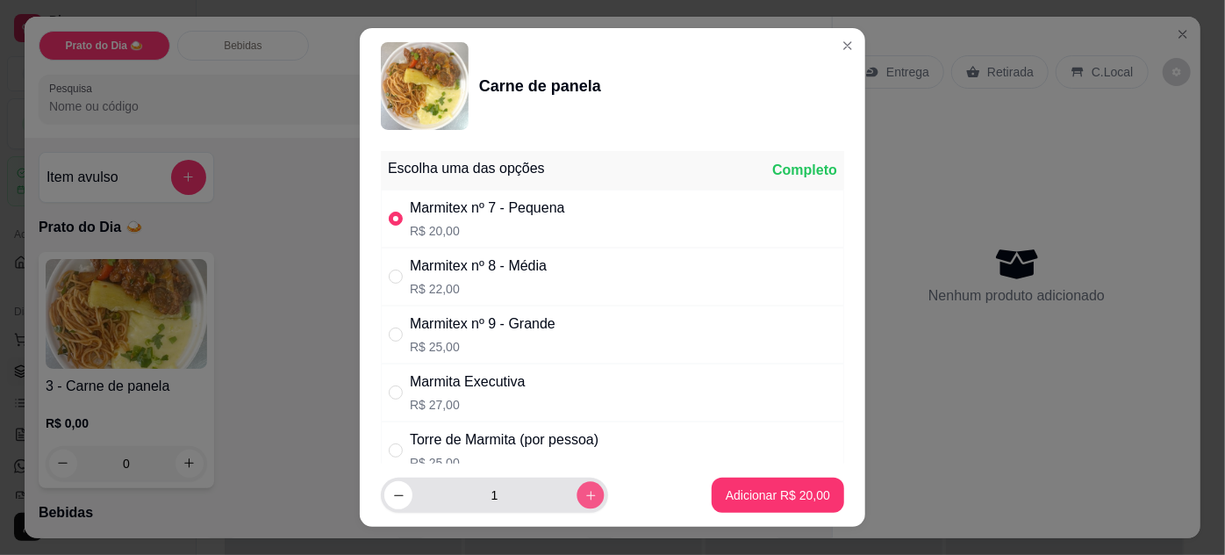
click at [584, 497] on icon "increase-product-quantity" at bounding box center [590, 495] width 13 height 13
type input "2"
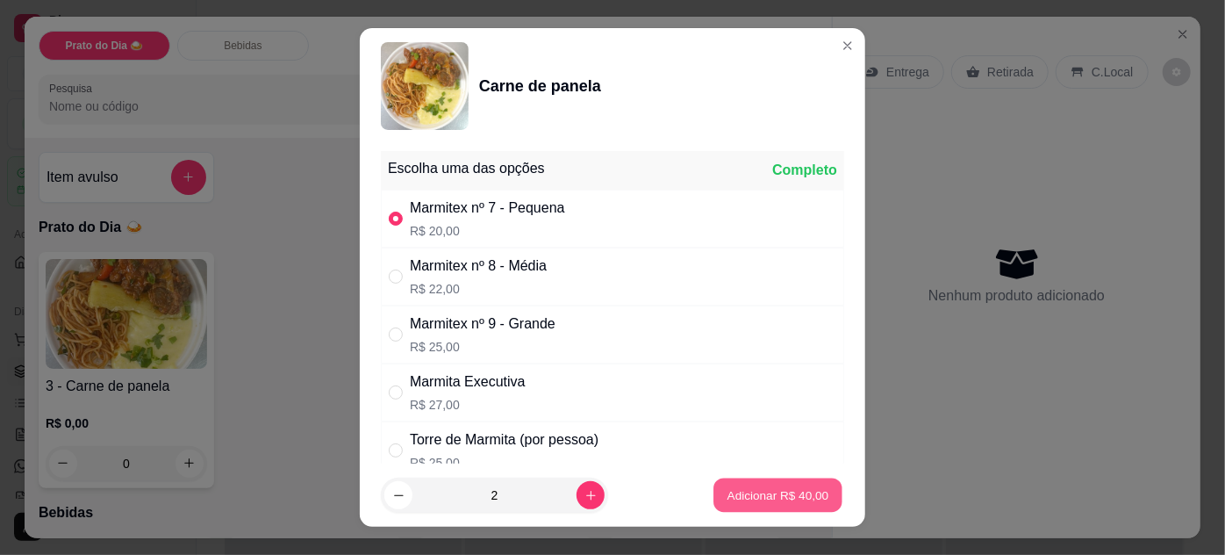
click at [819, 497] on button "Adicionar R$ 40,00" at bounding box center [777, 495] width 129 height 34
type input "2"
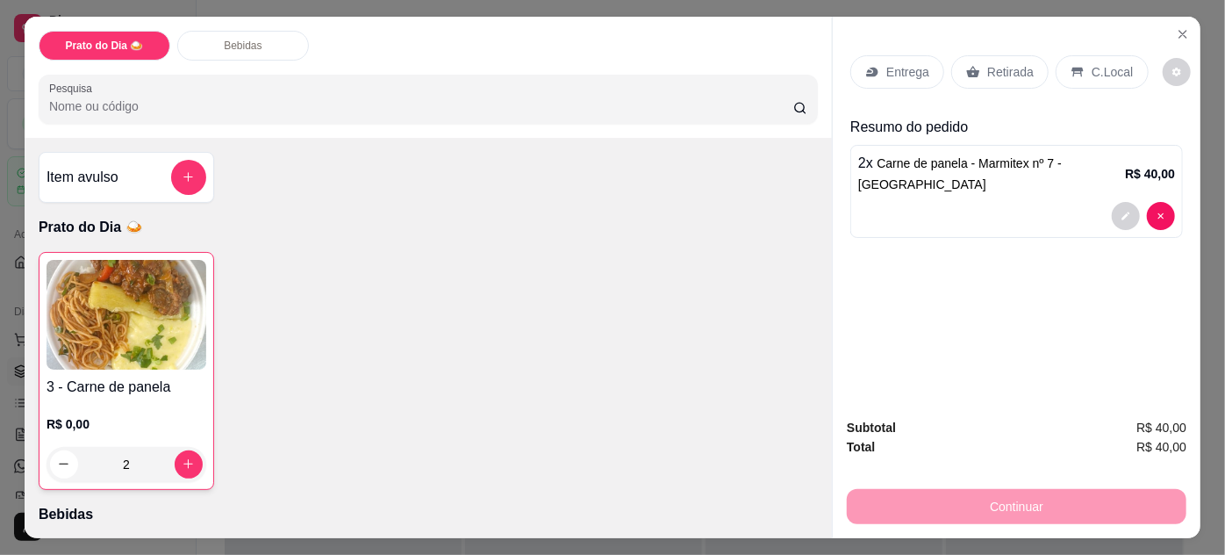
click at [1002, 63] on p "Retirada" at bounding box center [1010, 72] width 47 height 18
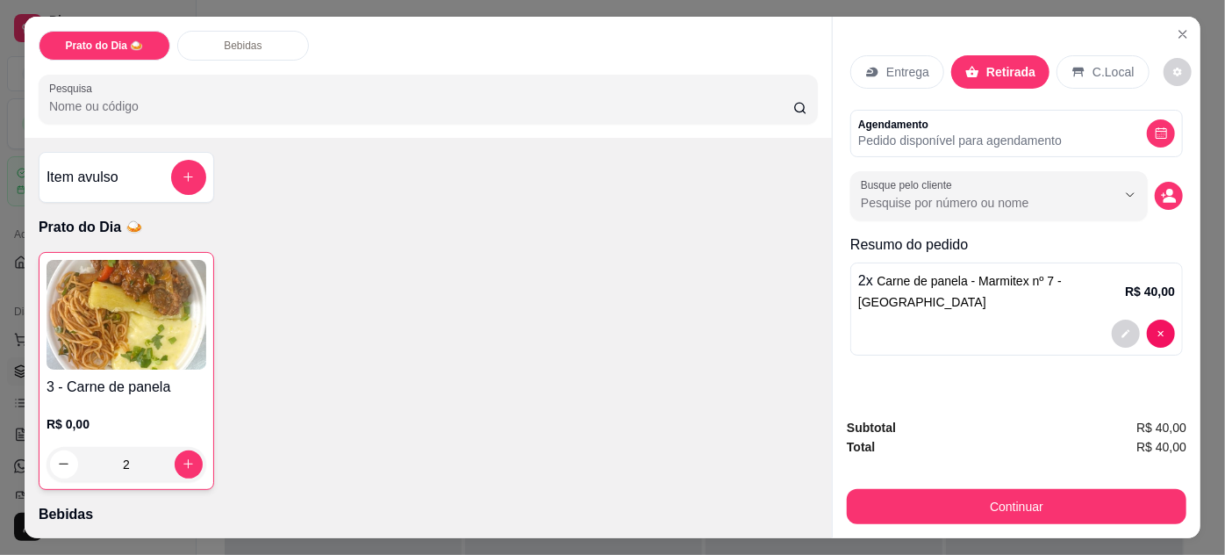
drag, startPoint x: 972, startPoint y: 477, endPoint x: 972, endPoint y: 488, distance: 10.5
click at [972, 488] on div "Continuar" at bounding box center [1017, 503] width 340 height 39
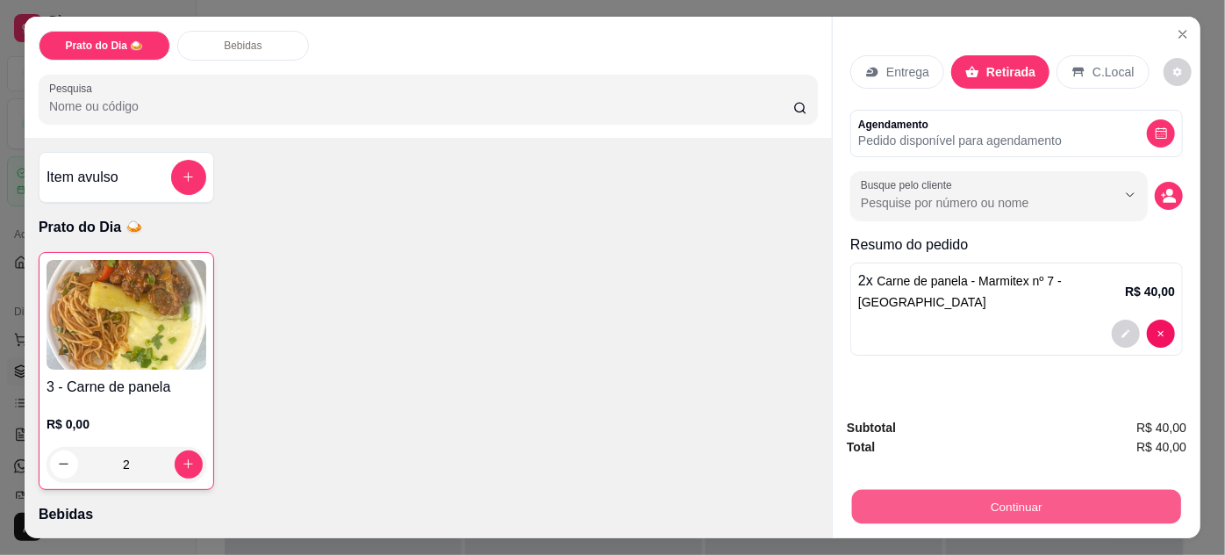
click at [972, 490] on button "Continuar" at bounding box center [1016, 507] width 329 height 34
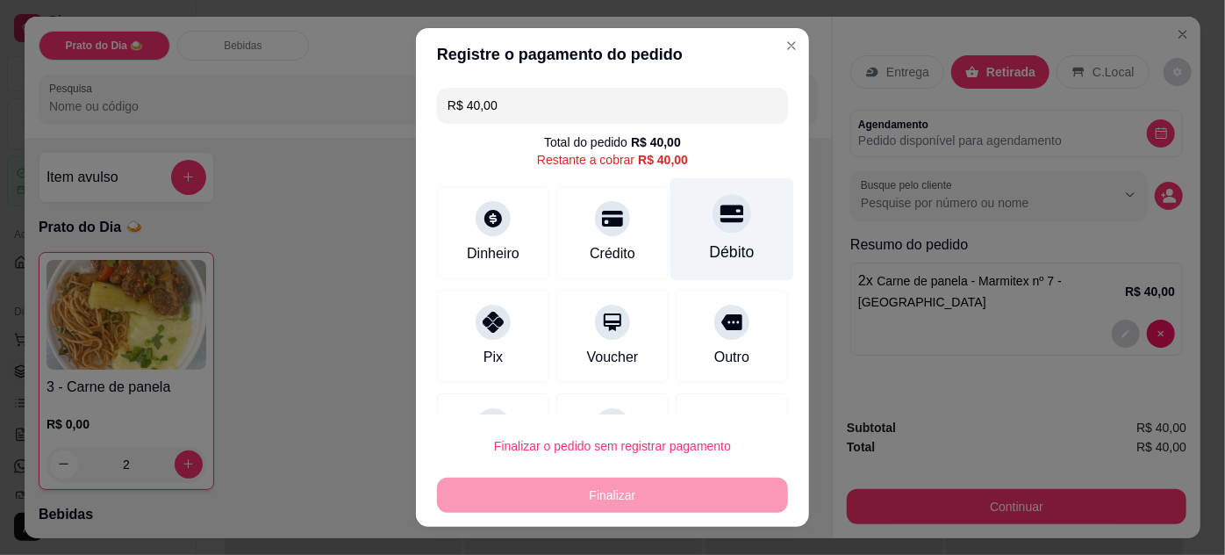
click at [723, 228] on div "Débito" at bounding box center [732, 228] width 124 height 103
type input "R$ 0,00"
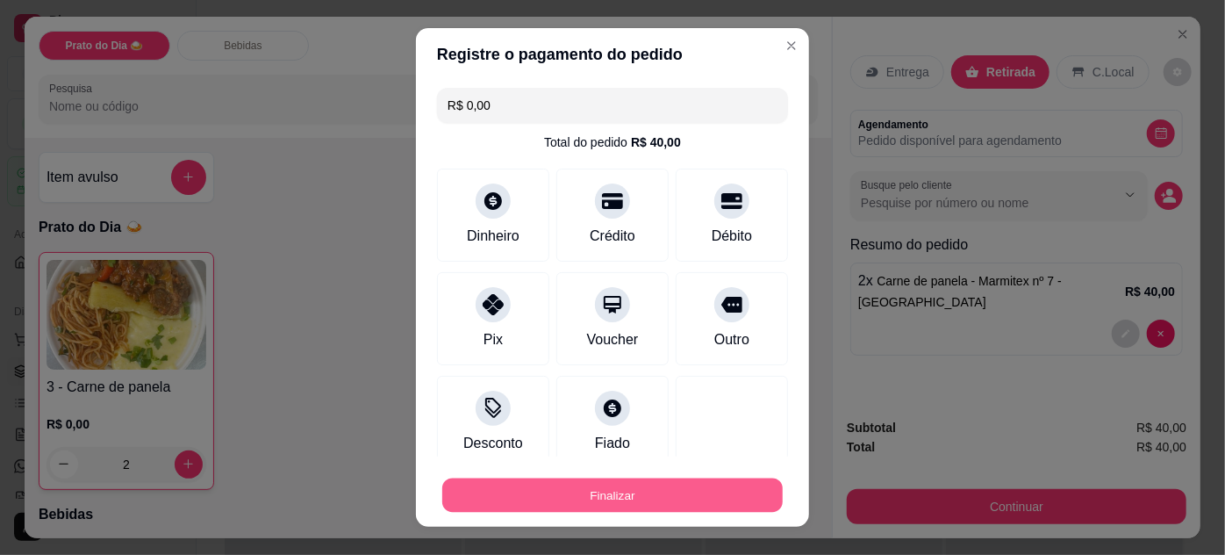
click at [639, 497] on button "Finalizar" at bounding box center [612, 495] width 340 height 34
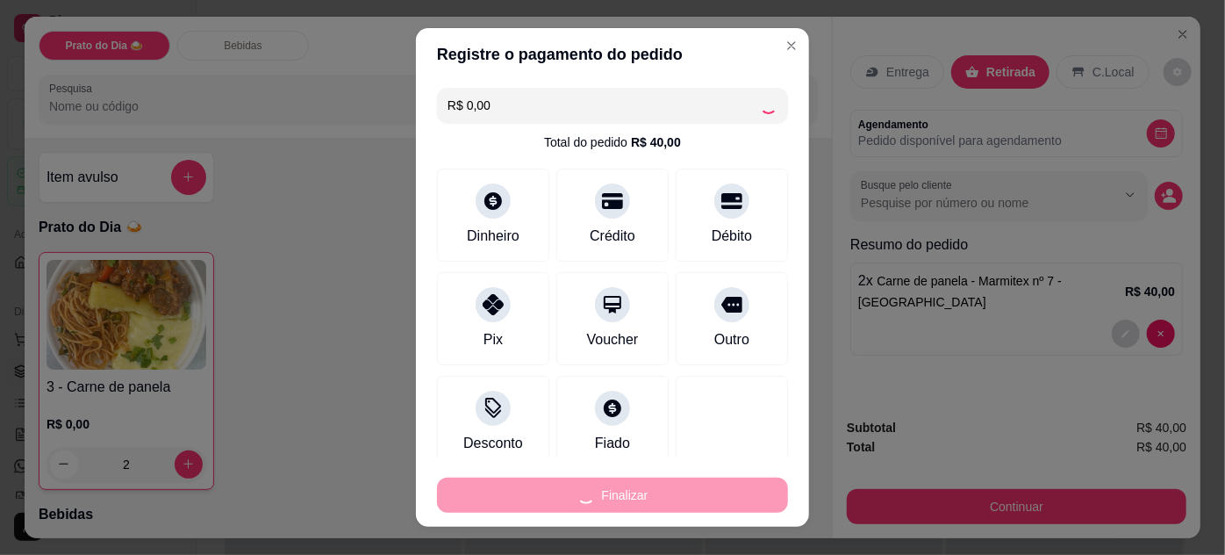
click at [639, 497] on div "Finalizar" at bounding box center [612, 494] width 351 height 35
type input "0"
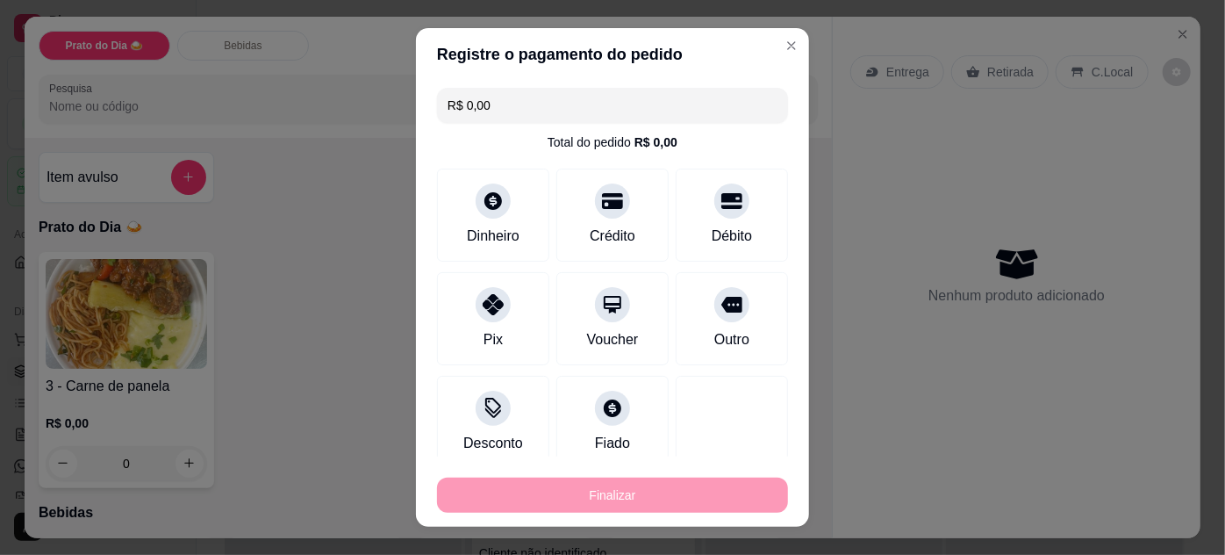
type input "-R$ 40,00"
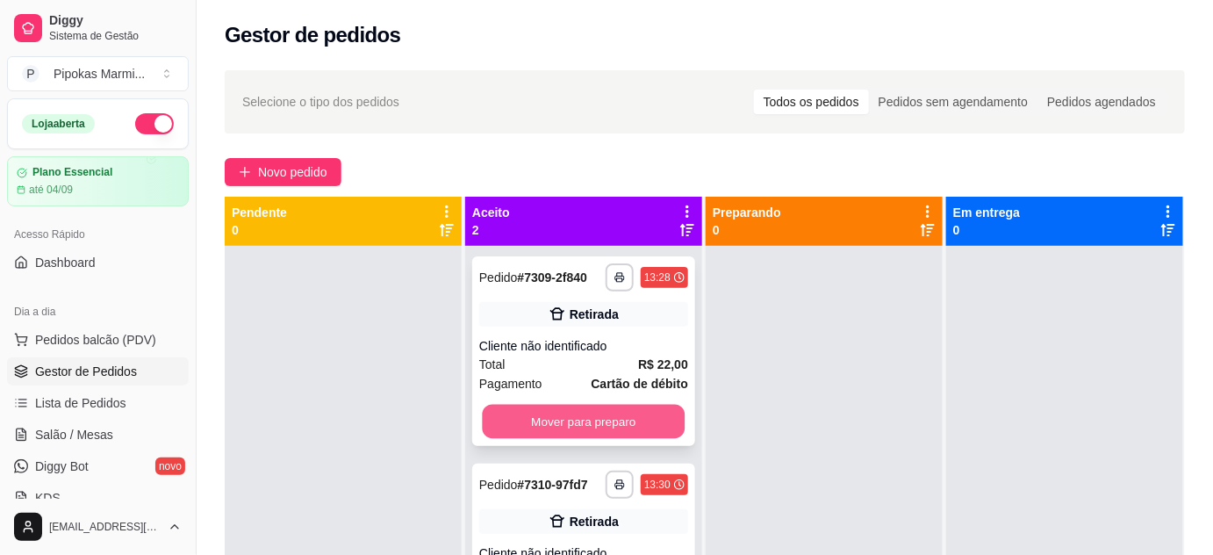
click at [603, 411] on button "Mover para preparo" at bounding box center [584, 421] width 203 height 34
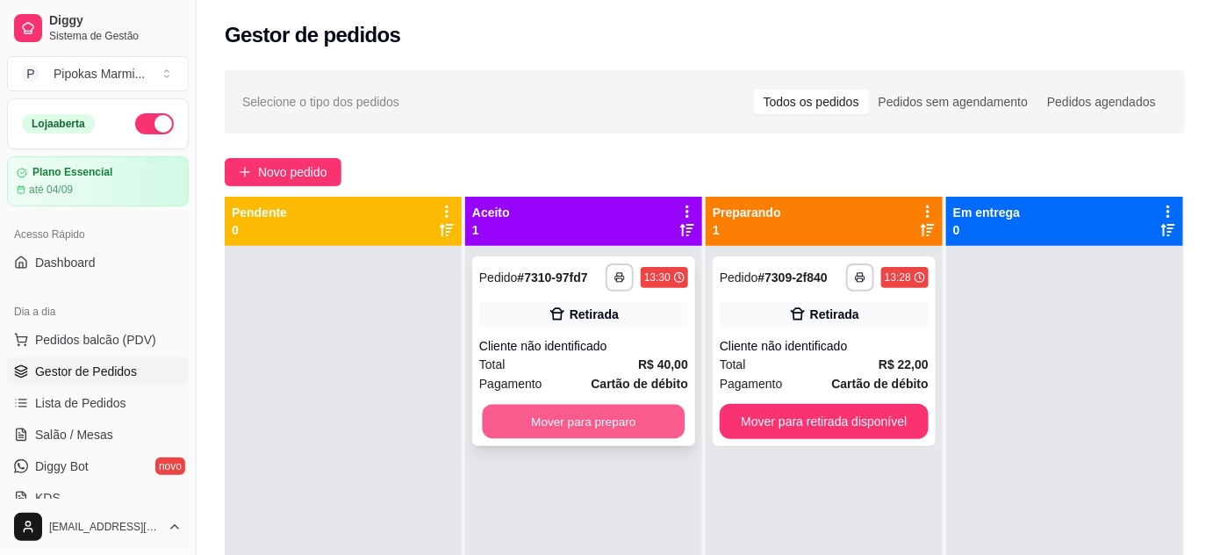
click at [611, 418] on button "Mover para preparo" at bounding box center [584, 421] width 203 height 34
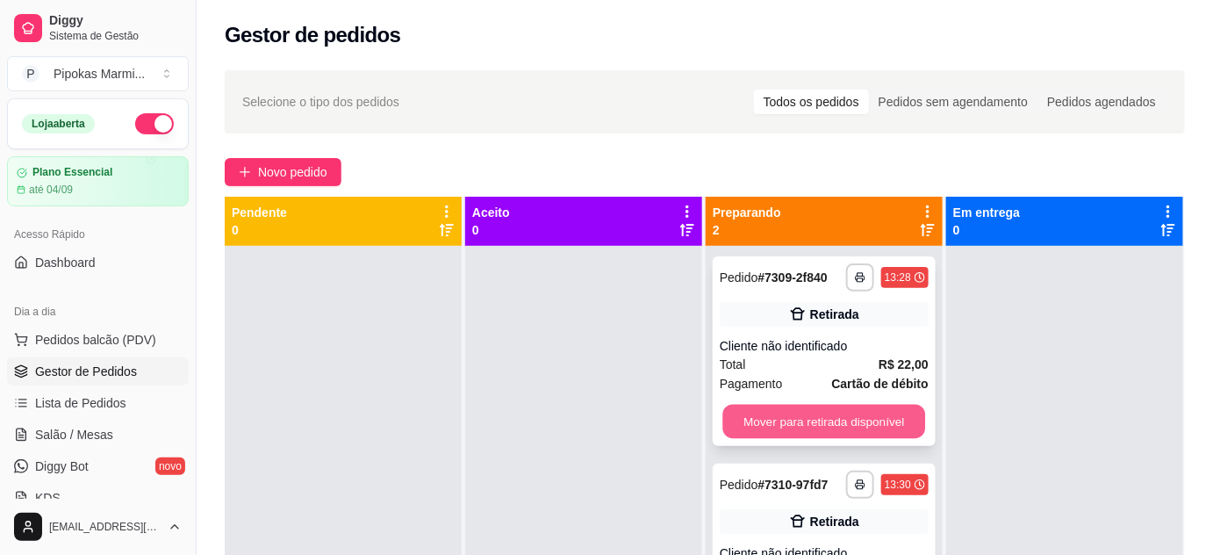
click at [842, 423] on button "Mover para retirada disponível" at bounding box center [824, 421] width 203 height 34
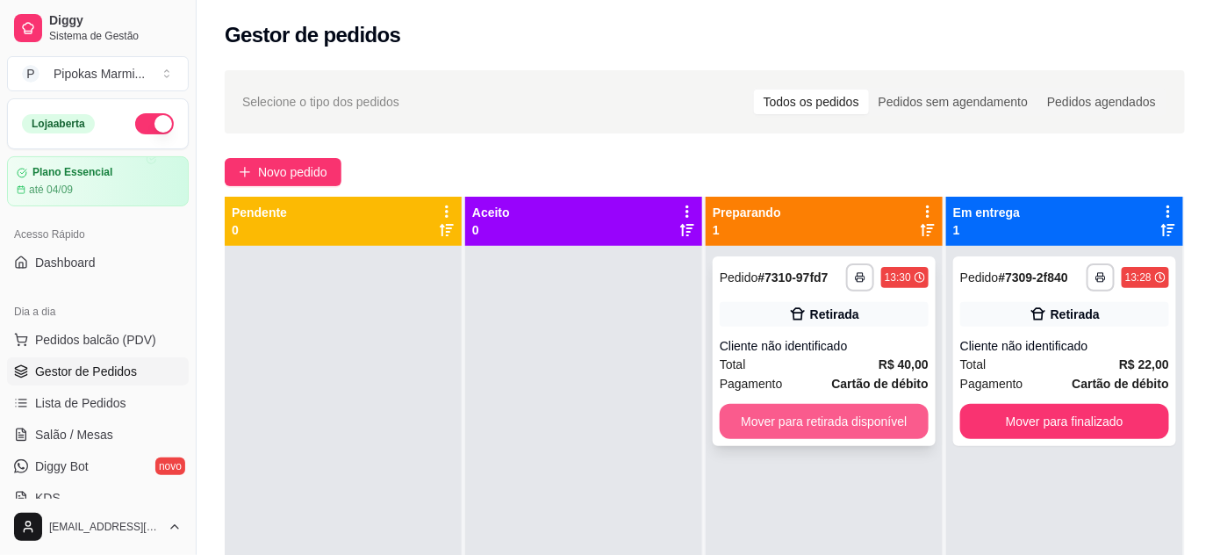
click at [849, 420] on button "Mover para retirada disponível" at bounding box center [823, 421] width 209 height 35
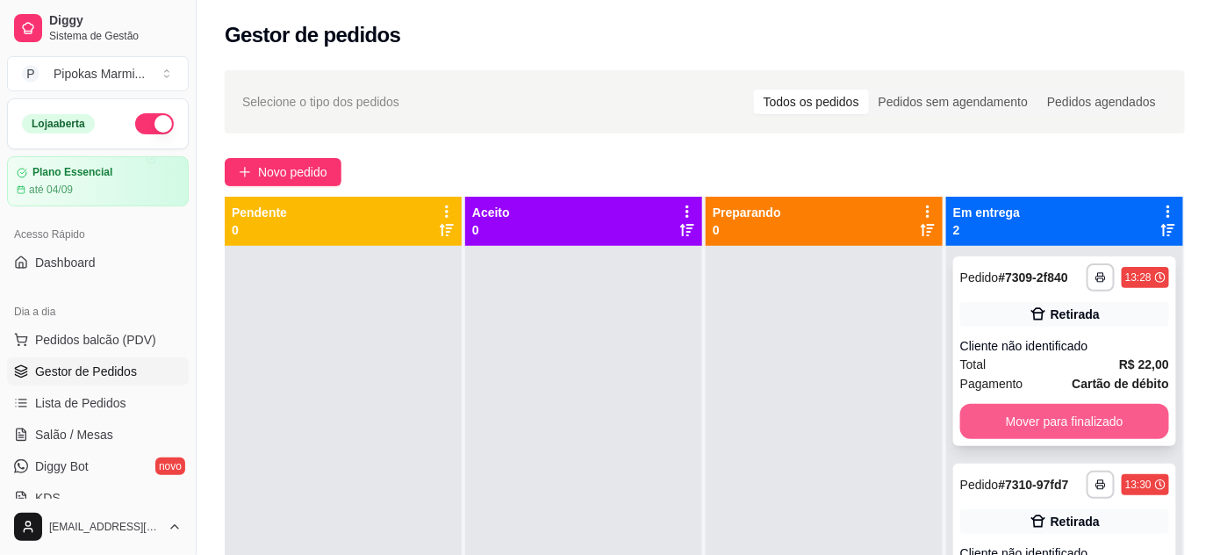
click at [1001, 416] on button "Mover para finalizado" at bounding box center [1064, 421] width 209 height 35
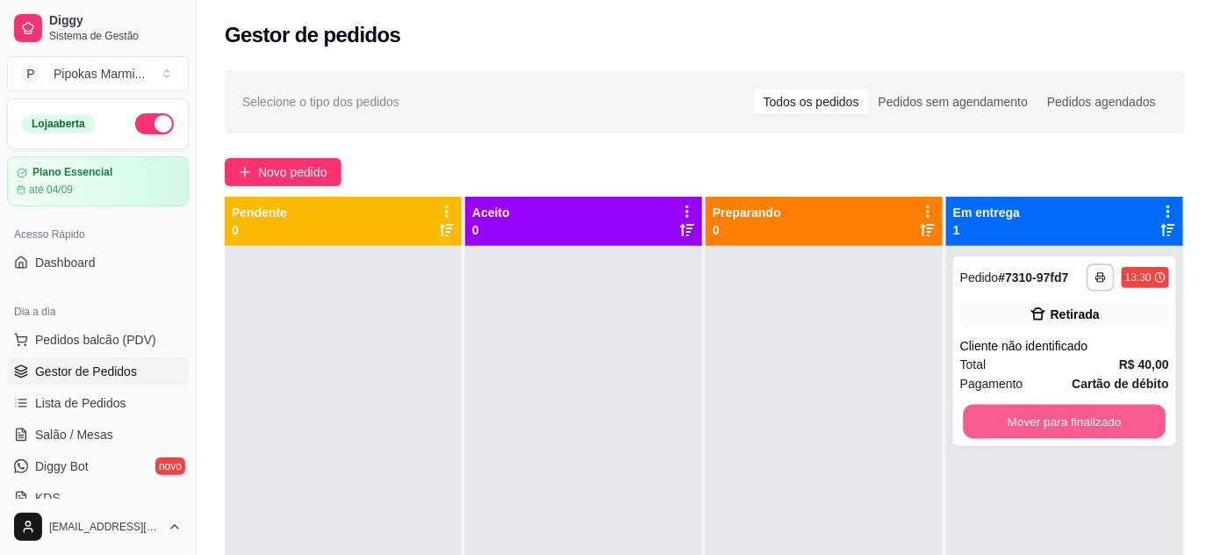
click at [1001, 416] on button "Mover para finalizado" at bounding box center [1064, 421] width 203 height 34
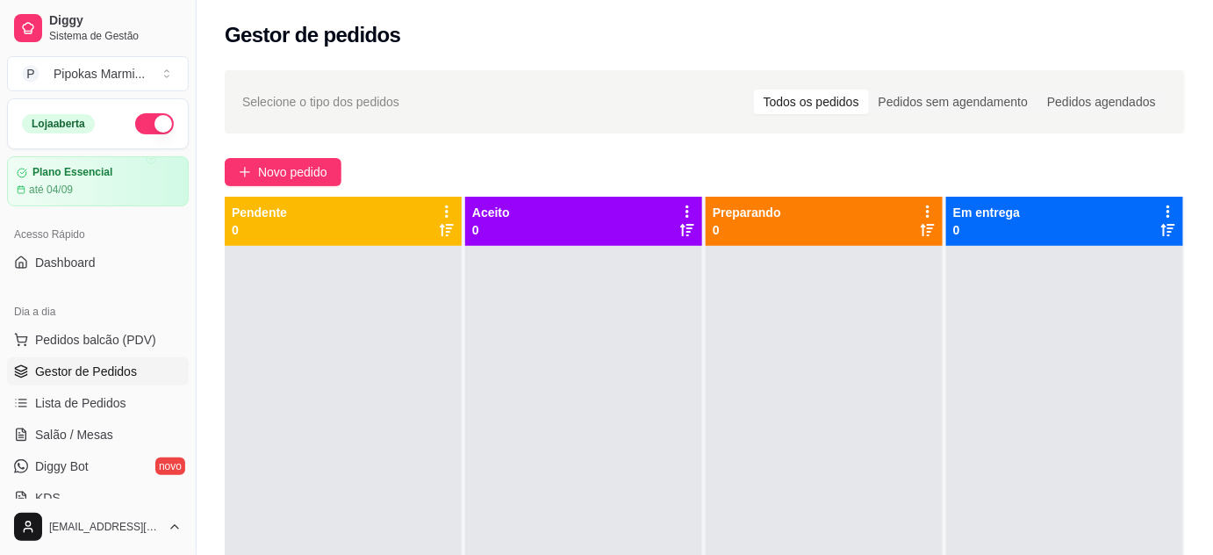
click at [80, 374] on span "Gestor de Pedidos" at bounding box center [86, 371] width 102 height 18
click at [98, 409] on span "Lista de Pedidos" at bounding box center [80, 403] width 91 height 18
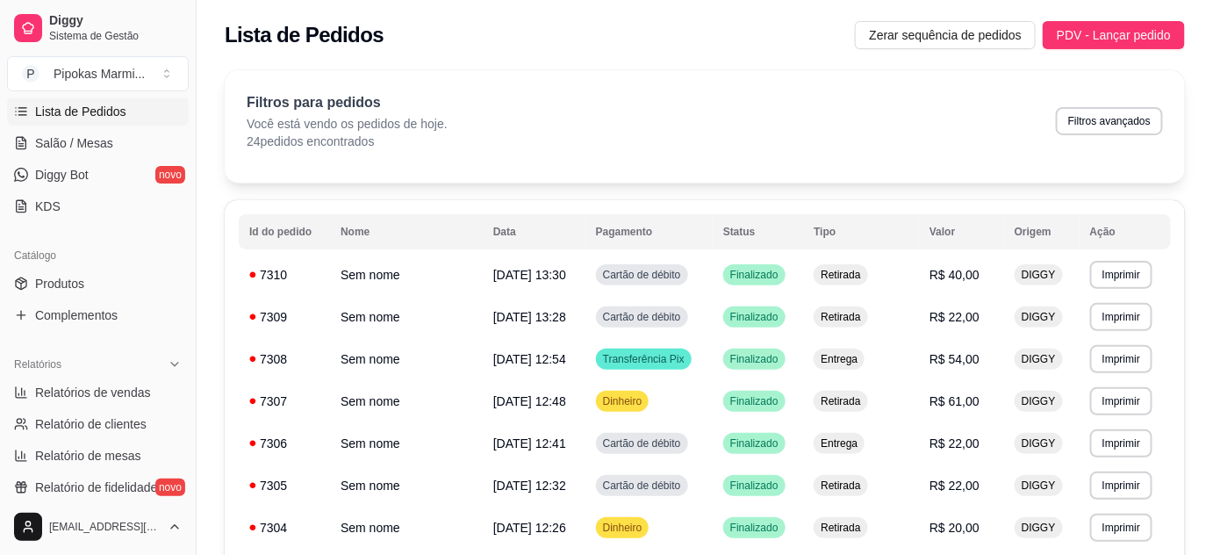
scroll to position [318, 0]
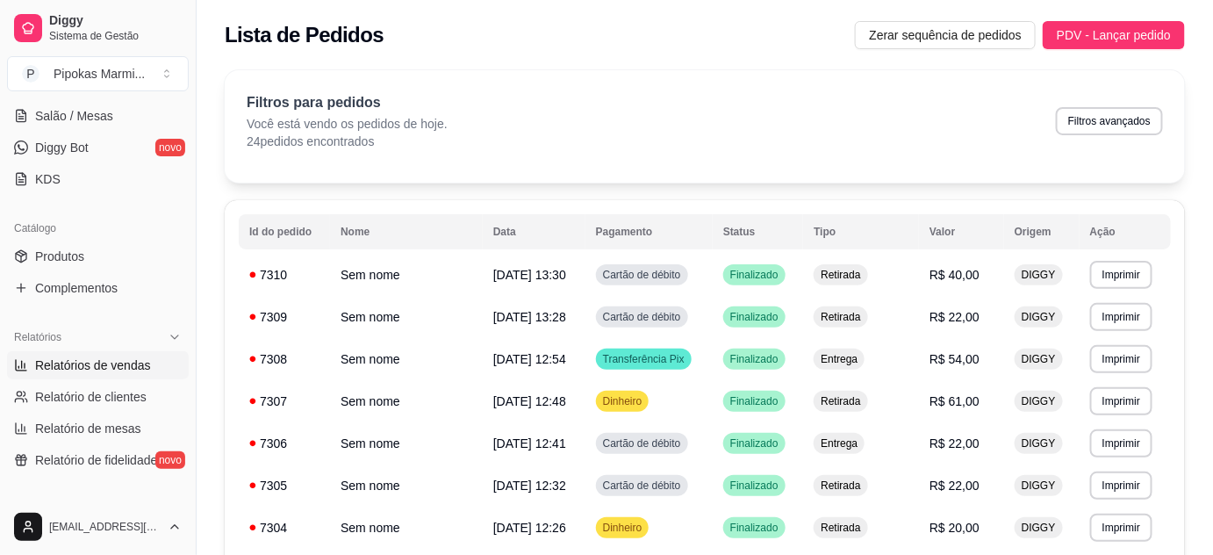
click at [112, 365] on span "Relatórios de vendas" at bounding box center [93, 365] width 116 height 18
select select "ALL"
select select "0"
